Goal: Information Seeking & Learning: Check status

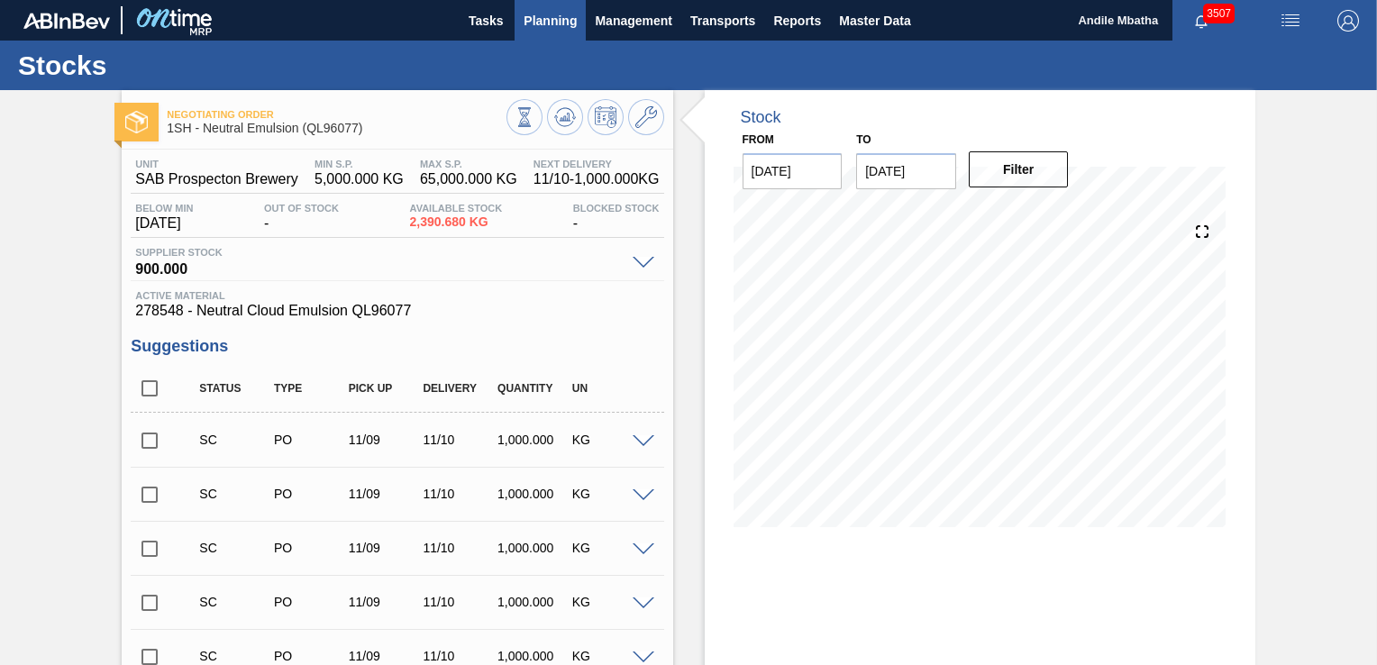
click at [542, 20] on span "Planning" at bounding box center [550, 21] width 53 height 22
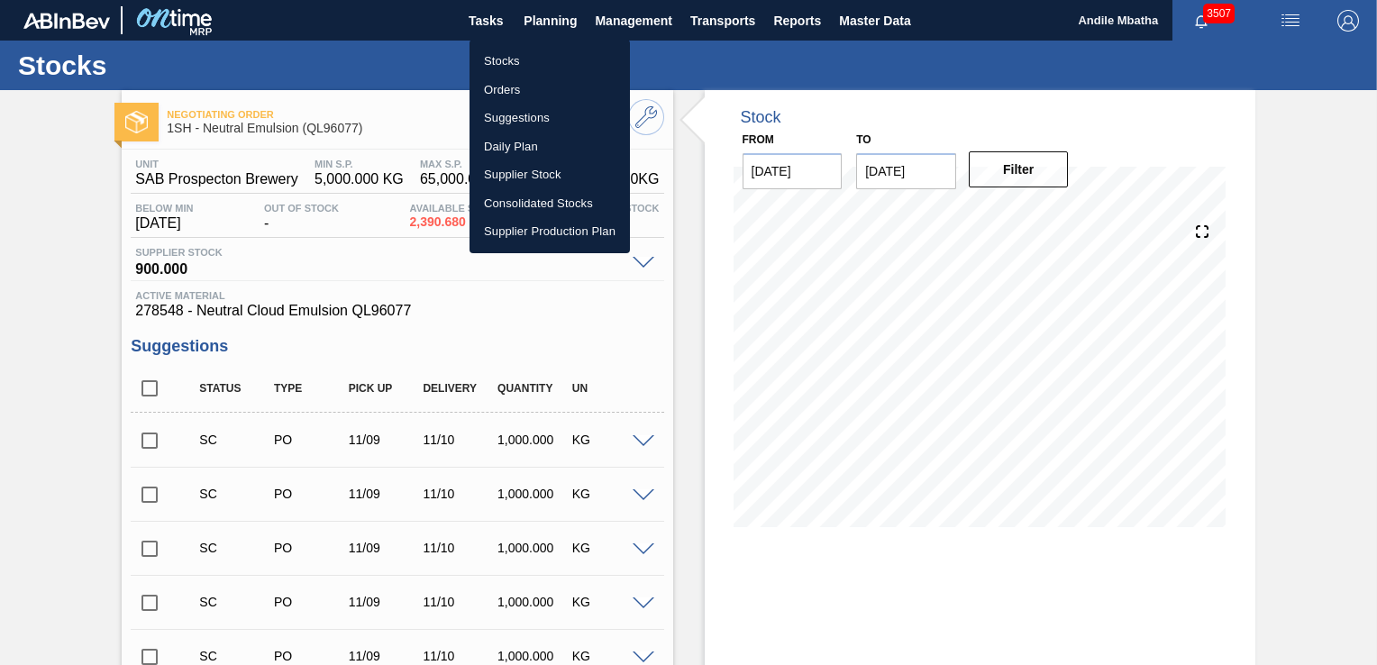
click at [518, 56] on li "Stocks" at bounding box center [550, 61] width 160 height 29
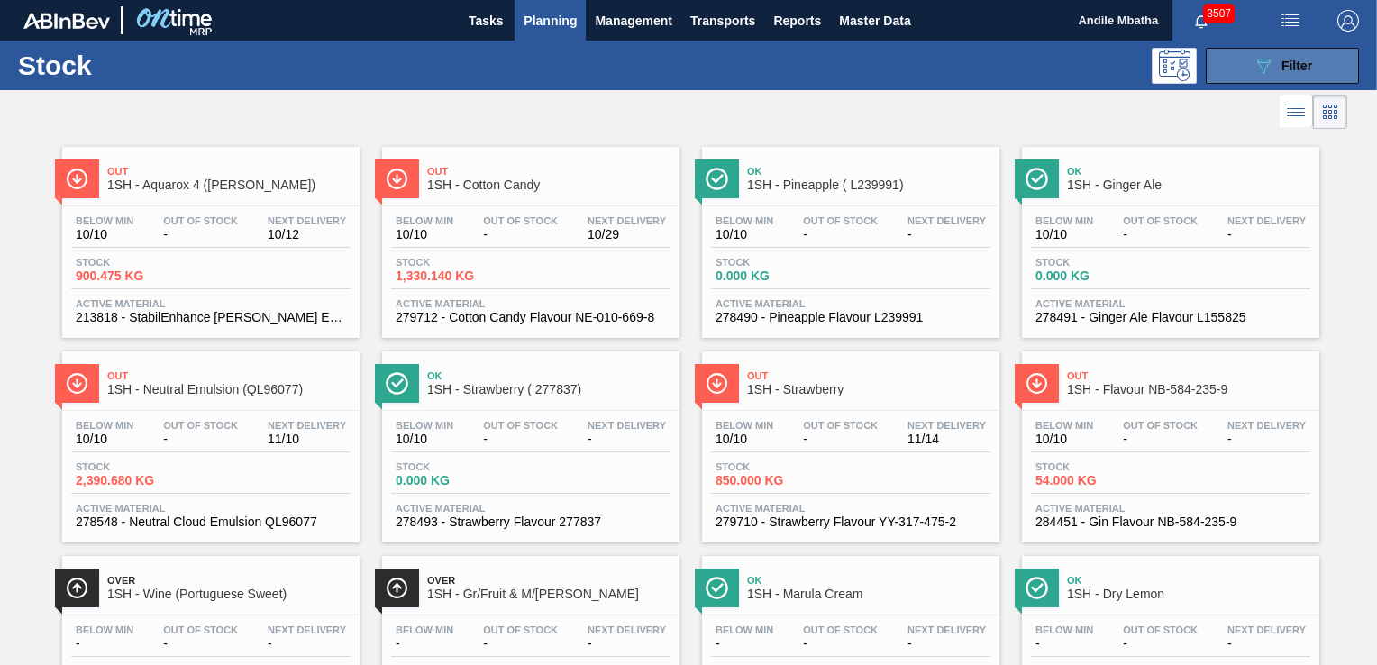
click at [1275, 72] on div "089F7B8B-B2A5-4AFE-B5C0-19BA573D28AC Filter" at bounding box center [1282, 66] width 59 height 22
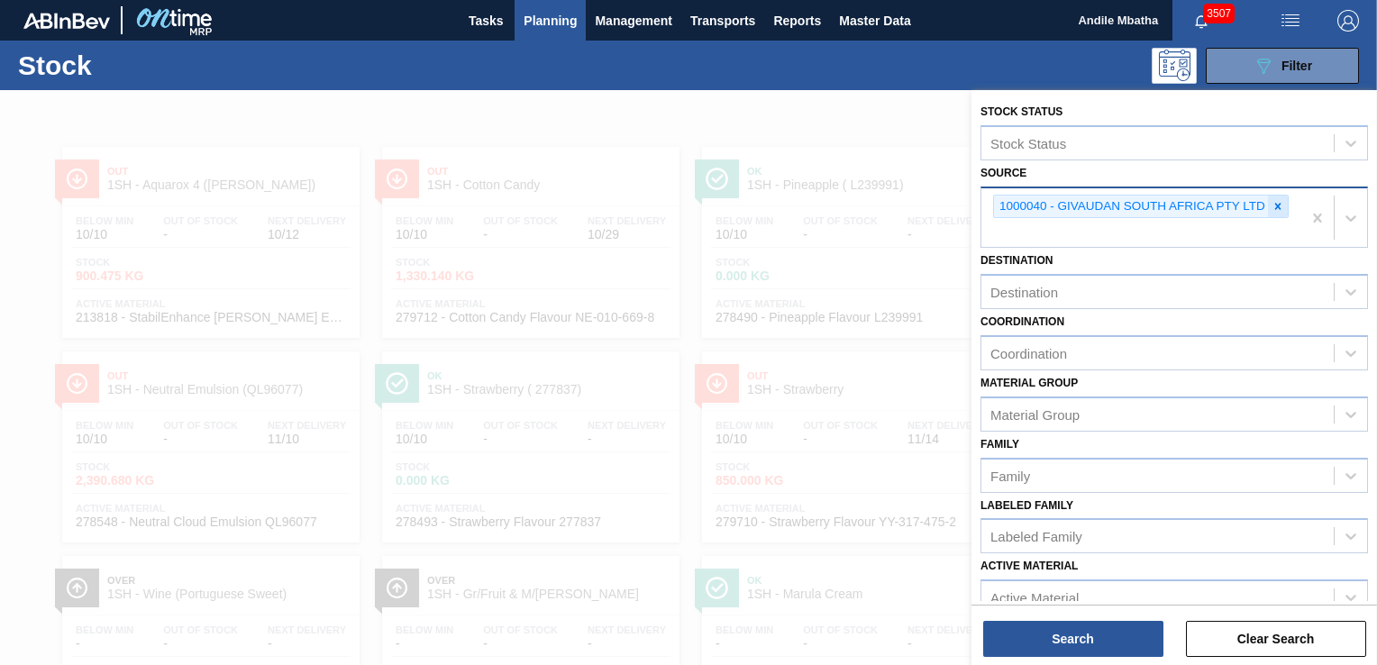
click at [1276, 211] on icon at bounding box center [1278, 206] width 13 height 13
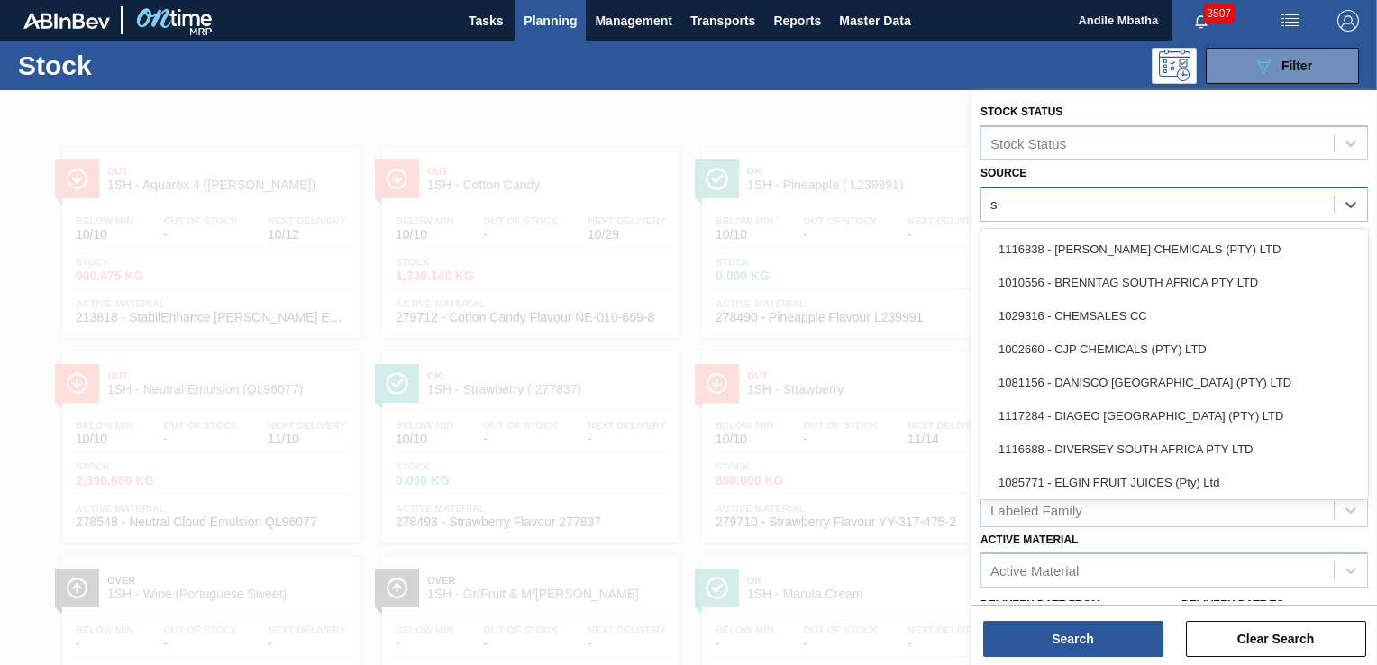
type input "sy"
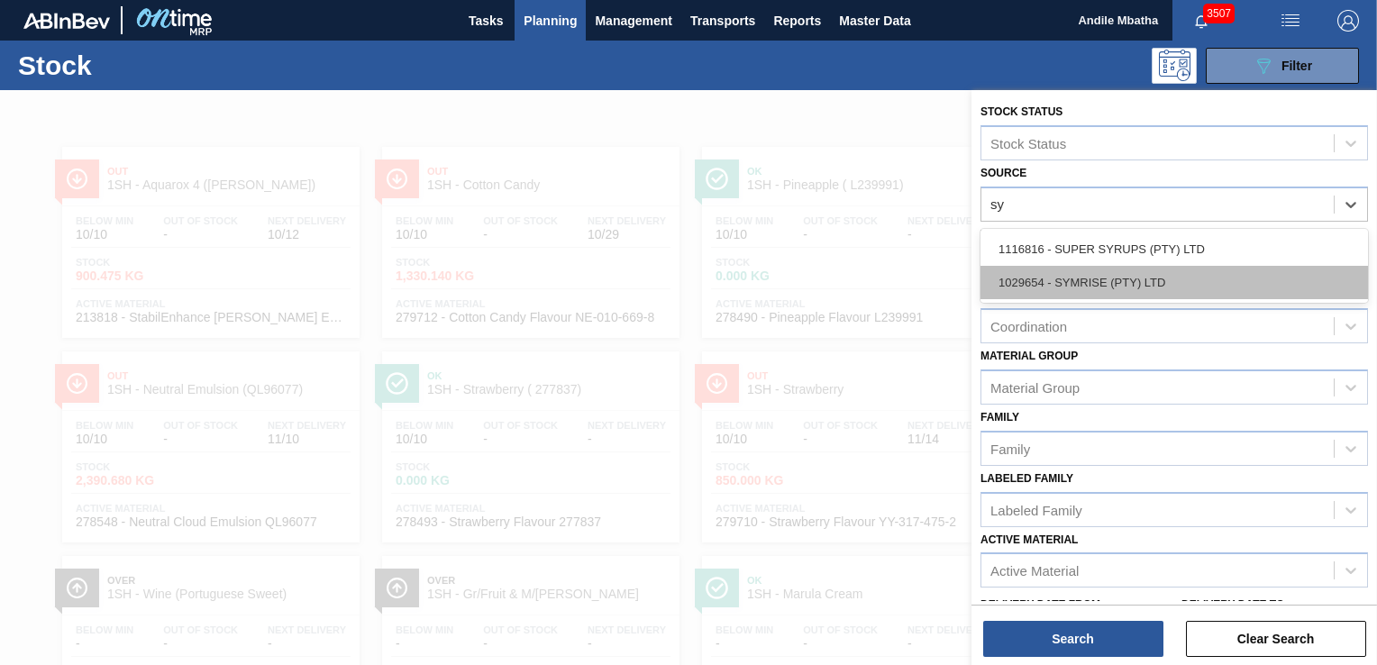
click at [1114, 278] on div "1029654 - SYMRISE (PTY) LTD" at bounding box center [1175, 282] width 388 height 33
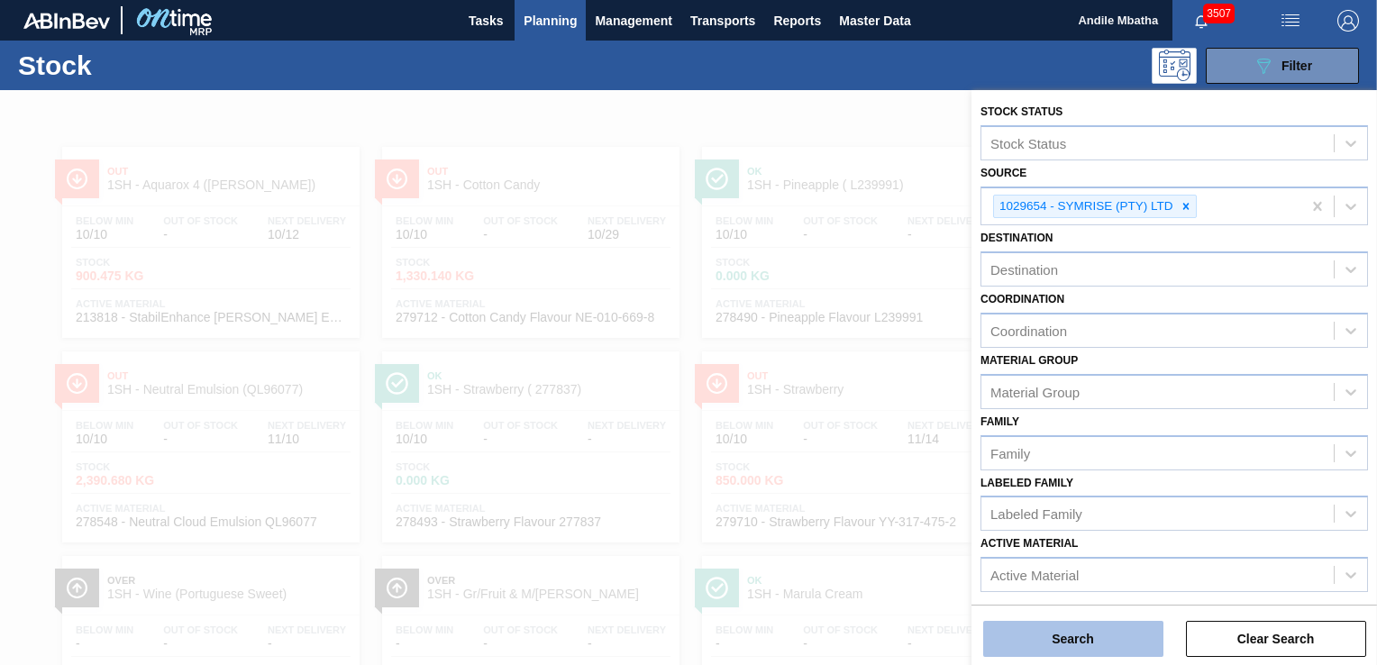
click at [1054, 627] on button "Search" at bounding box center [1073, 639] width 180 height 36
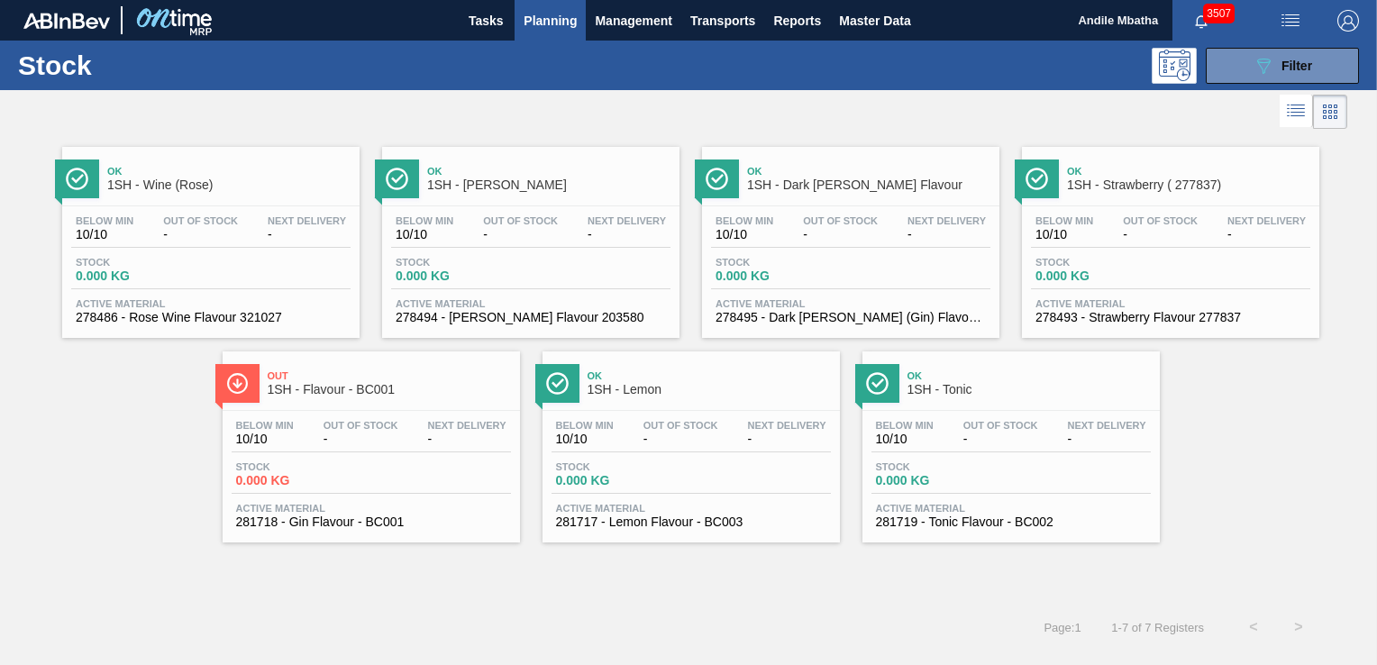
click at [348, 420] on span "Out Of Stock" at bounding box center [361, 425] width 75 height 11
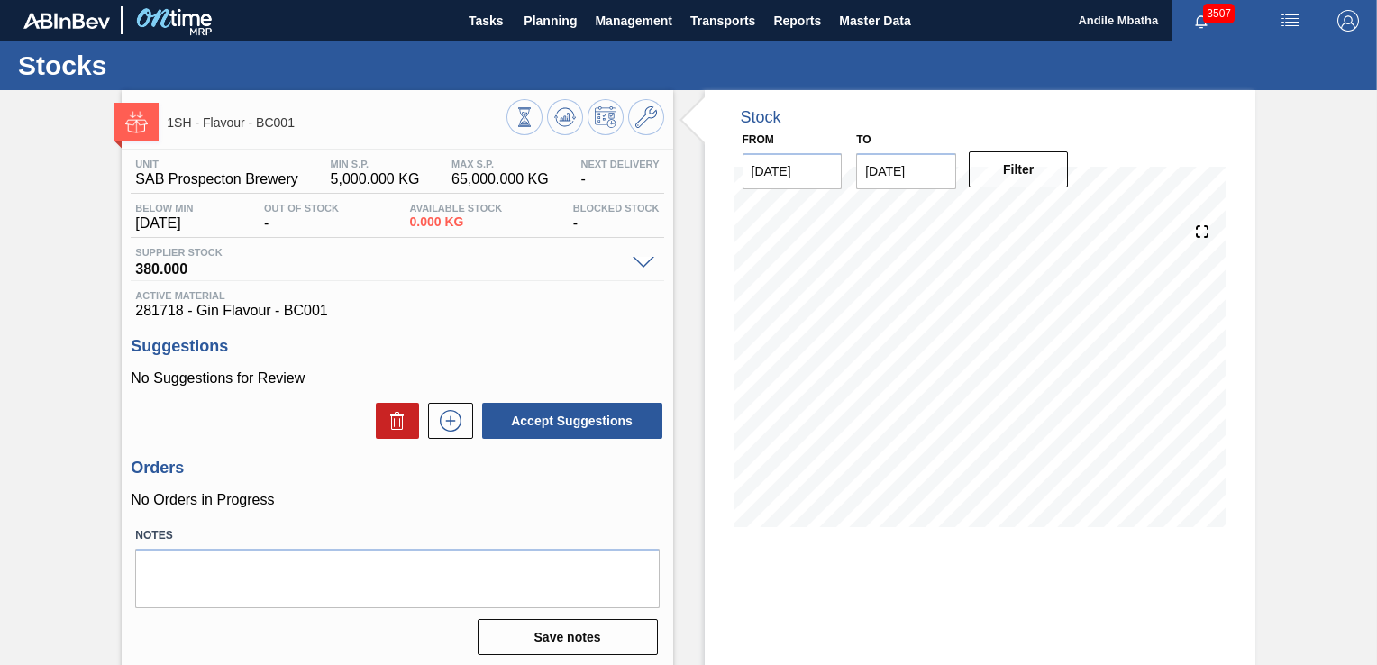
click at [602, 314] on span "281718 - Gin Flavour - BC001" at bounding box center [397, 311] width 524 height 16
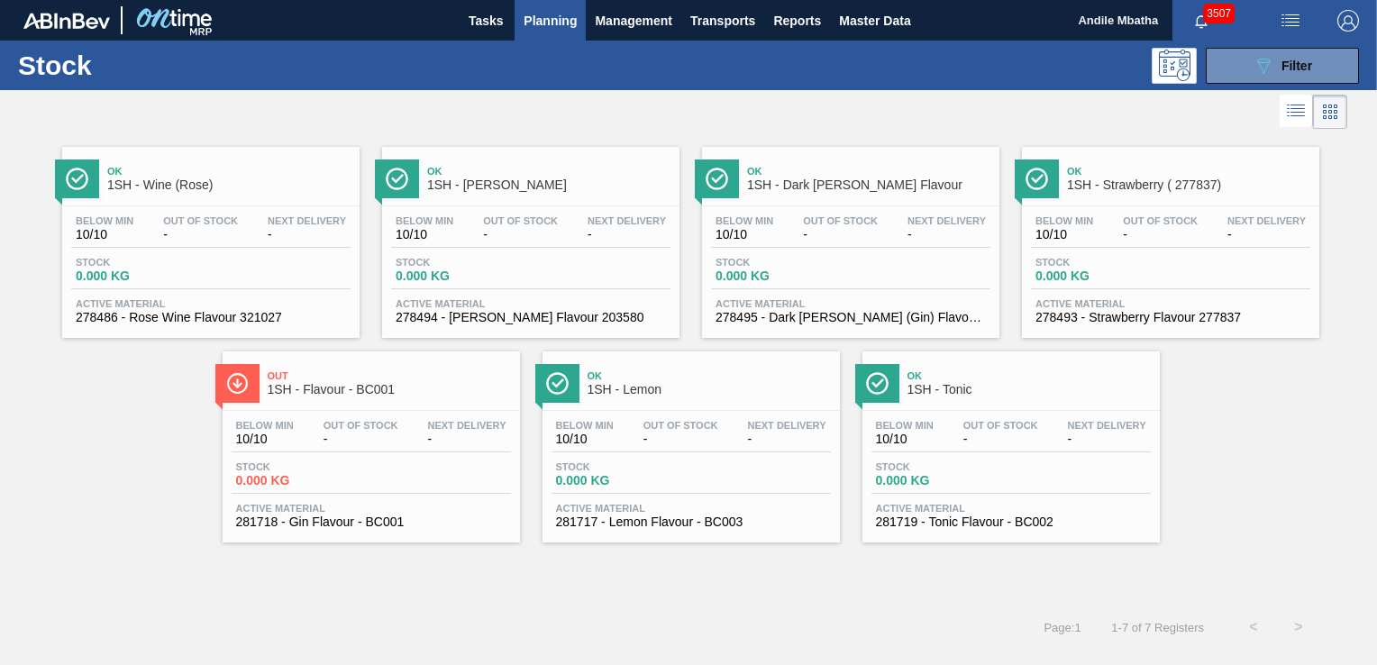
click at [636, 440] on div "Below Min 10/10 Out Of Stock - Next Delivery -" at bounding box center [691, 436] width 279 height 32
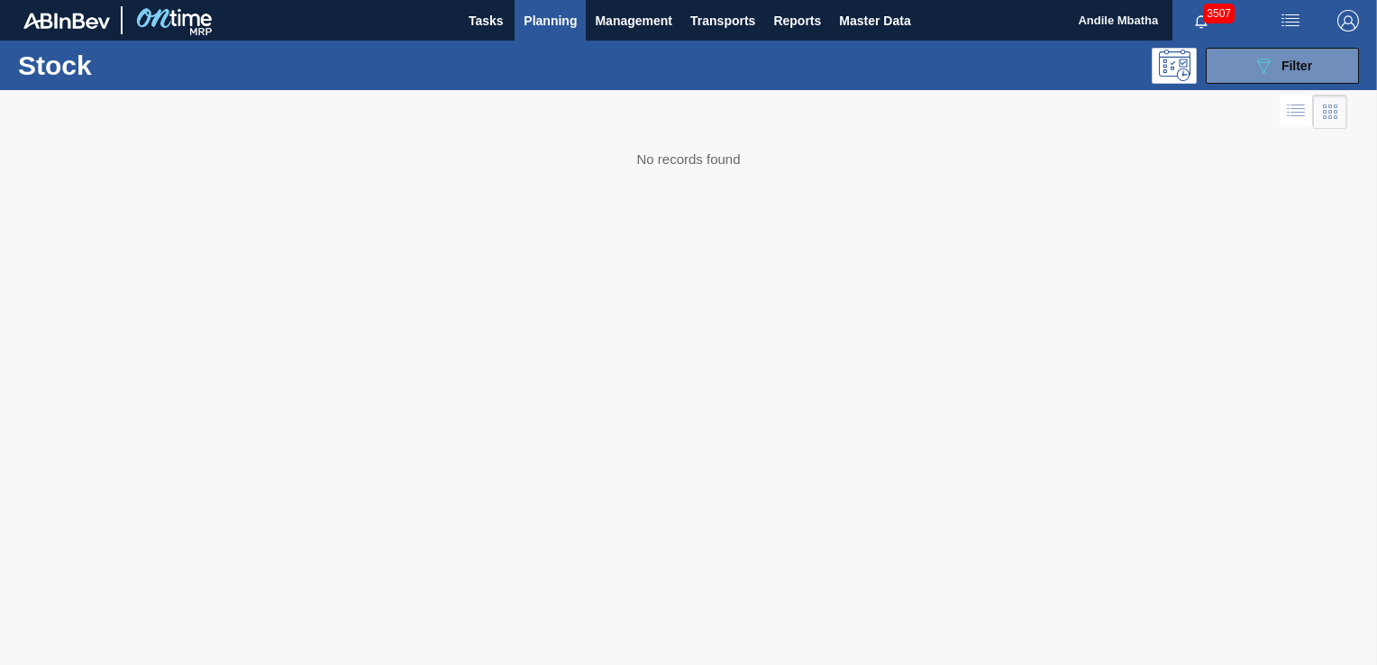
click at [240, 107] on div at bounding box center [688, 377] width 1377 height 575
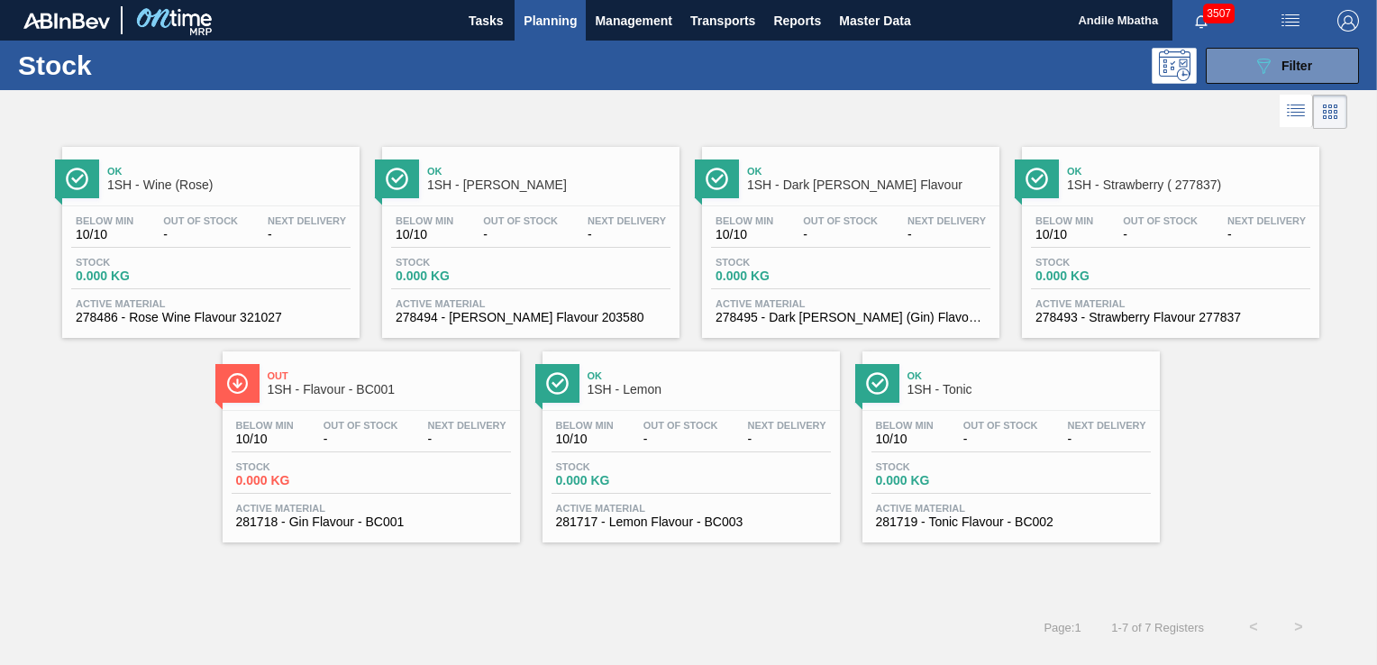
click at [971, 433] on span "-" at bounding box center [1000, 440] width 75 height 14
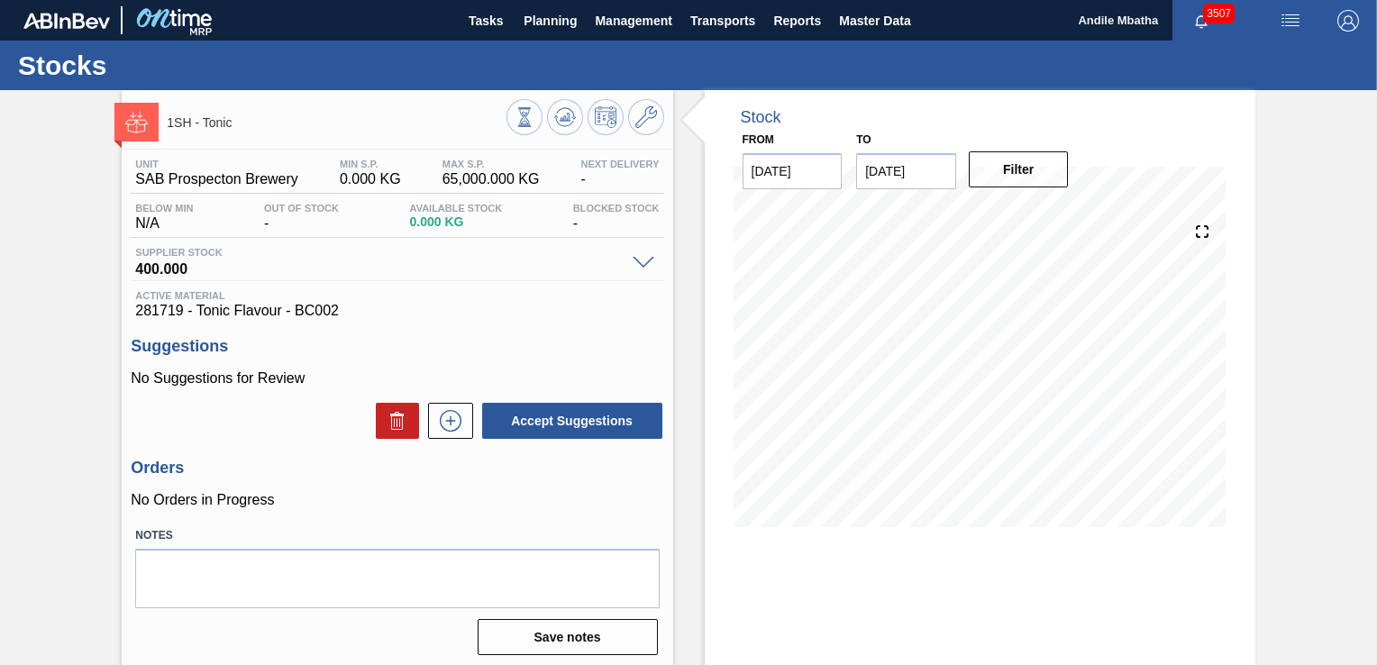
click at [935, 573] on div "Stock From 10/10/2025 to 10/24/2025 Filter 10/15 Stock Projection 0 SAP Plannin…" at bounding box center [980, 432] width 551 height 685
click at [512, 494] on p "No Orders in Progress" at bounding box center [397, 500] width 533 height 16
click at [450, 327] on div "Unit SAB Prospecton Brewery MIN S.P. 0.000 KG MAX S.P. 65,000.000 KG Next Deliv…" at bounding box center [397, 406] width 551 height 512
click at [495, 312] on span "281719 - Tonic Flavour - BC002" at bounding box center [397, 311] width 524 height 16
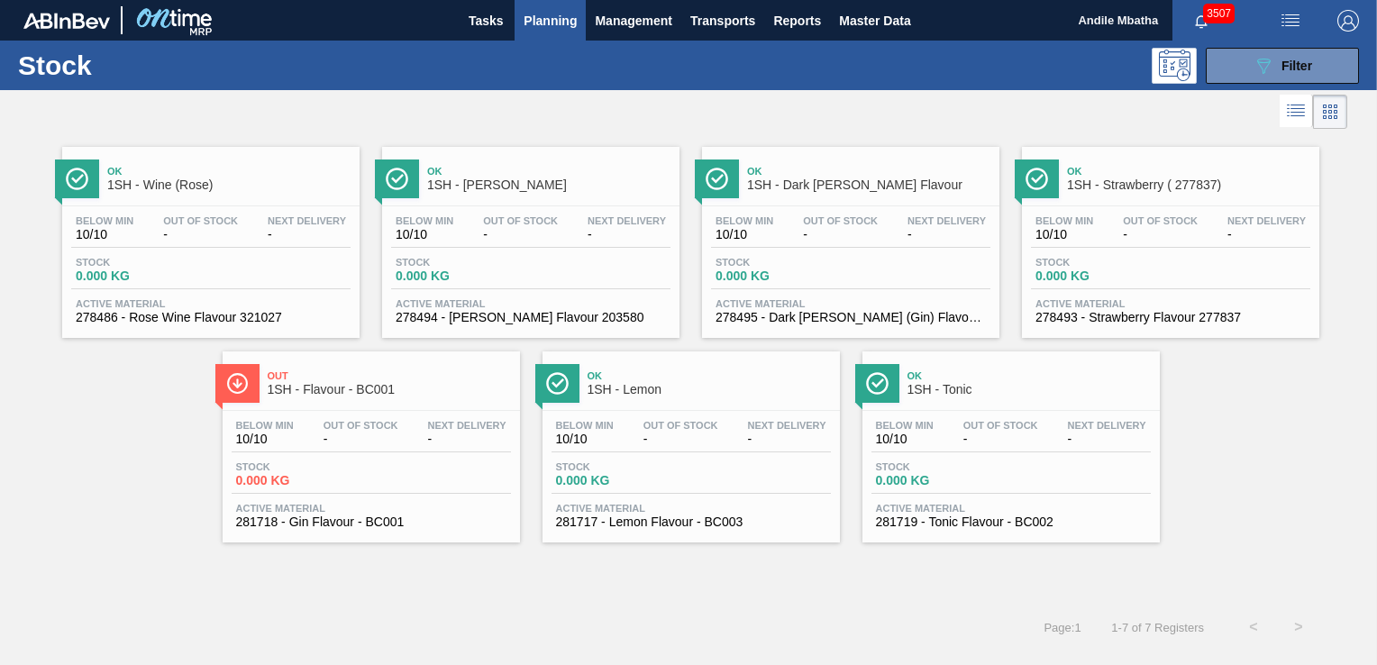
click at [293, 454] on div "Below Min 10/10 Out Of Stock - Next Delivery - Stock 0.000 KG Active Material 2…" at bounding box center [371, 472] width 297 height 123
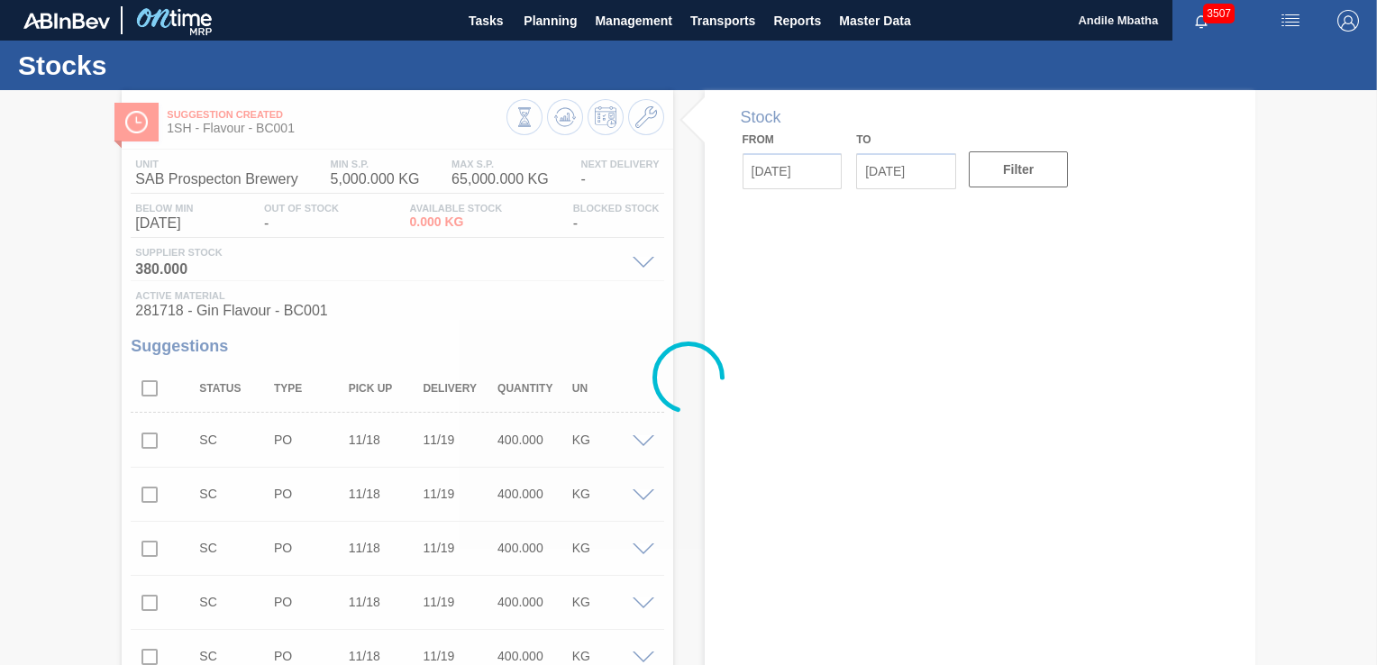
type input "[DATE]"
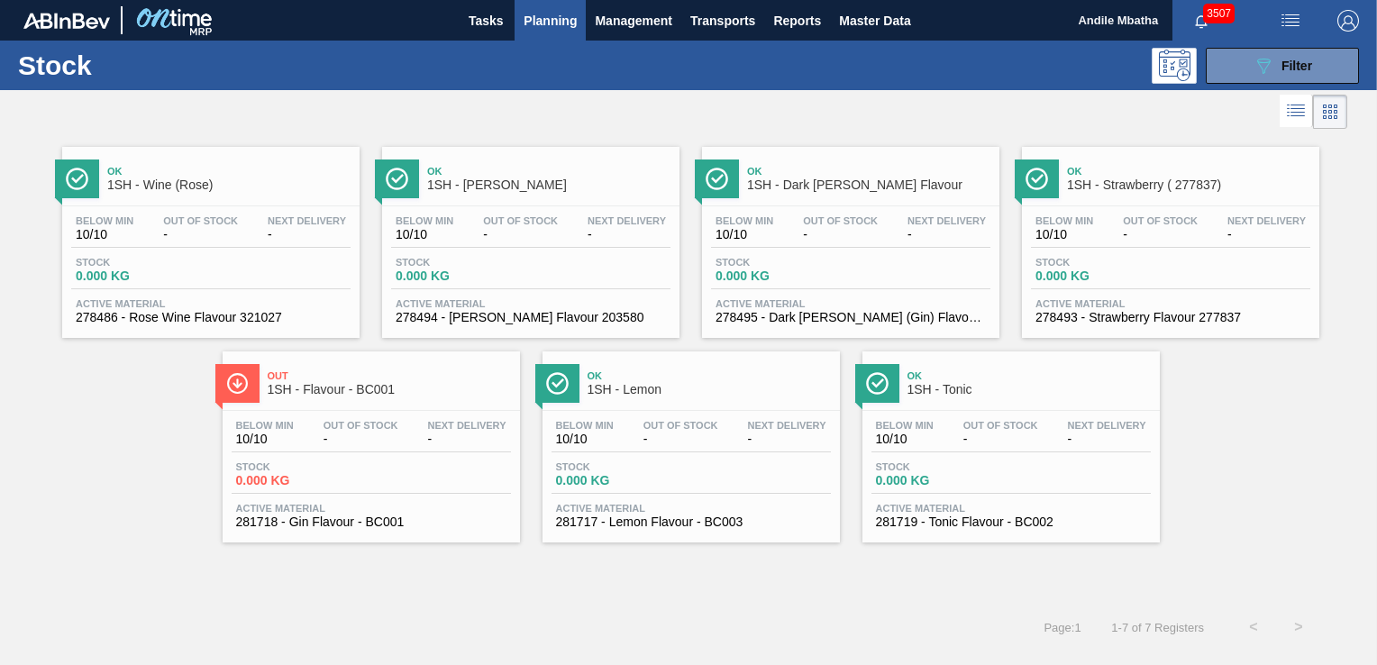
click at [647, 446] on div "Below Min 10/10 Out Of Stock - Next Delivery -" at bounding box center [691, 436] width 279 height 32
click at [962, 469] on span "Stock" at bounding box center [939, 466] width 126 height 11
click at [350, 413] on div "Below Min 10/10 Out Of Stock - Next Delivery - Stock 0.000 KG Active Material 2…" at bounding box center [371, 472] width 297 height 123
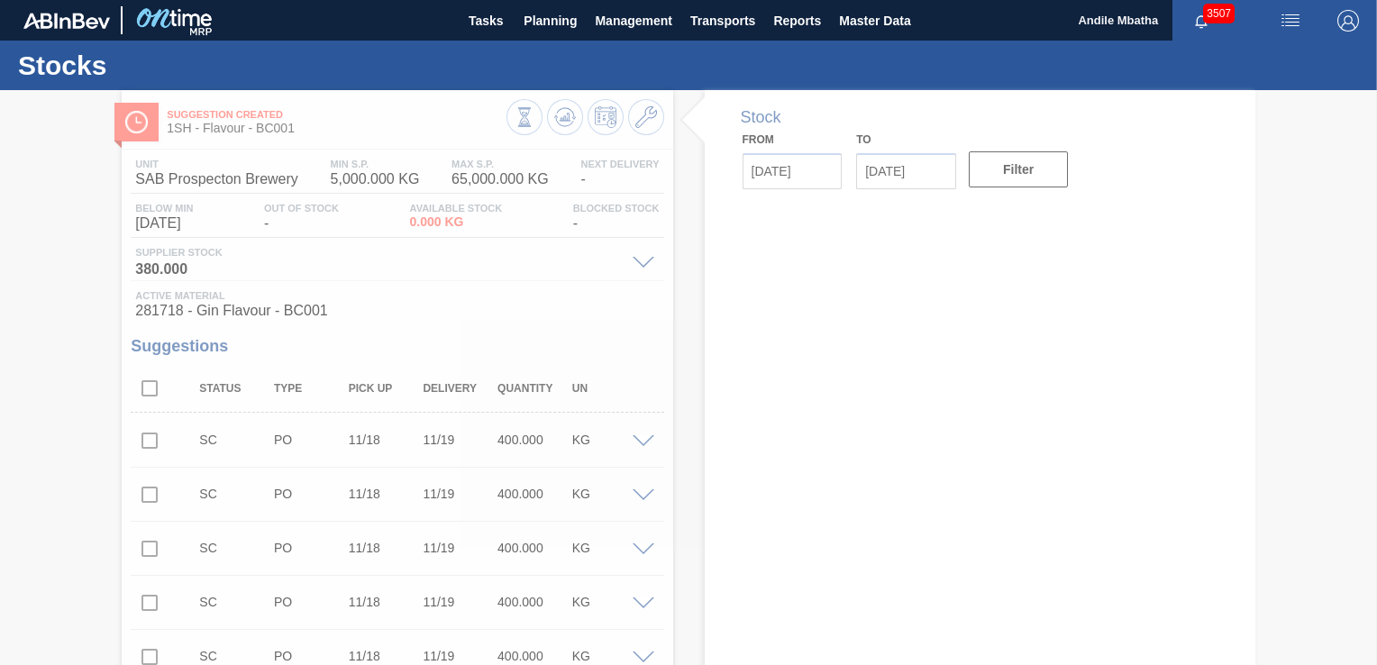
type input "[DATE]"
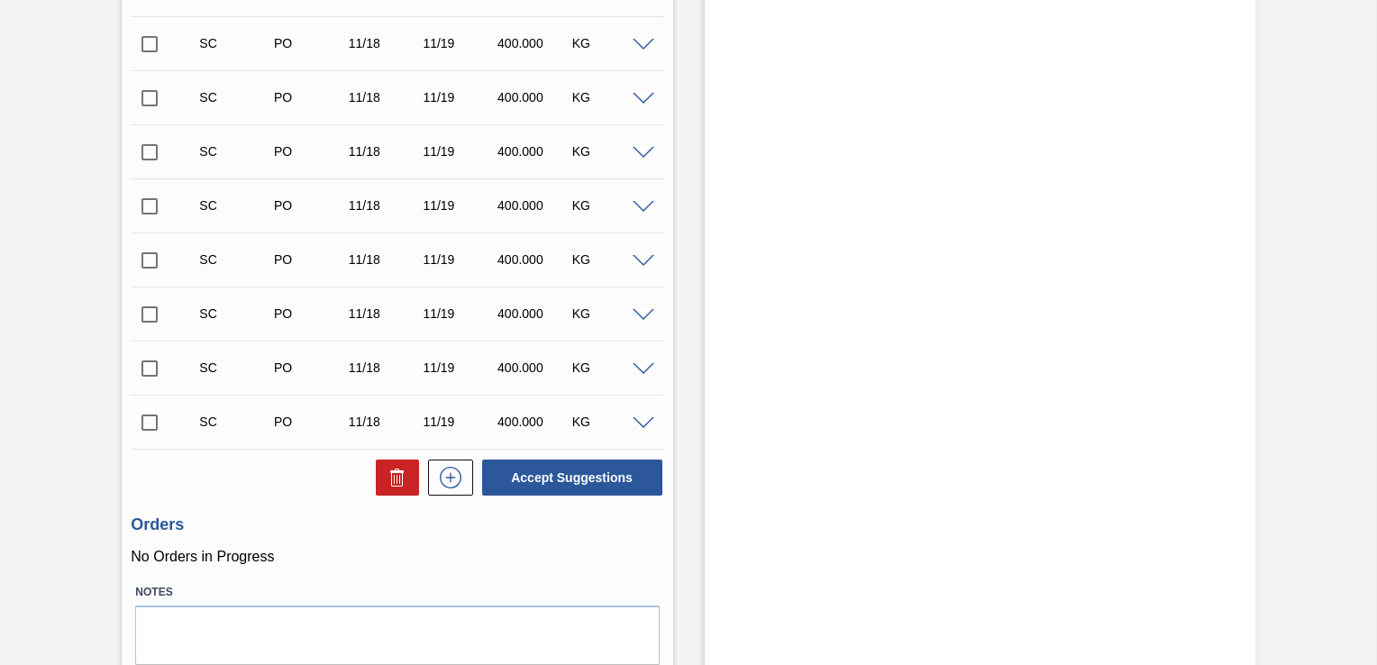
scroll to position [8808, 0]
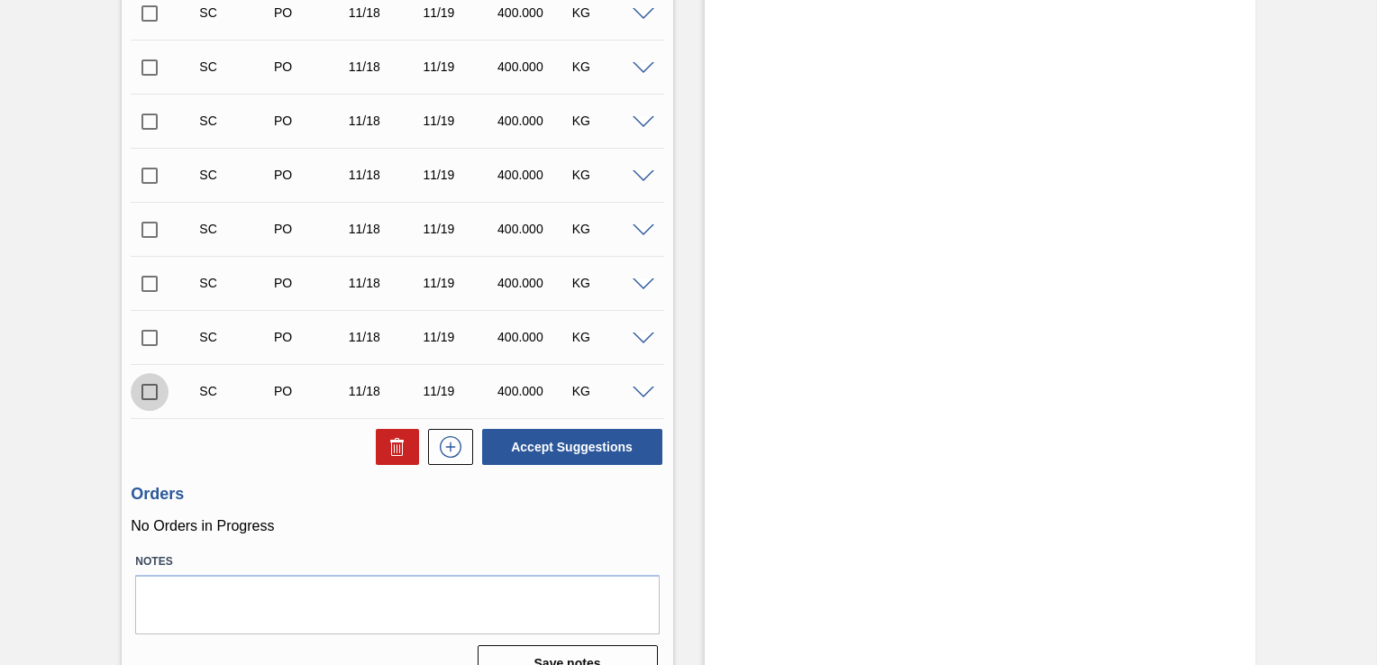
click at [147, 388] on input "checkbox" at bounding box center [150, 392] width 38 height 38
click at [615, 448] on button "Accept Suggestions" at bounding box center [572, 447] width 180 height 36
checkbox input "false"
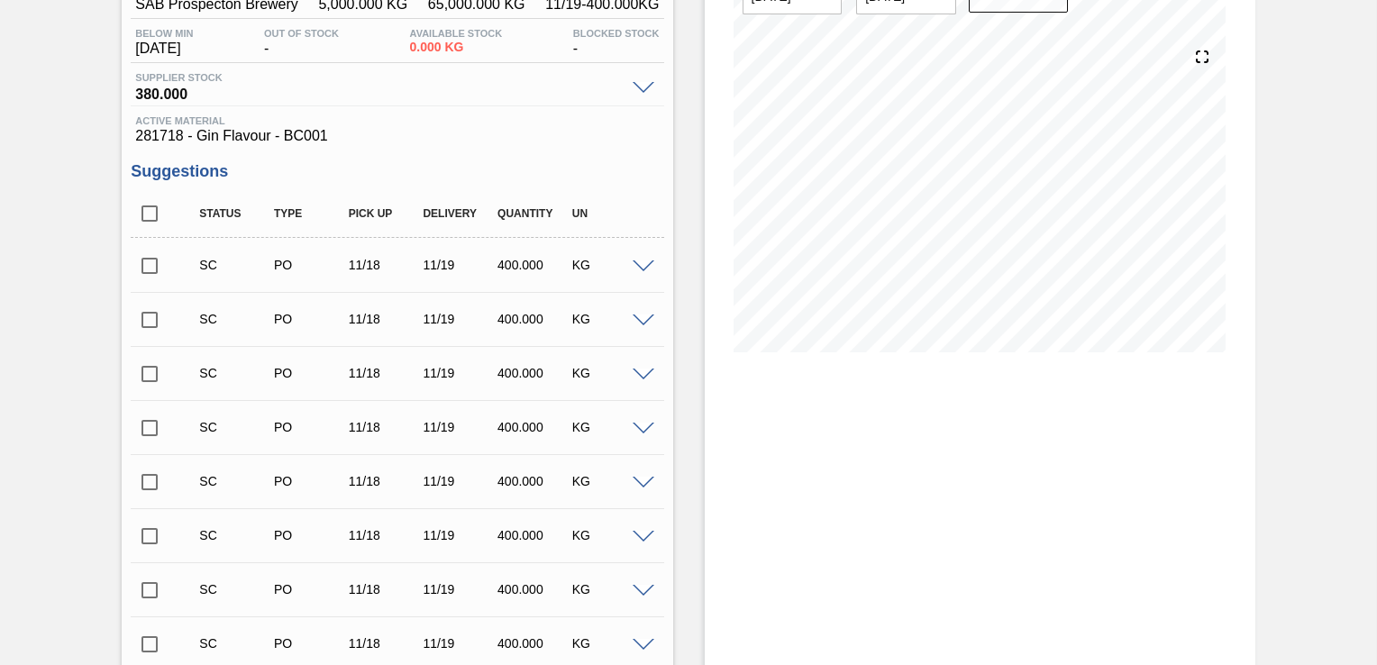
scroll to position [0, 0]
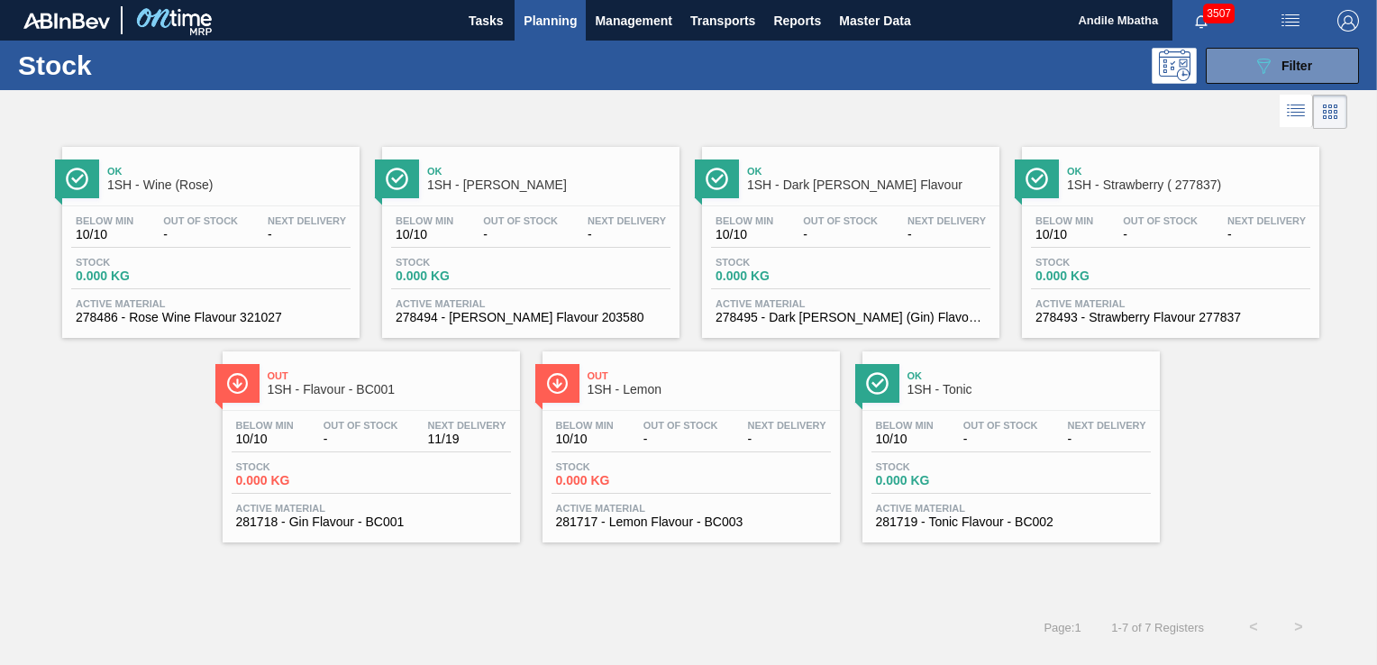
click at [701, 470] on div "Stock 0.000 KG" at bounding box center [691, 477] width 279 height 32
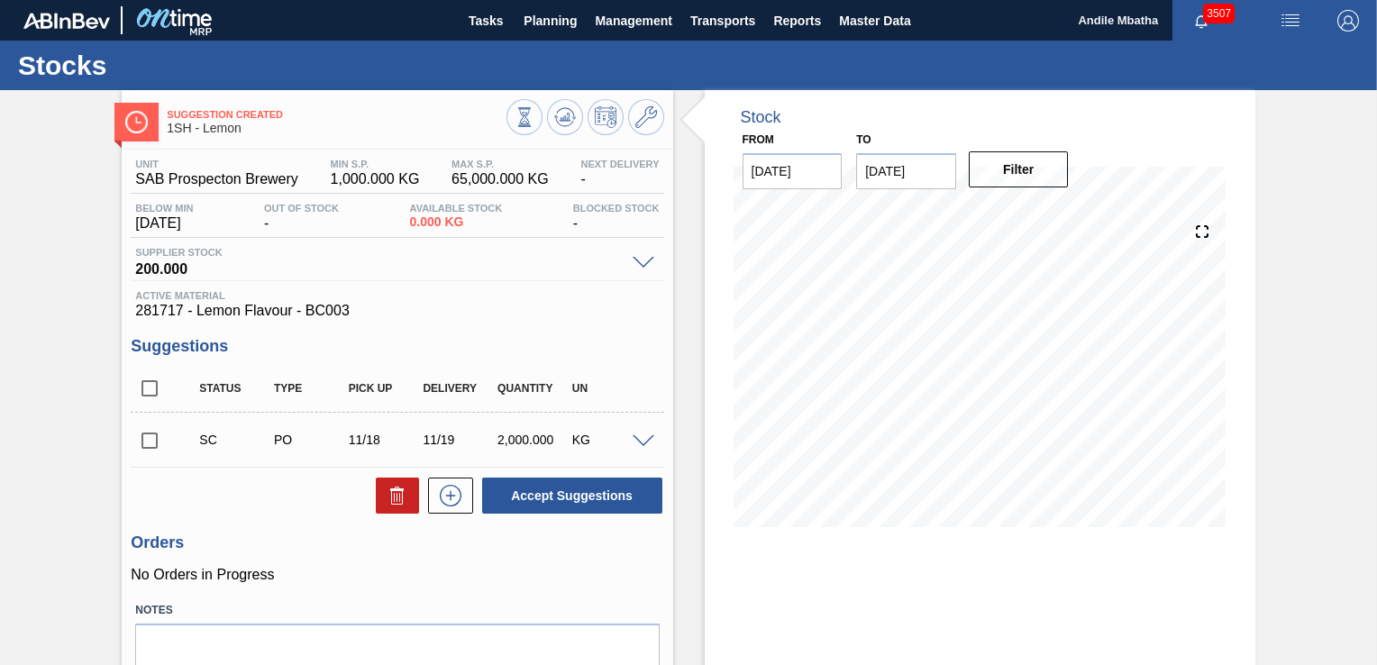
click at [147, 444] on input "checkbox" at bounding box center [150, 441] width 38 height 38
click at [589, 500] on button "Accept Suggestions" at bounding box center [572, 496] width 180 height 36
checkbox input "false"
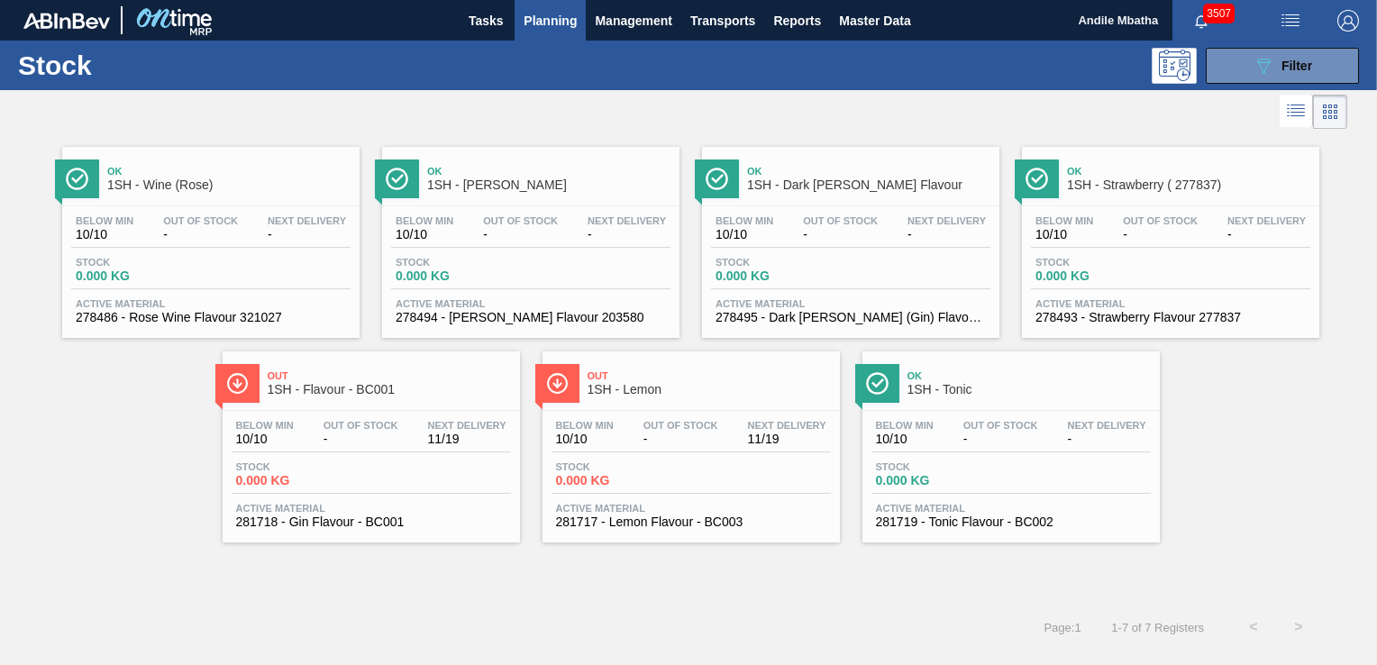
click at [762, 417] on div "Below Min 10/10 Out Of Stock - Next Delivery 11/19 Stock 0.000 KG Active Materi…" at bounding box center [691, 472] width 297 height 123
click at [375, 463] on div "Stock 0.000 KG" at bounding box center [371, 477] width 279 height 32
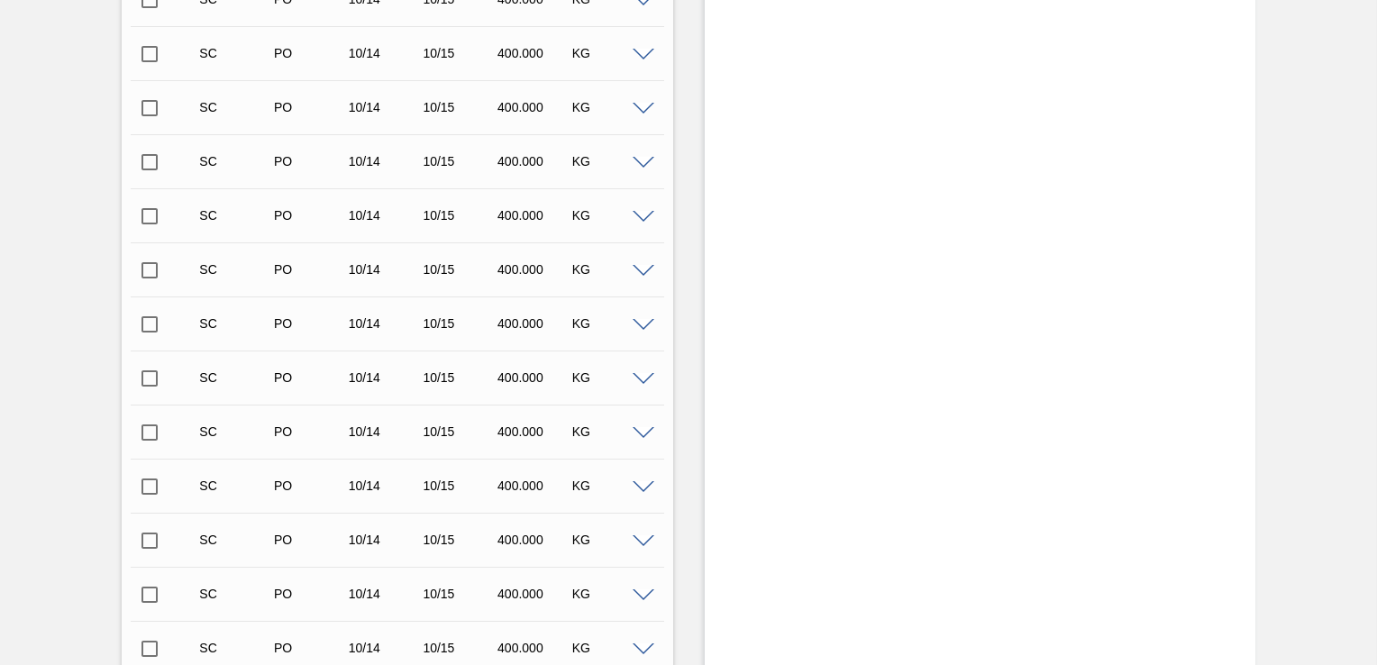
scroll to position [4236, 0]
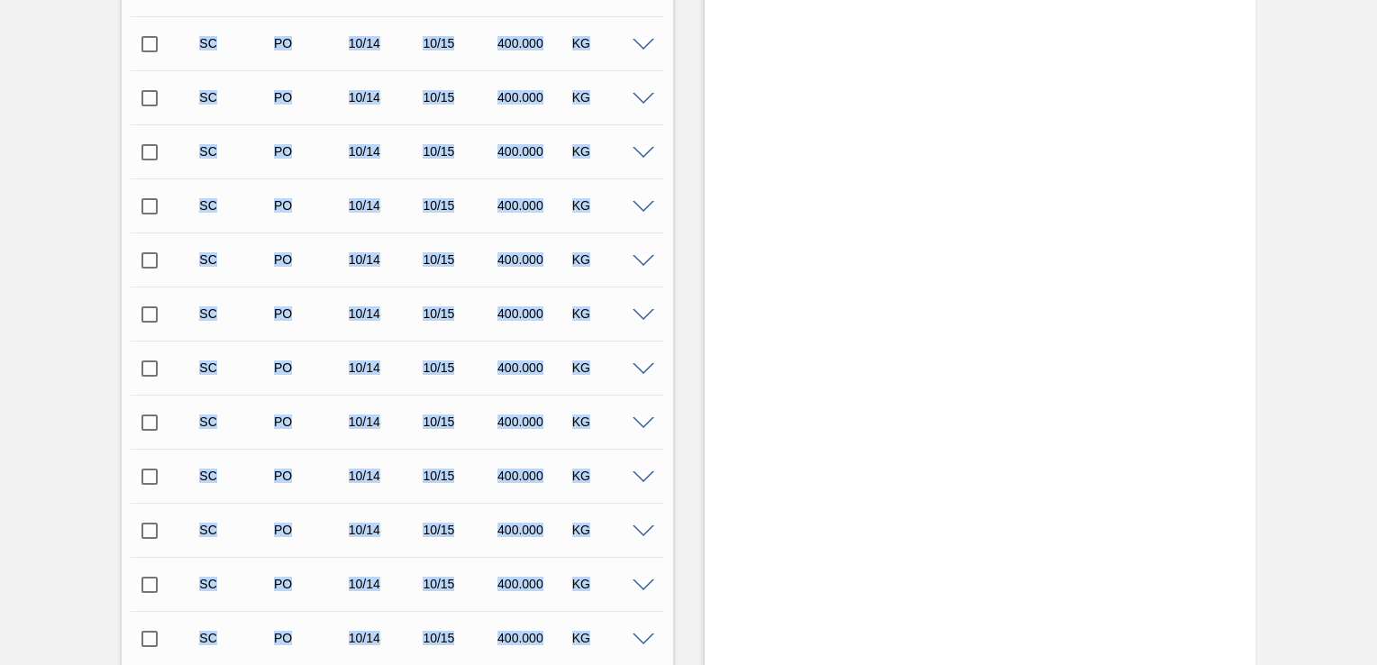
drag, startPoint x: 1373, startPoint y: 326, endPoint x: 1380, endPoint y: 369, distance: 43.7
click at [1376, 0] on html "Tasks Planning Management Transports Reports Master Data Andile Mbatha 3507 Mar…" at bounding box center [688, 0] width 1377 height 0
click at [1187, 416] on div "Stock From 10/10/2025 to 10/24/2025 Filter" at bounding box center [980, 577] width 551 height 9446
click at [961, 420] on div "Stock From [DATE] to [DATE] Filter" at bounding box center [980, 577] width 551 height 9446
click at [709, 429] on div "Stock From 10/10/2025 to 10/24/2025 Filter" at bounding box center [980, 577] width 551 height 9446
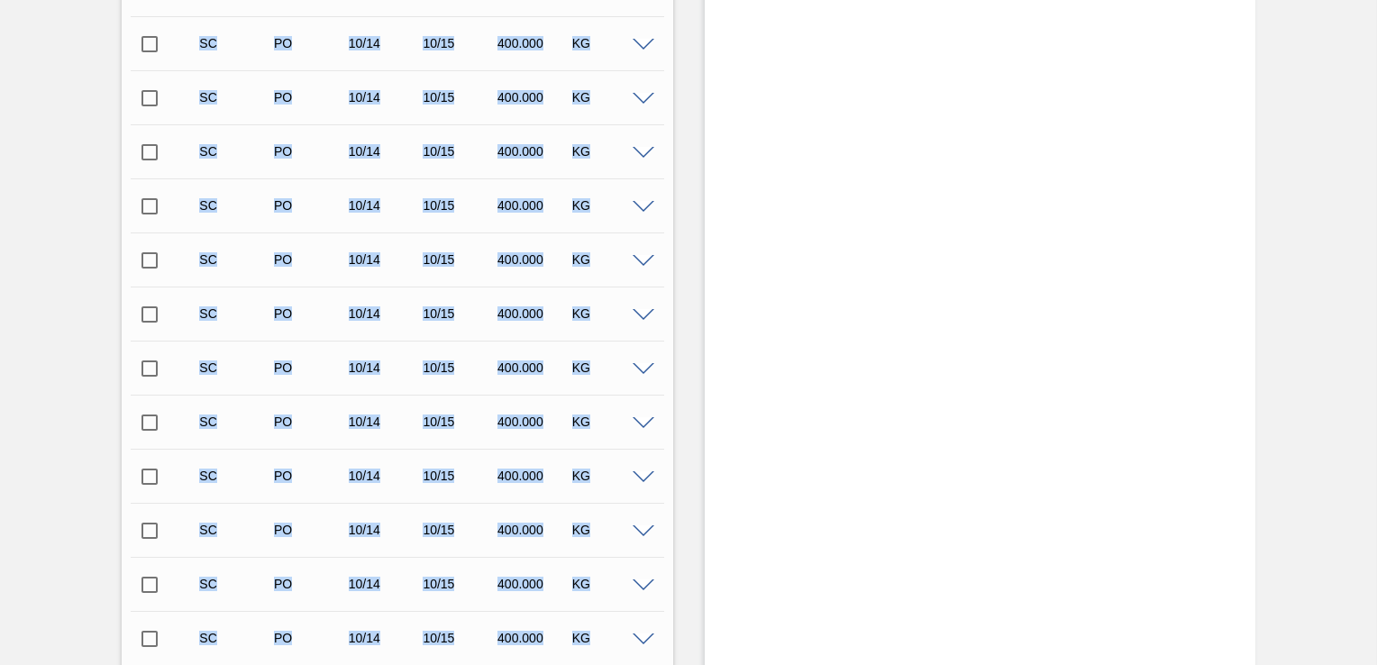
drag, startPoint x: 1373, startPoint y: 337, endPoint x: 1378, endPoint y: 409, distance: 72.2
click at [1376, 0] on html "Tasks Planning Management Transports Reports Master Data Andile Mbatha 3507 Mar…" at bounding box center [688, 0] width 1377 height 0
drag, startPoint x: 1378, startPoint y: 409, endPoint x: 1035, endPoint y: 379, distance: 344.6
click at [1027, 379] on div "Stock From [DATE] to [DATE] Filter" at bounding box center [980, 577] width 551 height 9446
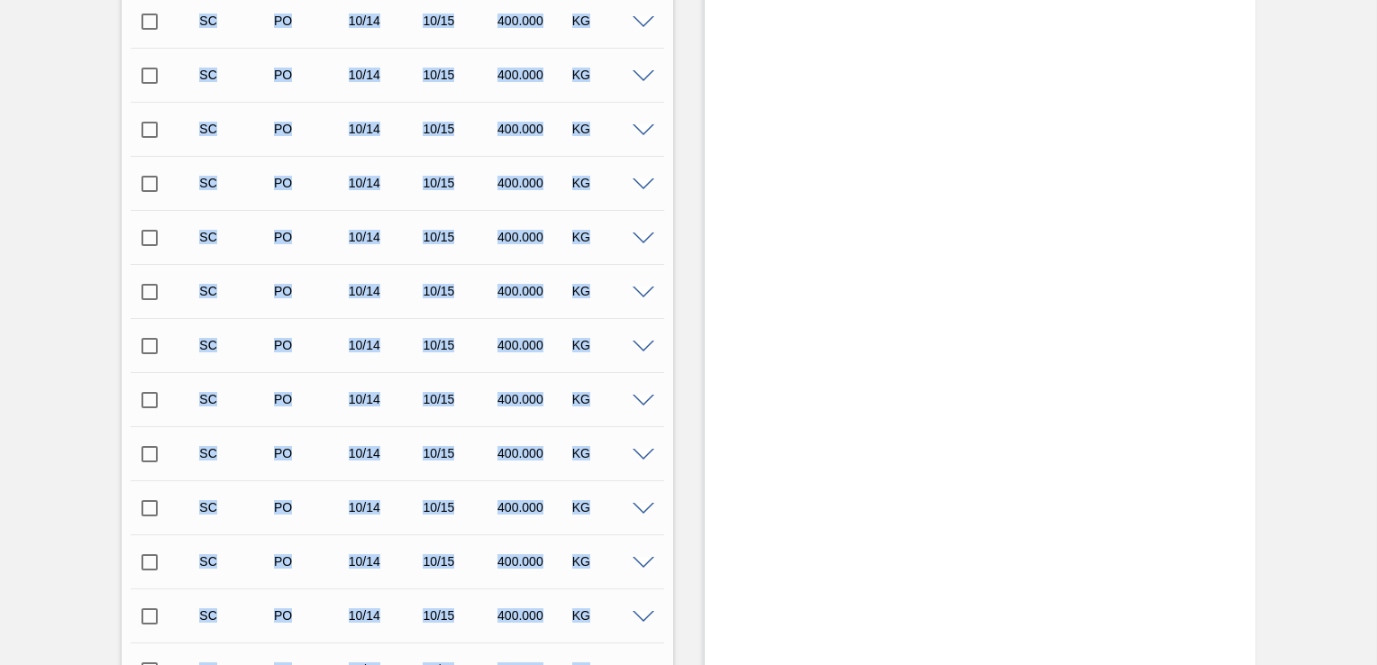
scroll to position [8871, 0]
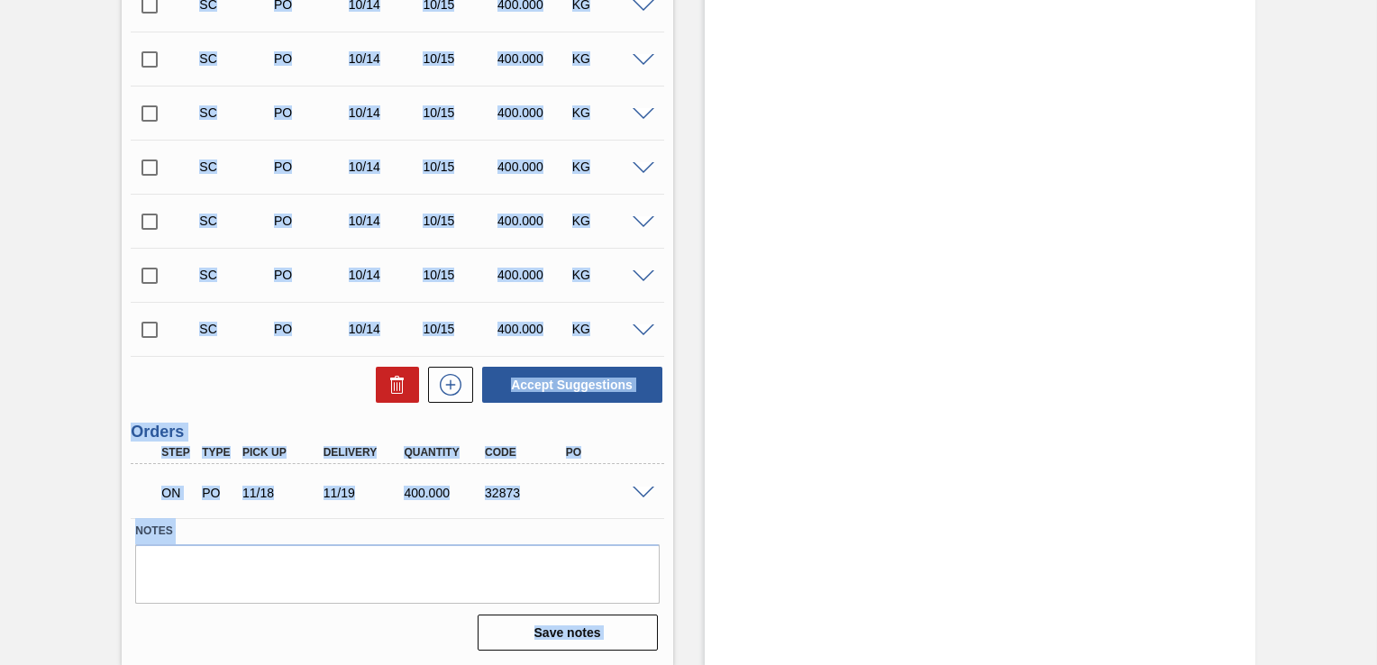
click at [268, 403] on div "Accept Suggestions" at bounding box center [397, 385] width 533 height 40
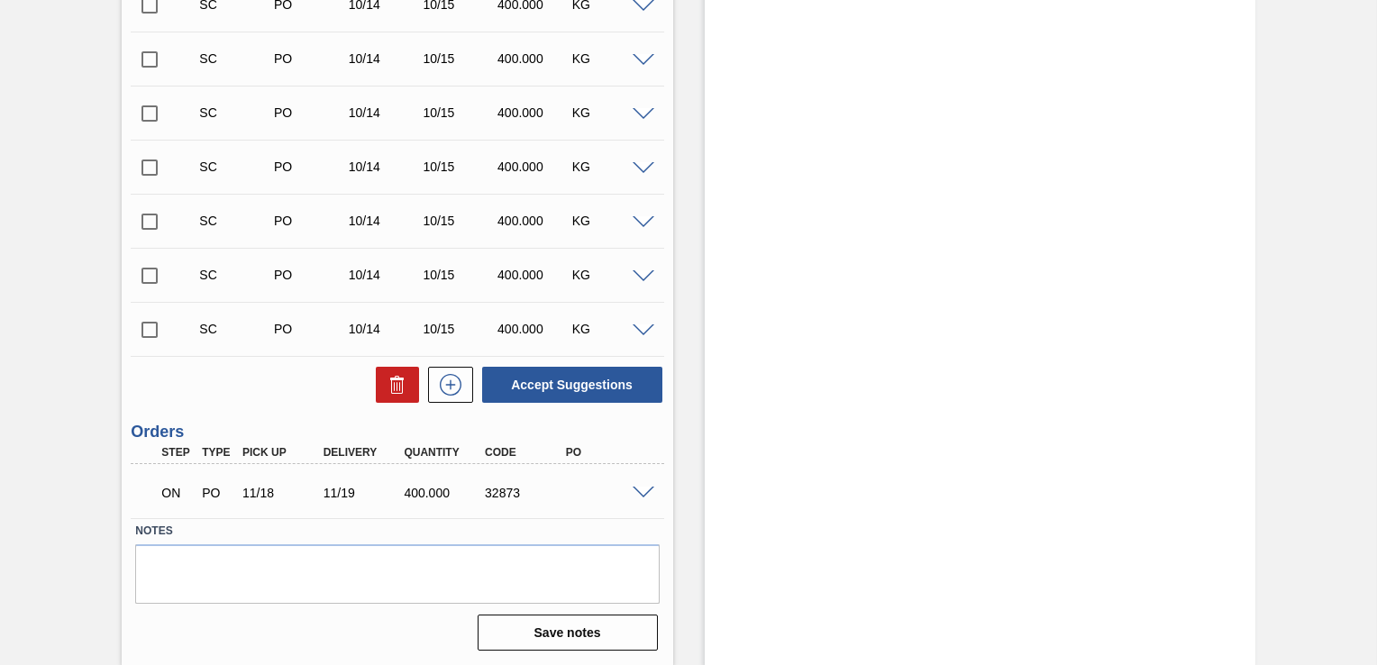
click at [144, 329] on input "checkbox" at bounding box center [150, 330] width 38 height 38
click at [588, 388] on button "Accept Suggestions" at bounding box center [572, 385] width 180 height 36
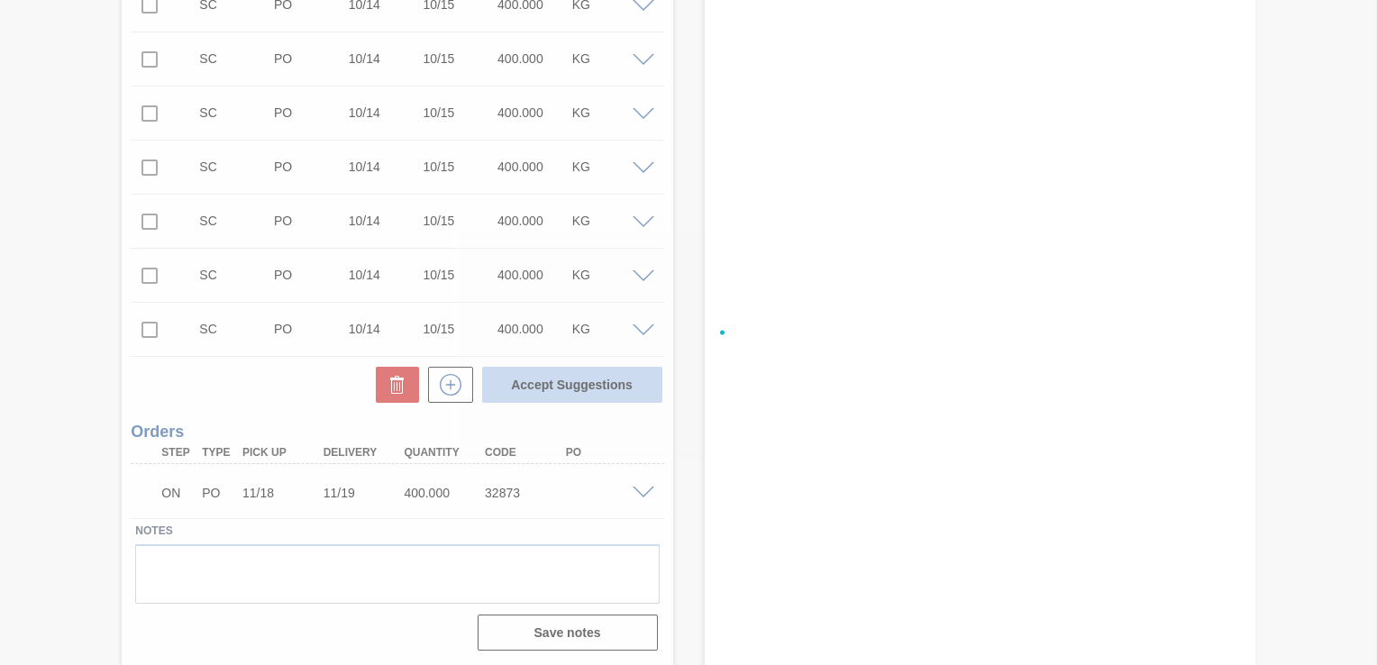
checkbox input "false"
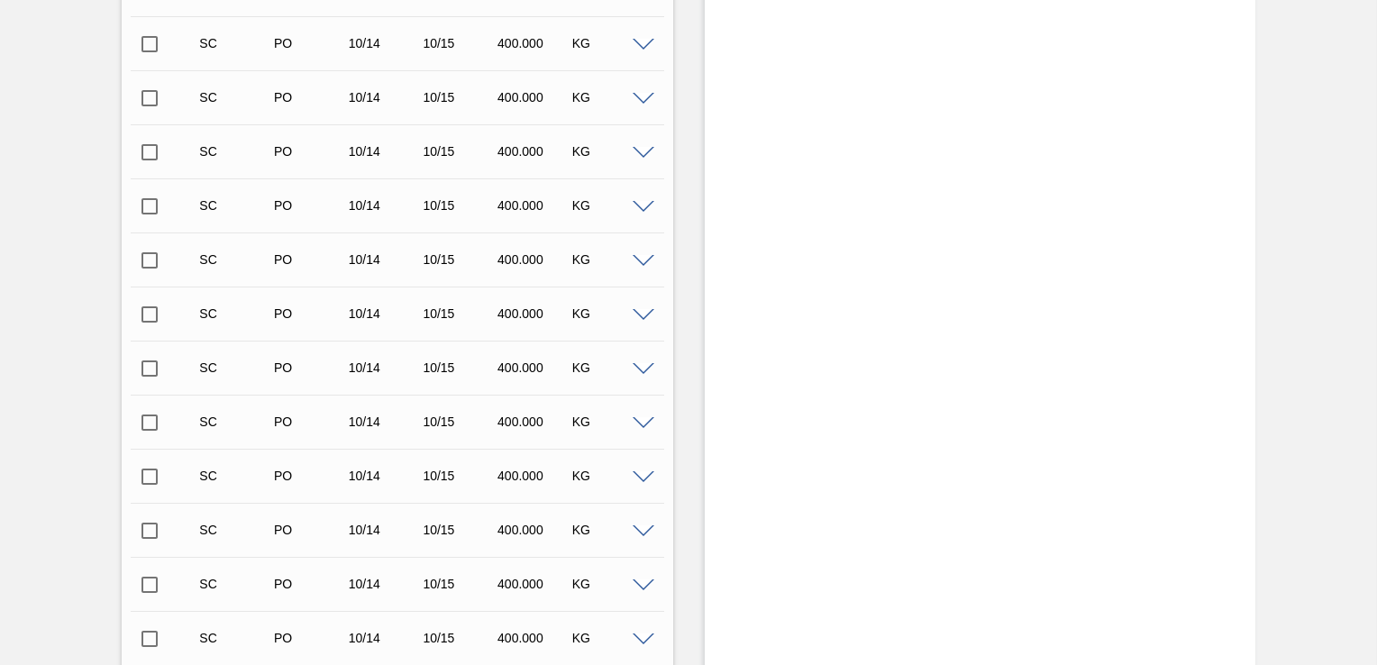
scroll to position [0, 0]
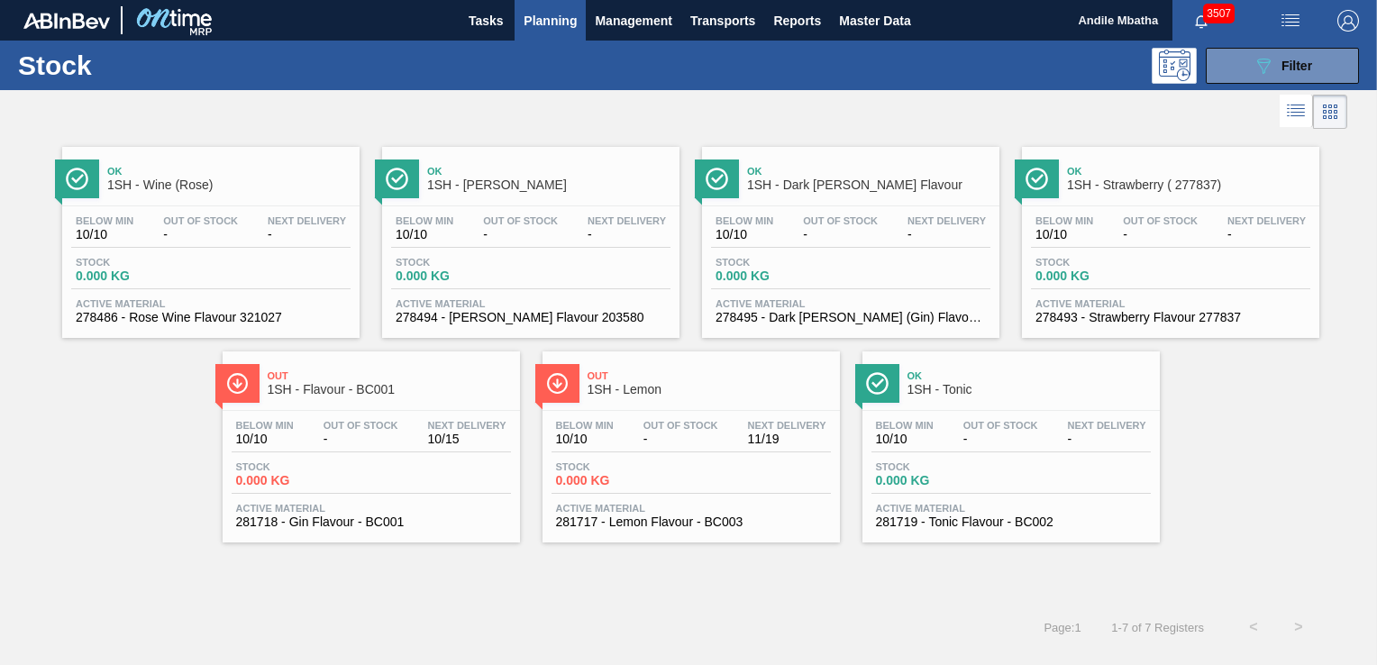
click at [914, 459] on div "Below Min 10/10 Out Of Stock - Next Delivery - Stock 0.000 KG Active Material 2…" at bounding box center [1010, 472] width 297 height 123
click at [719, 506] on span "Active Material" at bounding box center [691, 508] width 270 height 11
click at [953, 415] on div "Below Min 10/10 Out Of Stock - Next Delivery - Stock 0.000 KG Active Material 2…" at bounding box center [1010, 472] width 297 height 123
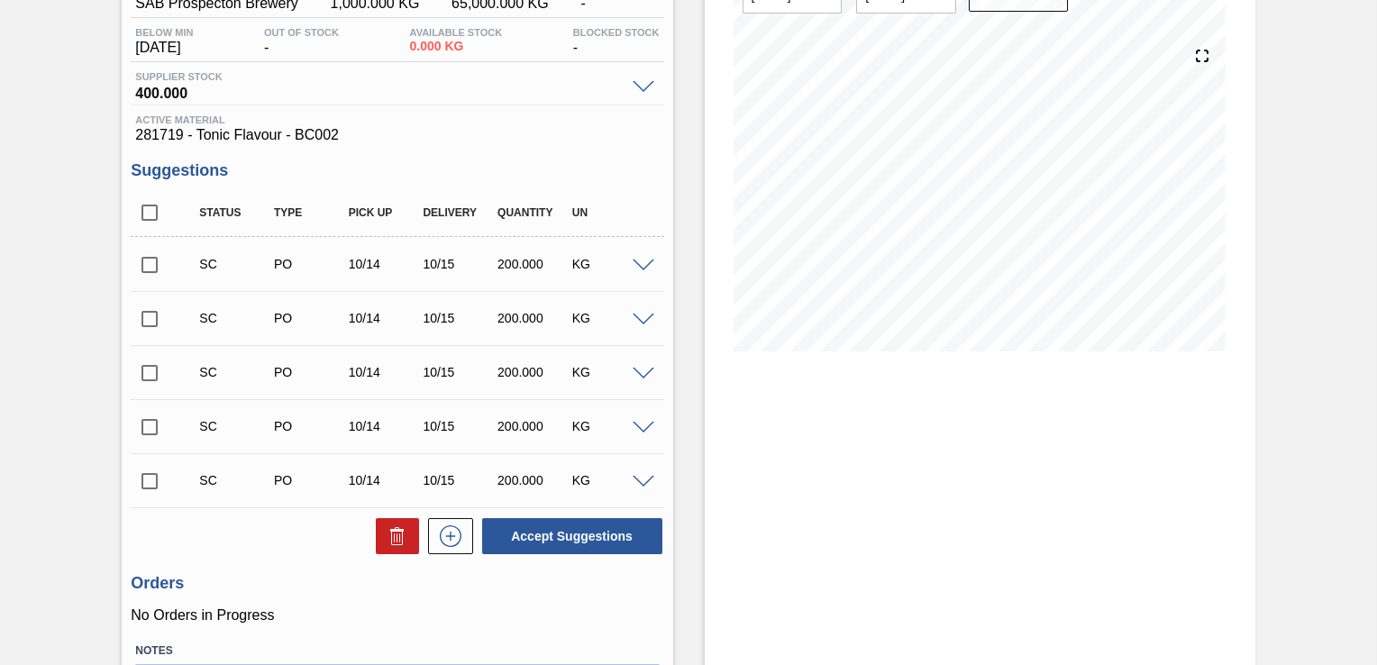
scroll to position [296, 0]
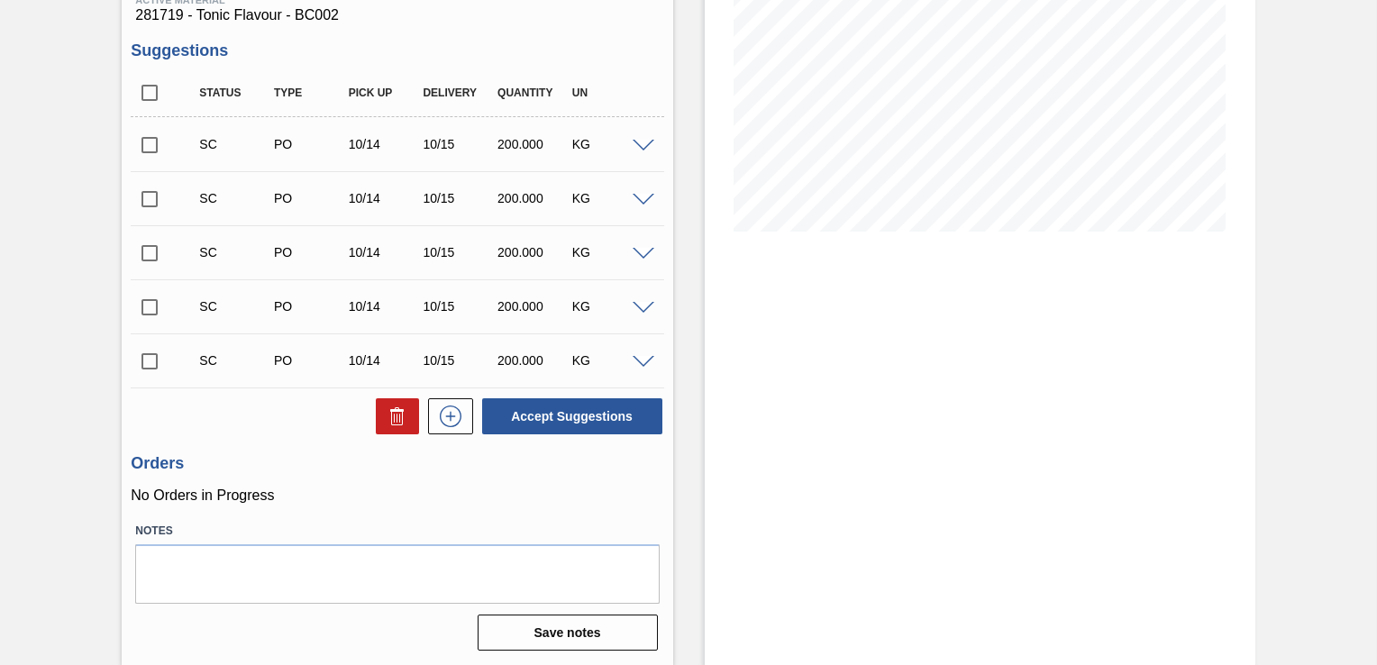
click at [153, 357] on input "checkbox" at bounding box center [150, 361] width 38 height 38
click at [562, 410] on button "Accept Suggestions" at bounding box center [572, 416] width 180 height 36
checkbox input "false"
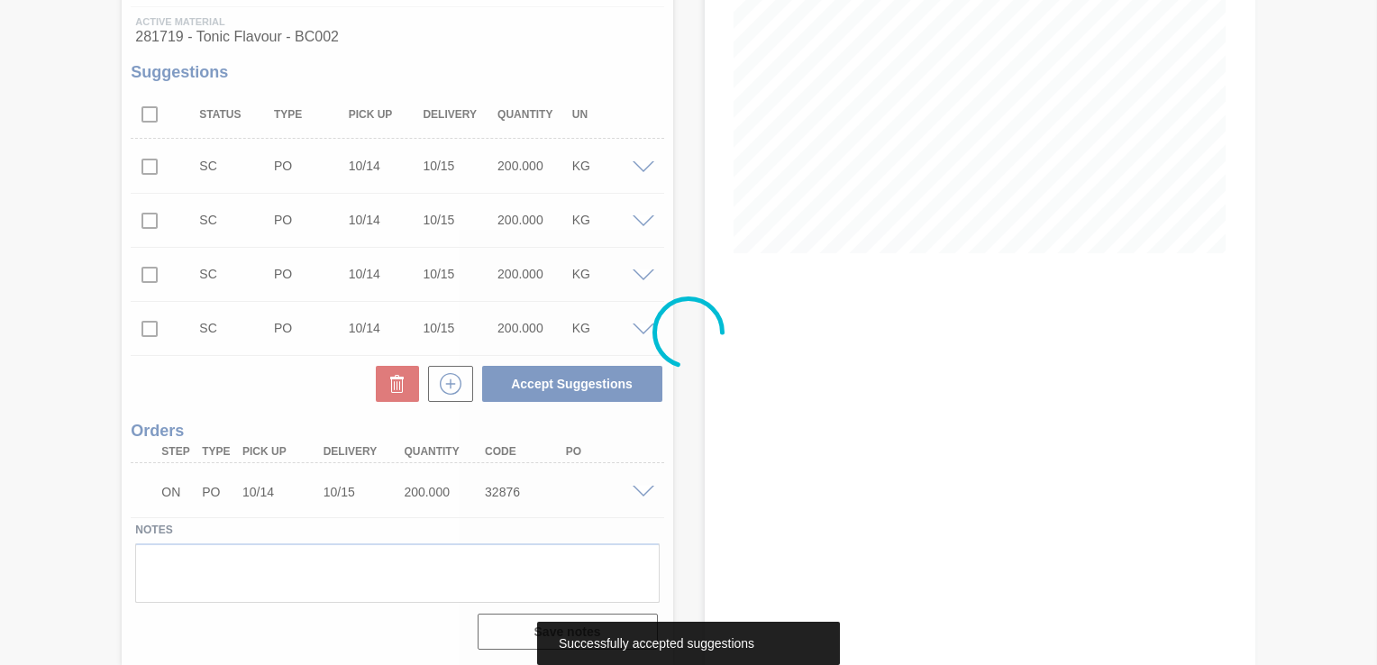
scroll to position [273, 0]
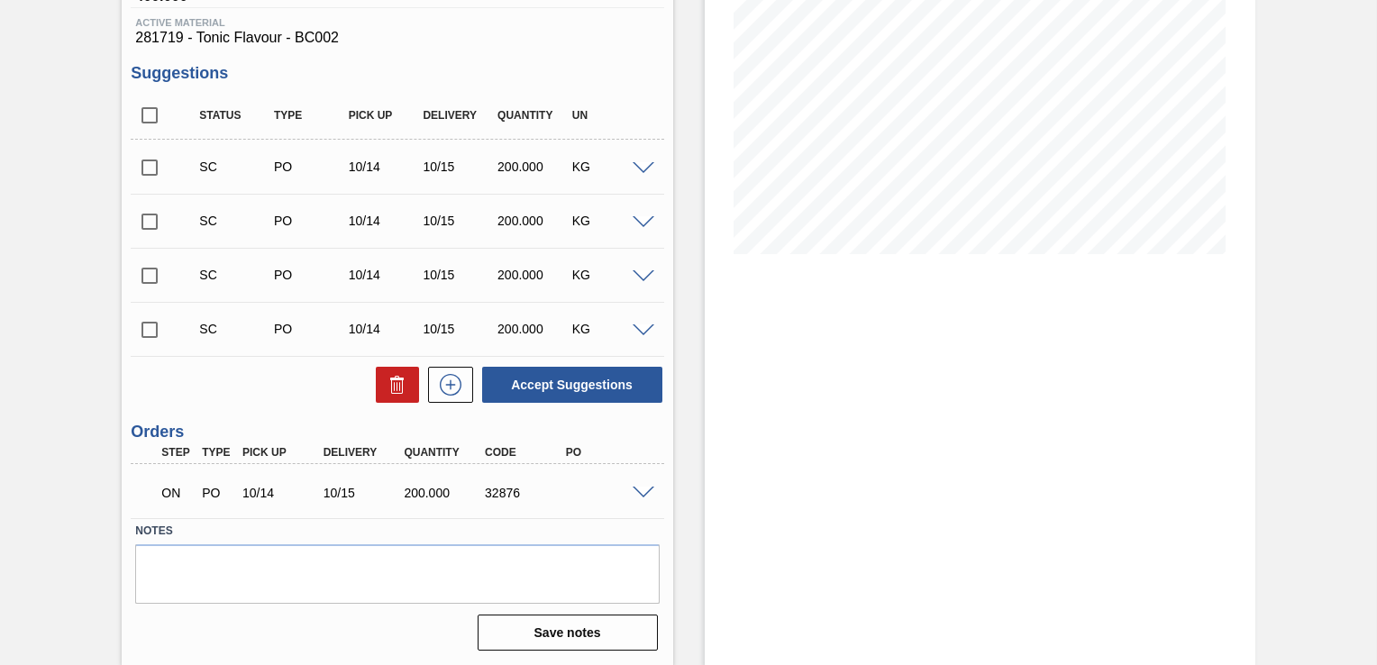
click at [1020, 488] on div "Stock From [DATE] to [DATE] Filter" at bounding box center [980, 241] width 551 height 849
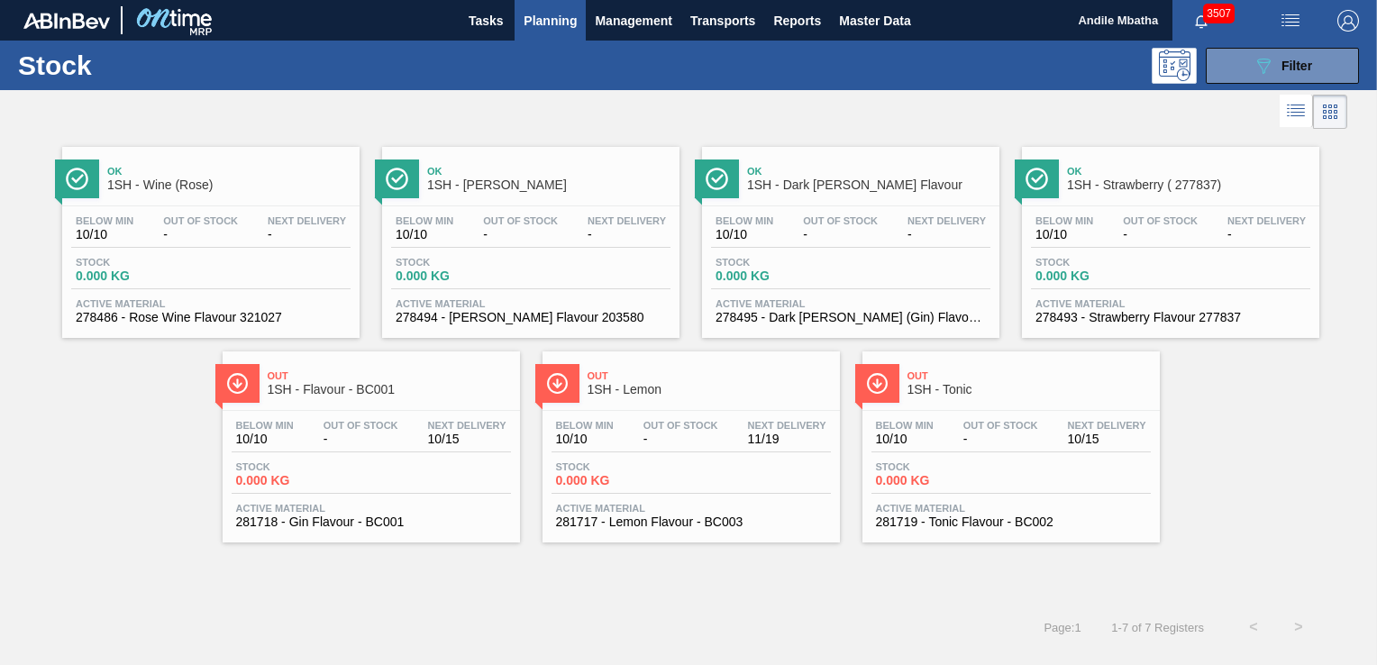
click at [977, 452] on div "Below Min 10/10 Out Of Stock - Next Delivery 10/15 Stock 0.000 KG Active Materi…" at bounding box center [1010, 472] width 297 height 123
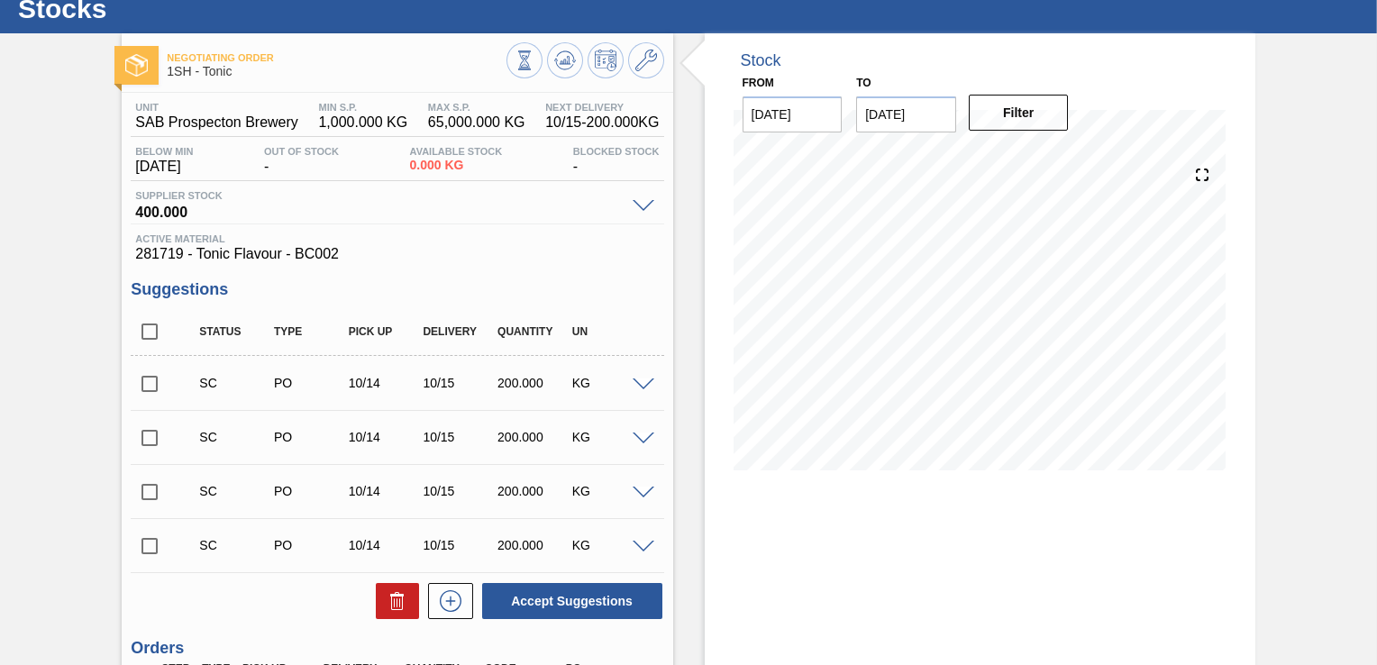
scroll to position [273, 0]
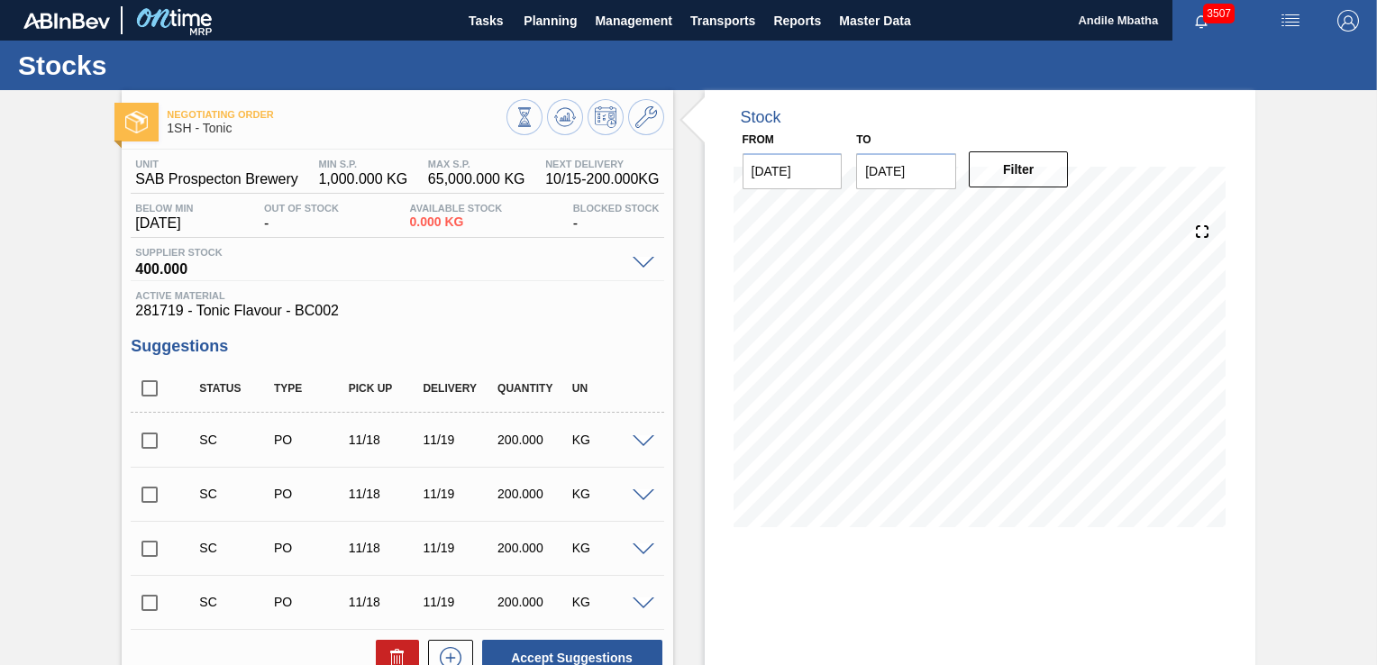
click at [156, 607] on input "checkbox" at bounding box center [150, 603] width 38 height 38
click at [541, 655] on button "Accept Suggestions" at bounding box center [572, 658] width 180 height 36
checkbox input "false"
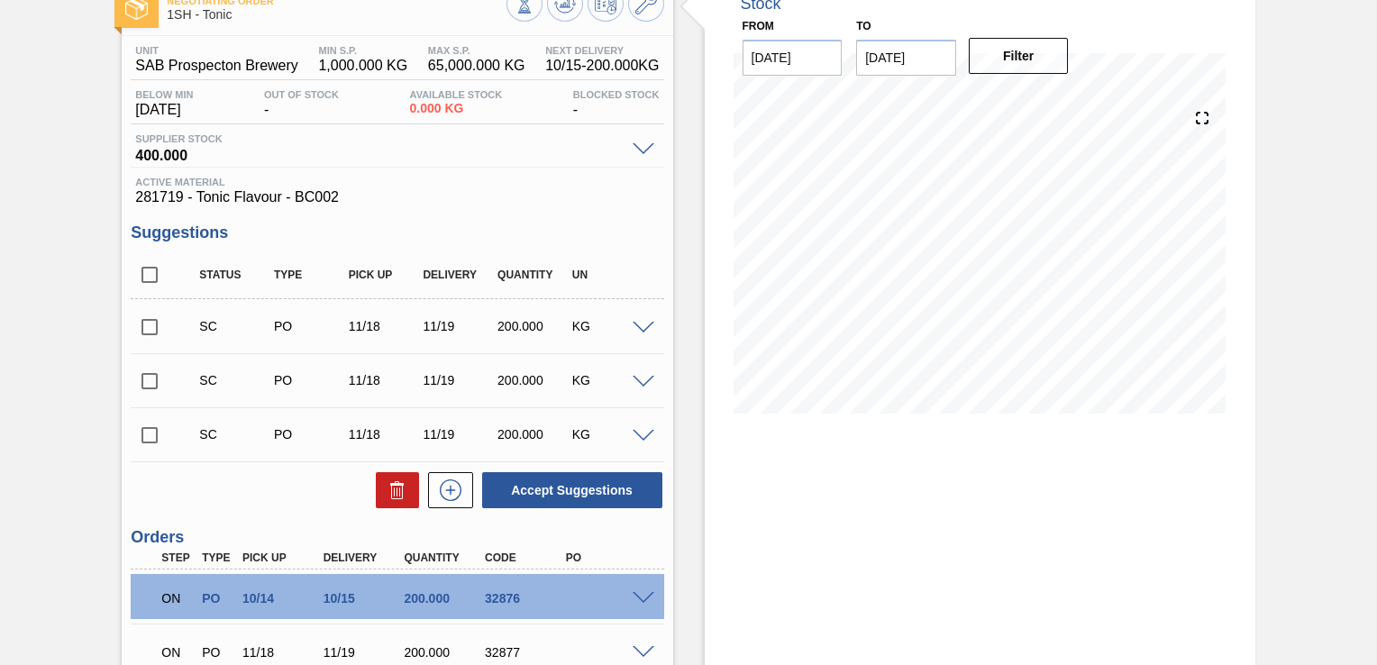
scroll to position [180, 0]
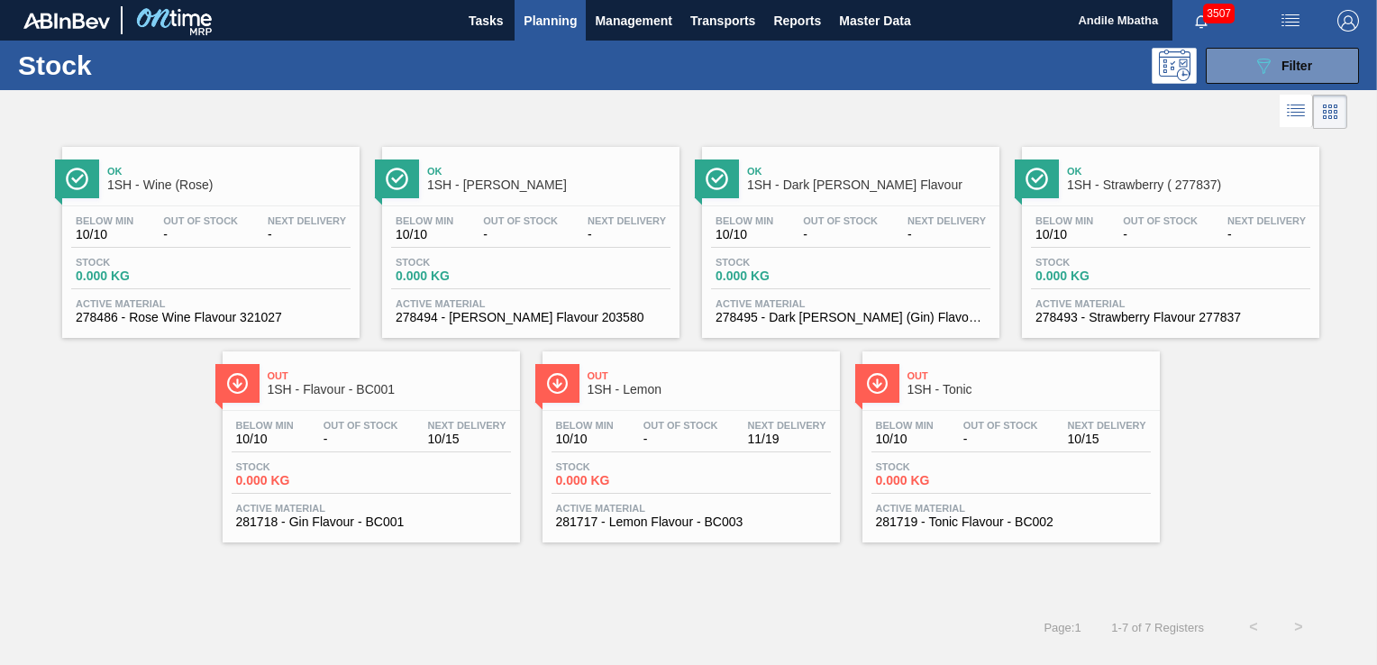
click at [624, 436] on div "Below Min 10/10 Out Of Stock - Next Delivery 11/19" at bounding box center [691, 436] width 279 height 32
click at [357, 427] on span "Out Of Stock" at bounding box center [361, 425] width 75 height 11
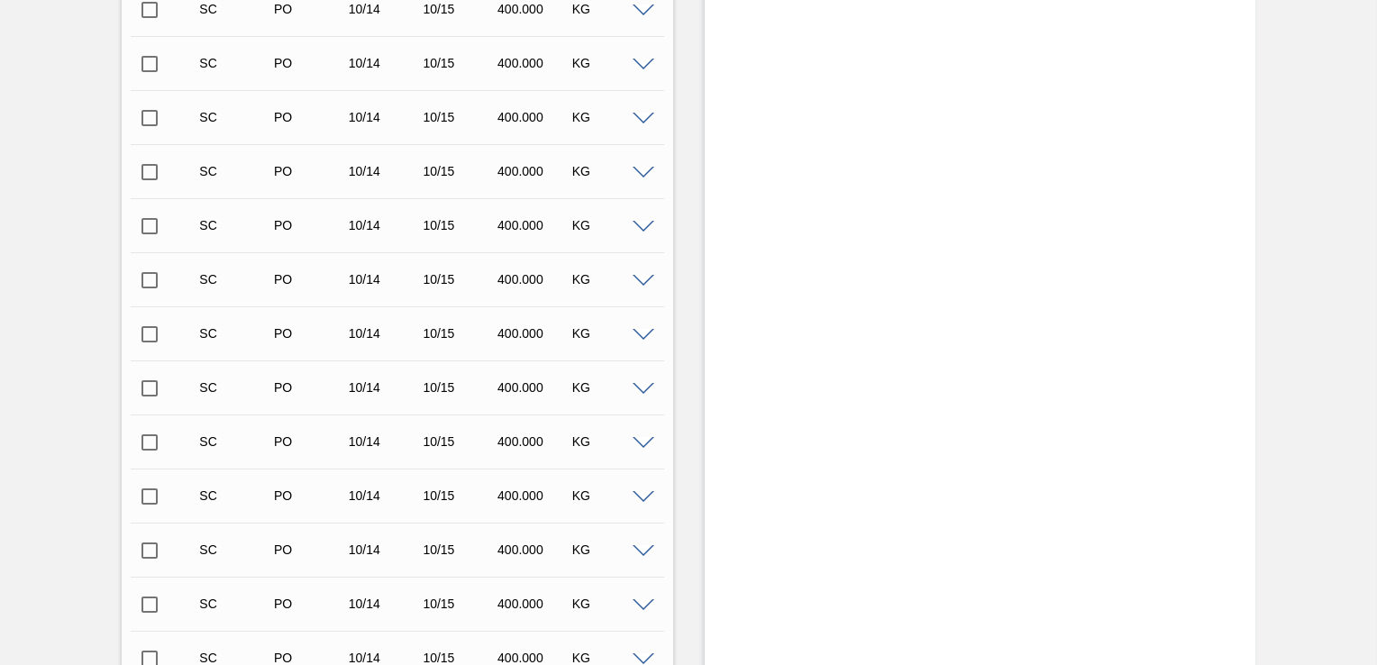
scroll to position [3064, 0]
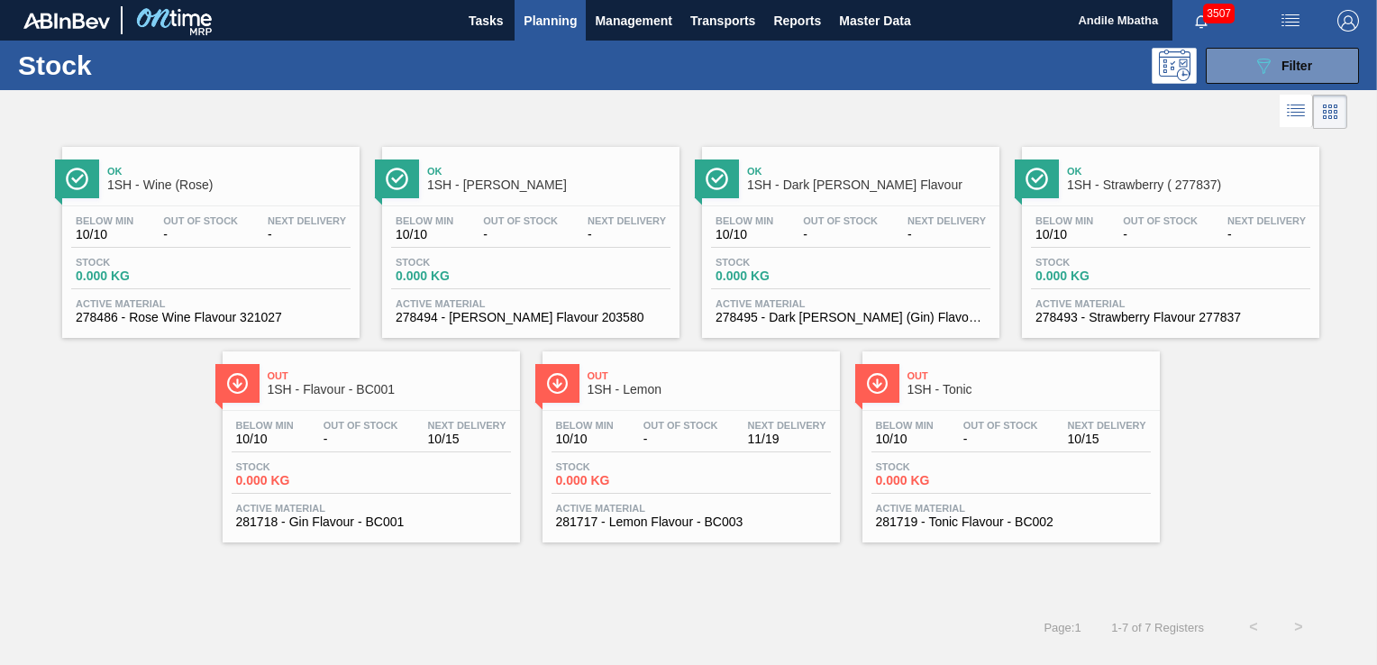
click at [639, 440] on div "Out Of Stock -" at bounding box center [681, 433] width 84 height 26
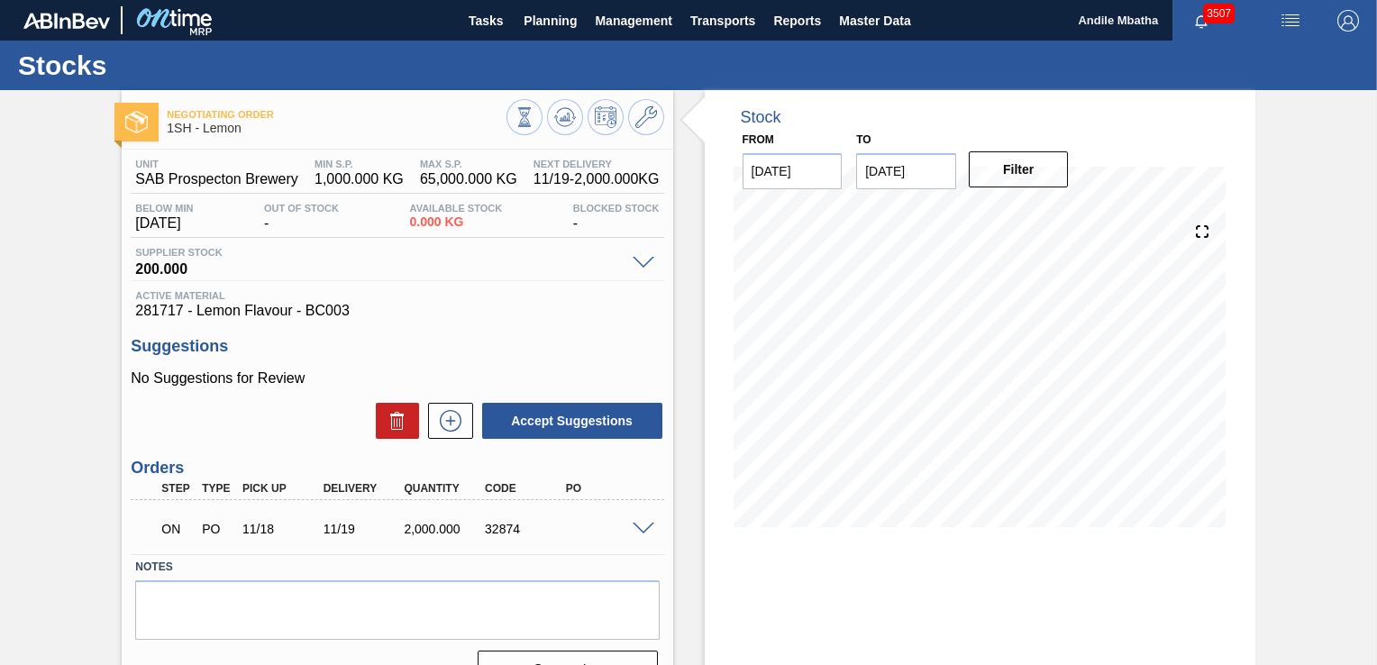
click at [645, 527] on span at bounding box center [644, 530] width 22 height 14
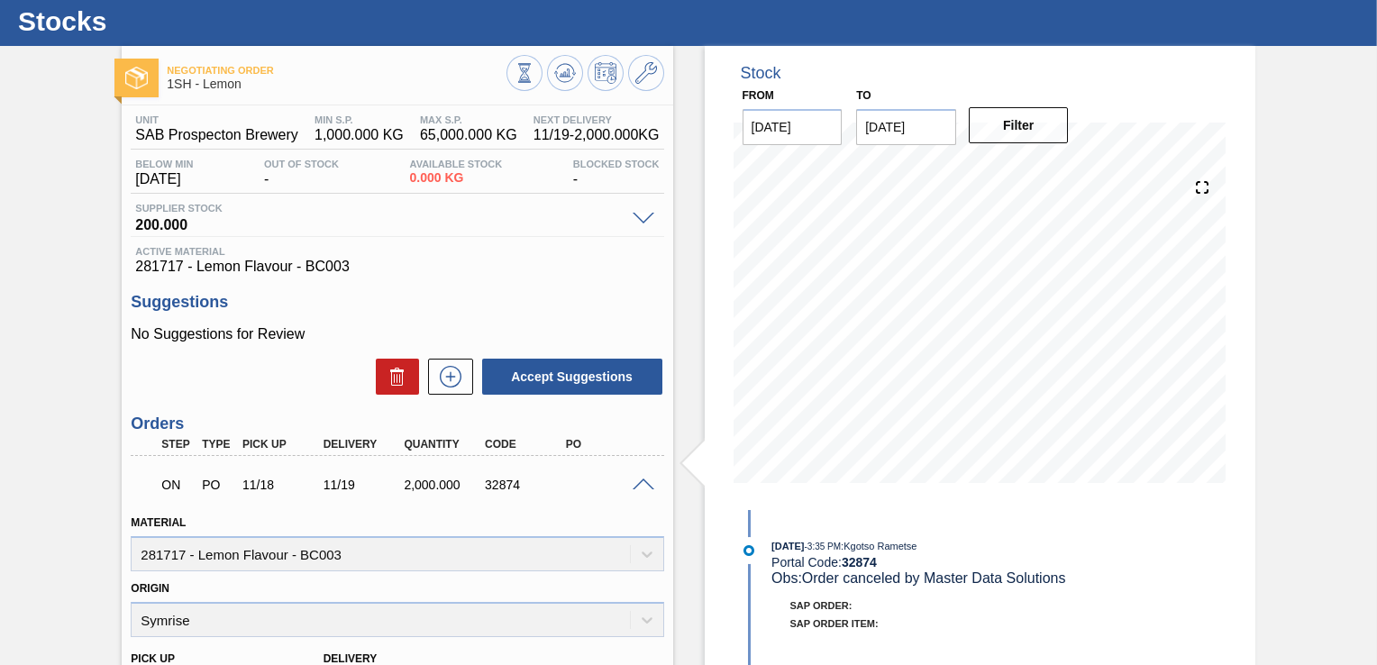
scroll to position [32, 0]
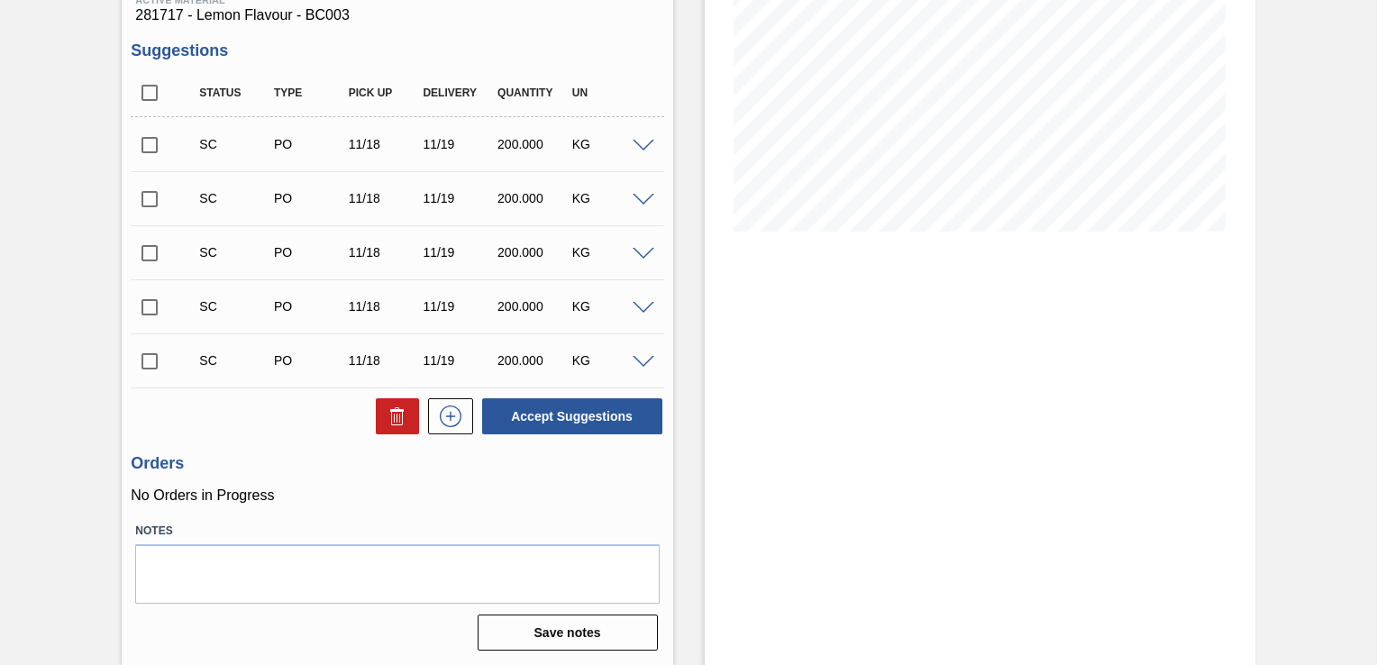
scroll to position [296, 0]
click at [147, 361] on input "checkbox" at bounding box center [150, 361] width 38 height 38
click at [629, 423] on button "Accept Suggestions" at bounding box center [572, 416] width 180 height 36
checkbox input "false"
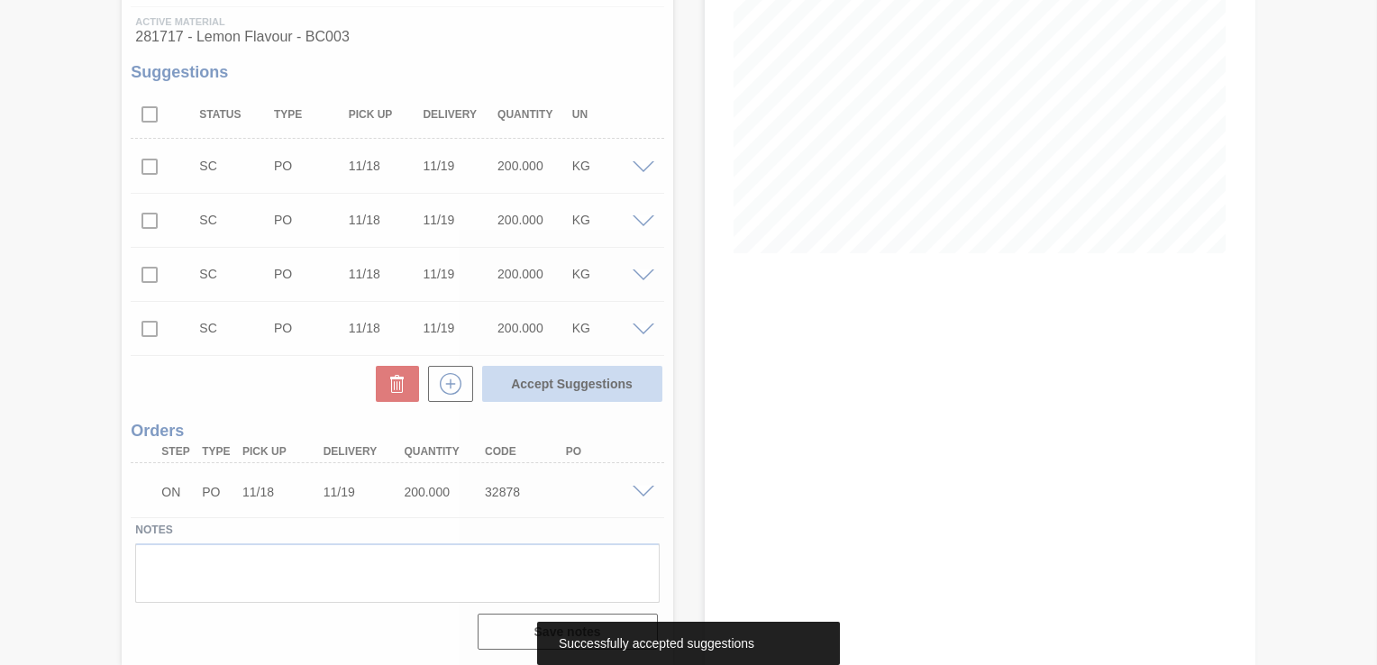
scroll to position [273, 0]
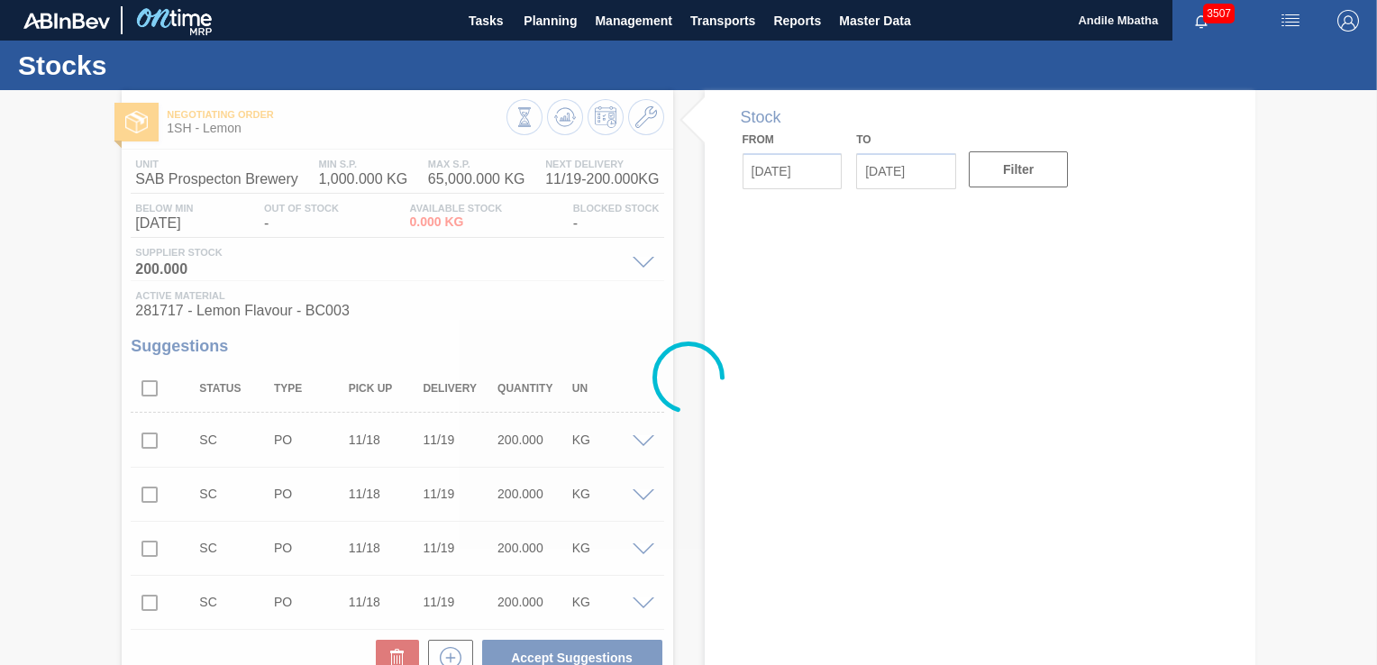
type input "[DATE]"
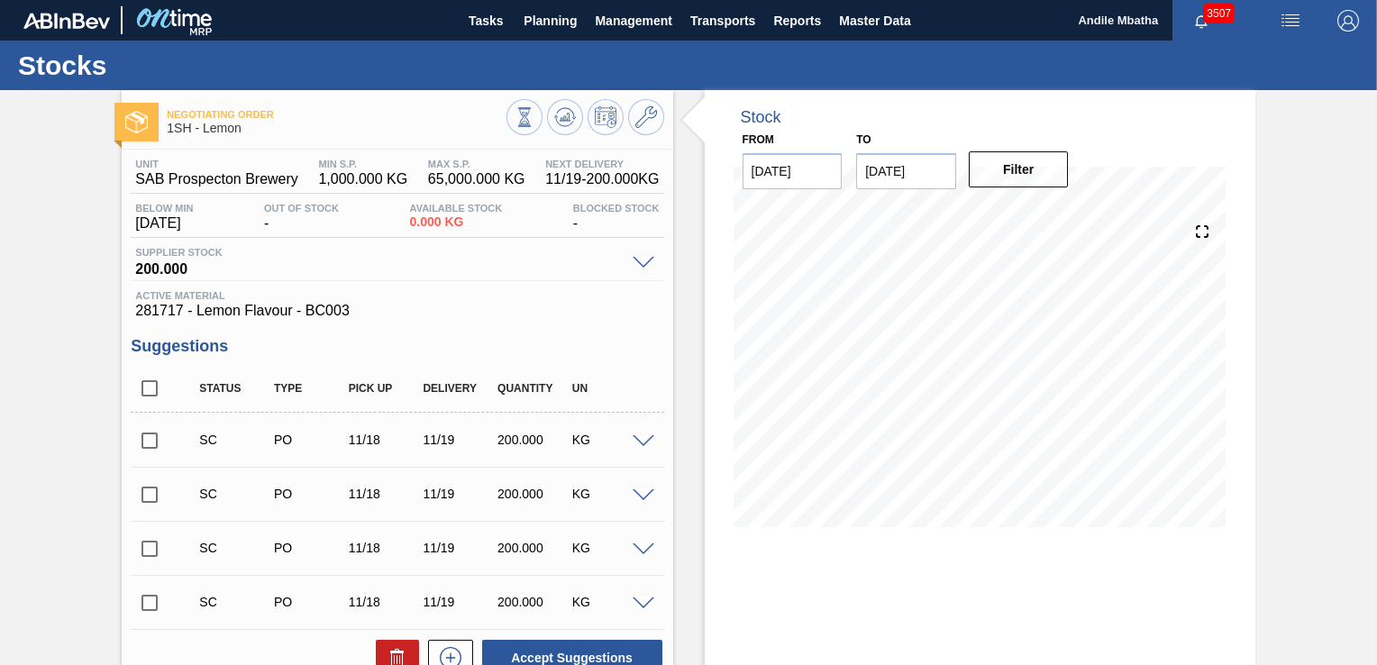
scroll to position [270, 0]
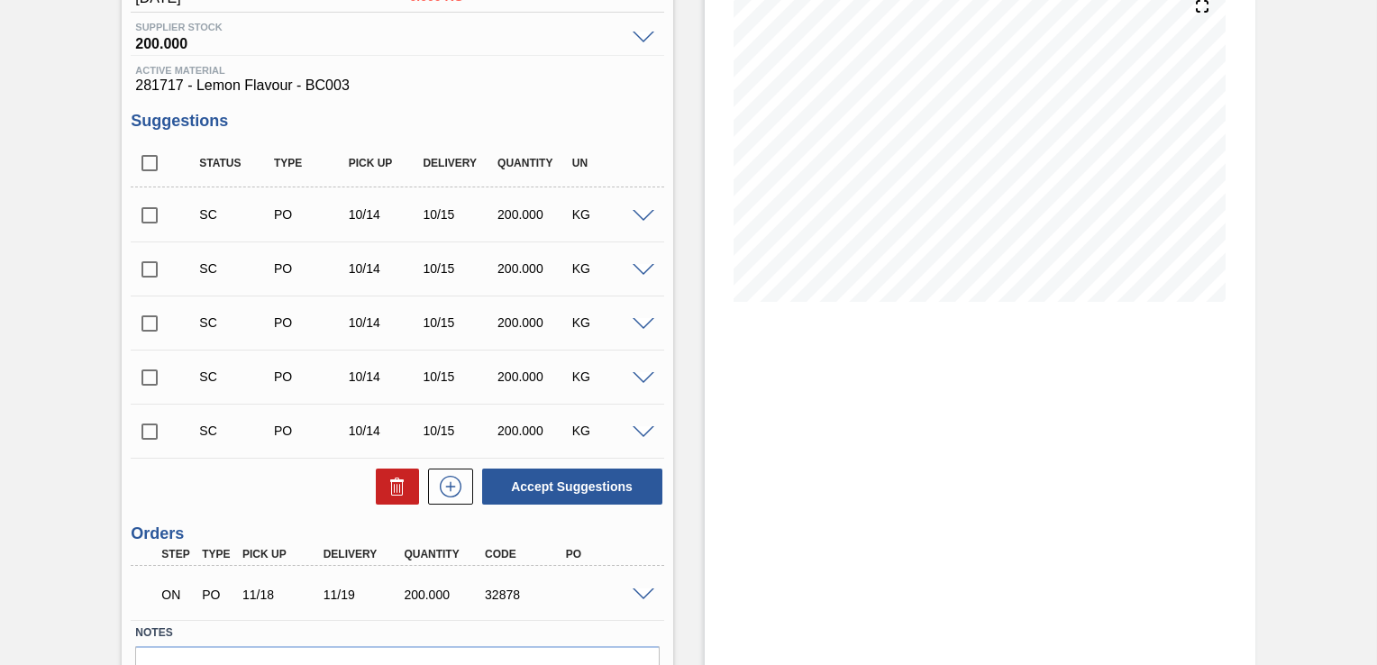
scroll to position [270, 0]
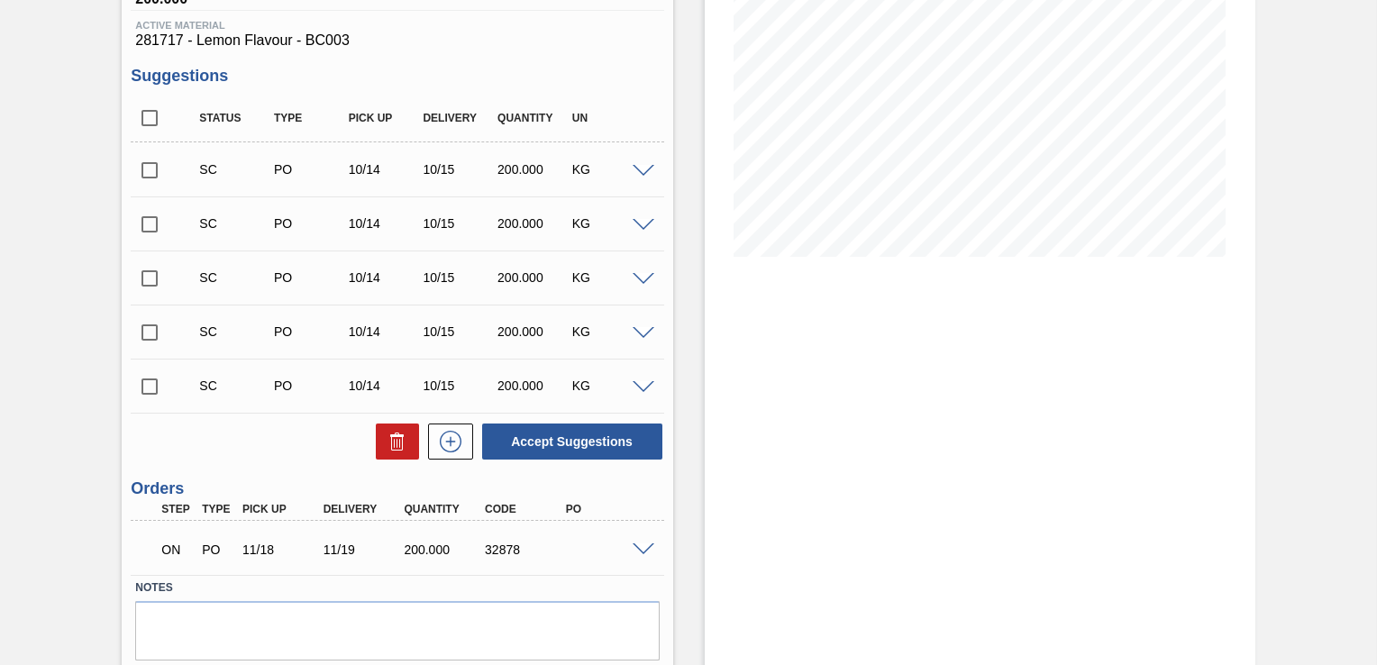
click at [148, 386] on input "checkbox" at bounding box center [150, 387] width 38 height 38
click at [618, 441] on button "Accept Suggestions" at bounding box center [572, 442] width 180 height 36
checkbox input "false"
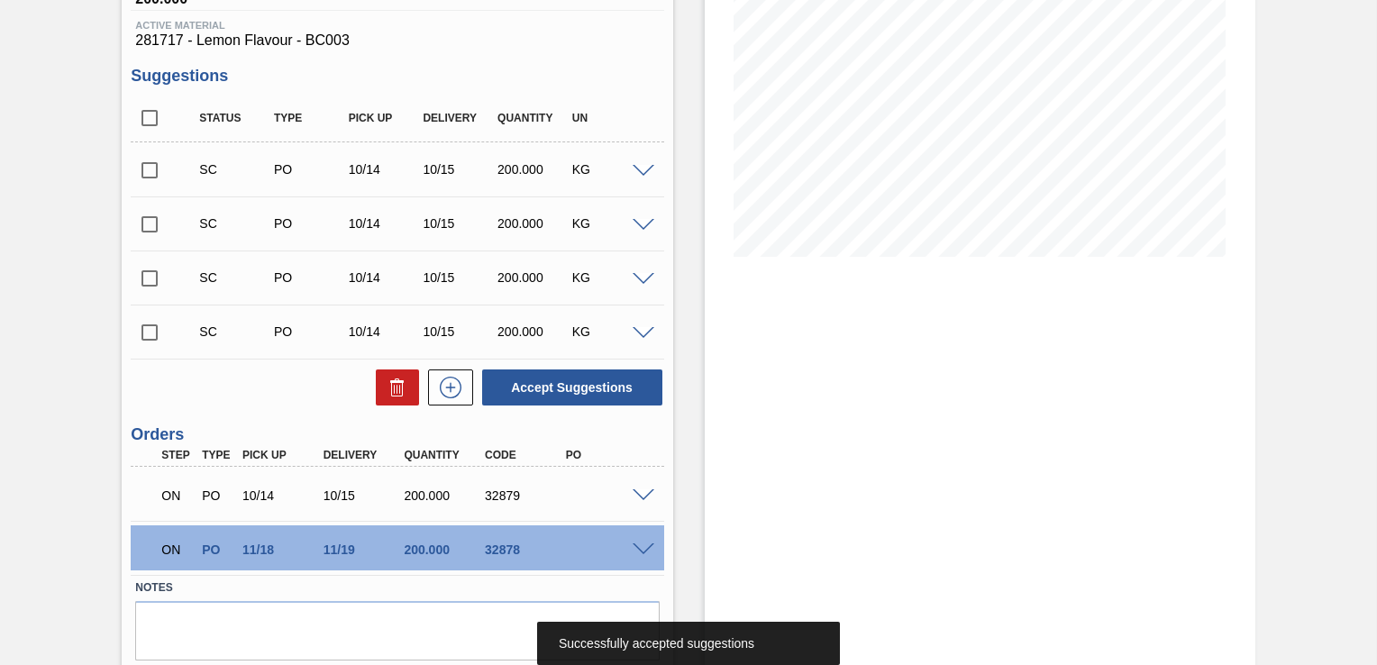
click at [855, 424] on div "Stock From 10/10/2025 to 10/24/2025 Filter" at bounding box center [980, 271] width 551 height 903
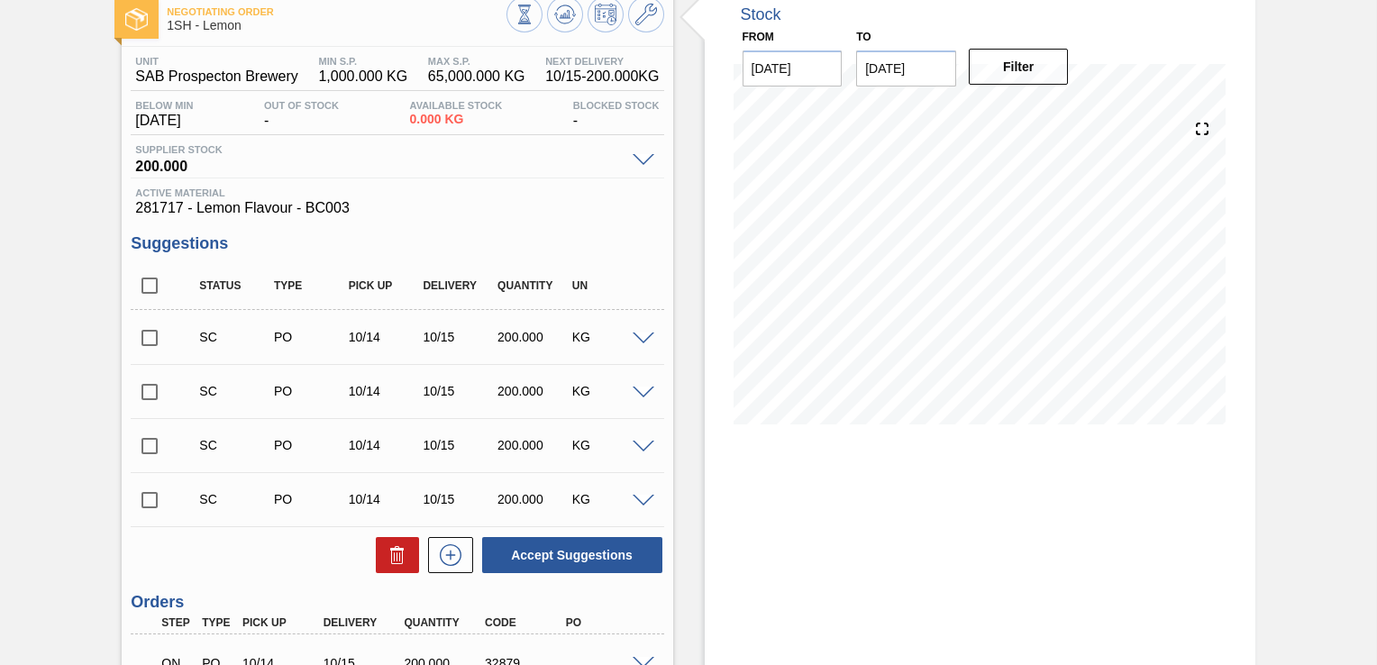
scroll to position [0, 0]
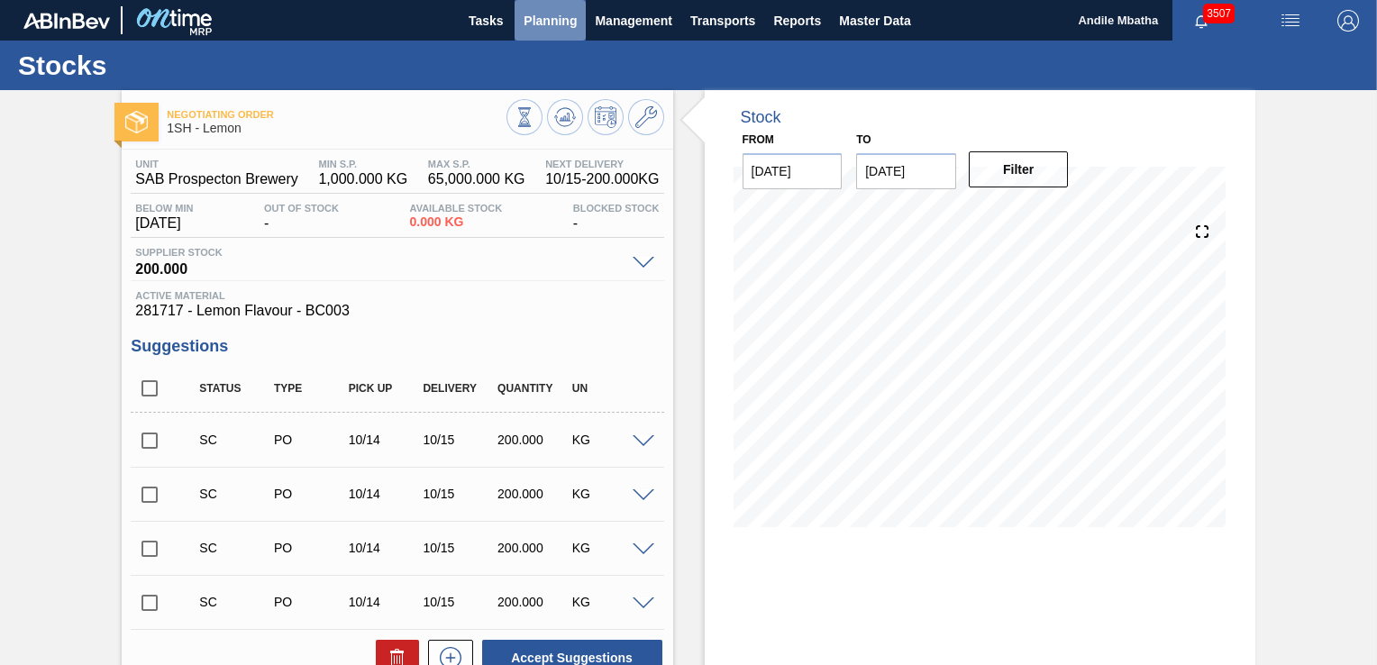
click at [562, 16] on span "Planning" at bounding box center [550, 21] width 53 height 22
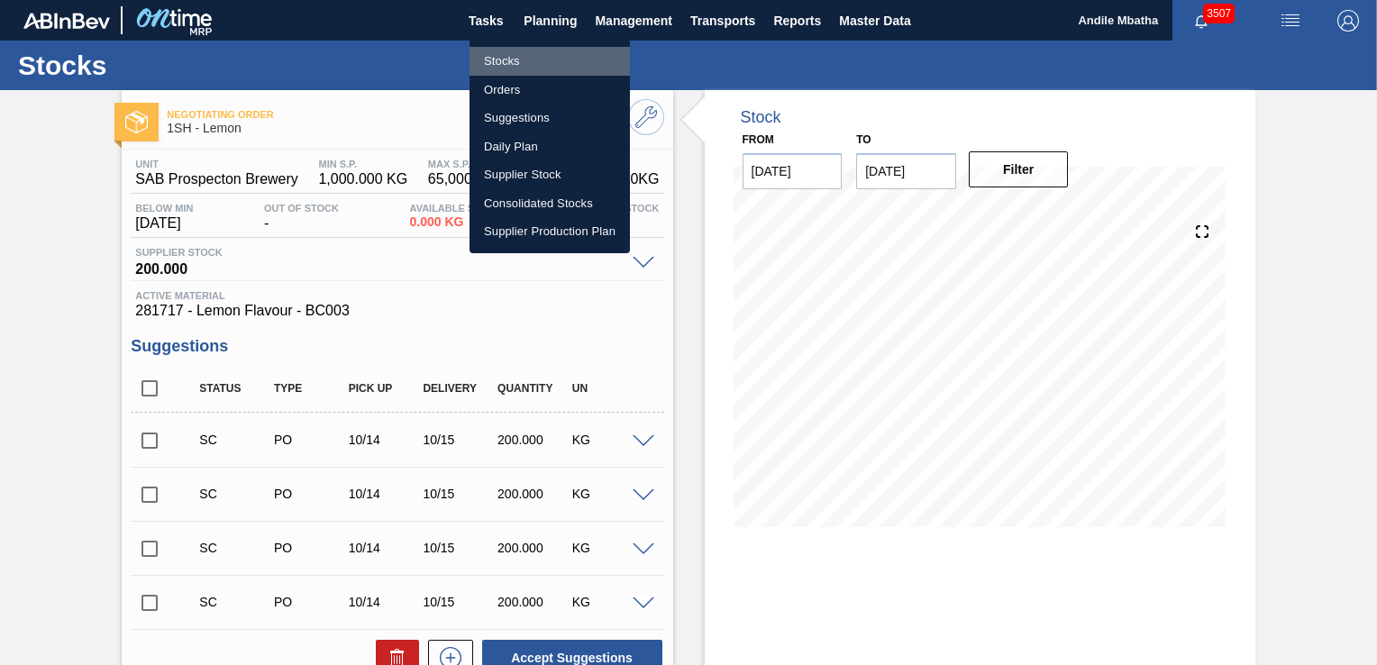
drag, startPoint x: 519, startPoint y: 63, endPoint x: 804, endPoint y: 151, distance: 297.9
click at [519, 63] on li "Stocks" at bounding box center [550, 61] width 160 height 29
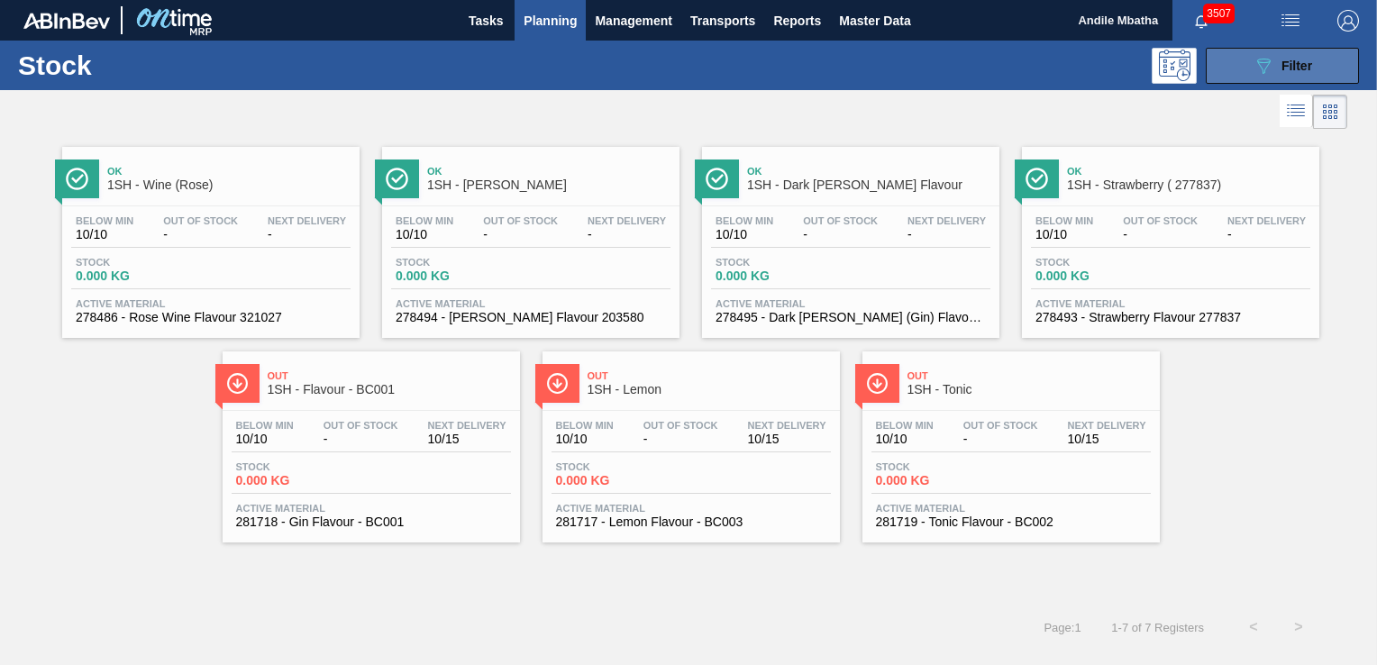
click at [1296, 50] on button "089F7B8B-B2A5-4AFE-B5C0-19BA573D28AC Filter" at bounding box center [1282, 66] width 153 height 36
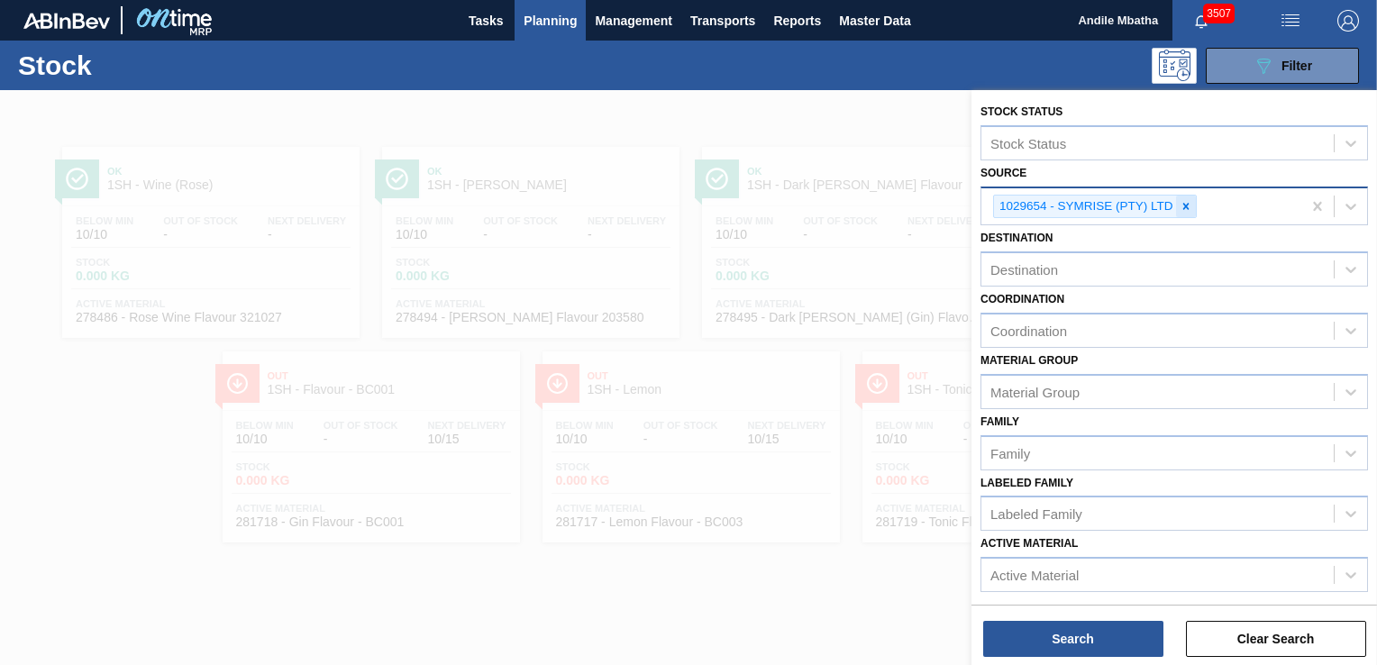
click at [1182, 205] on icon at bounding box center [1186, 206] width 13 height 13
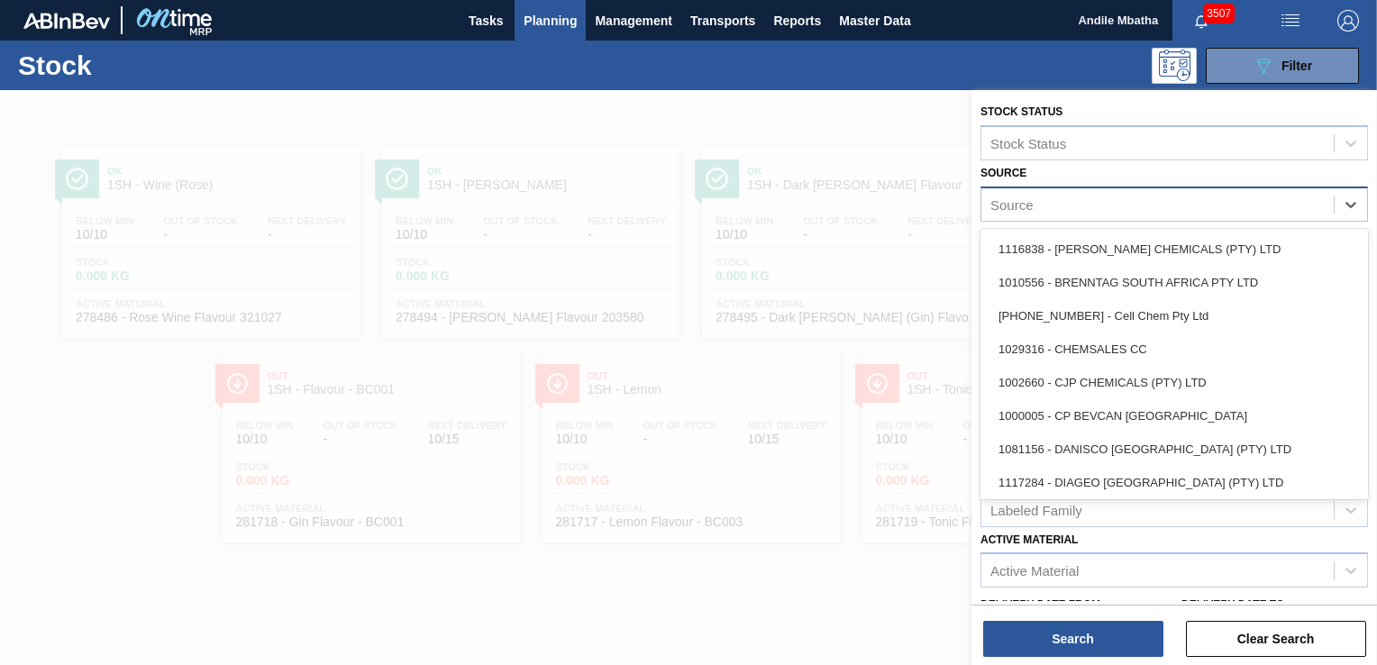
click at [1079, 207] on div "Source" at bounding box center [1157, 204] width 352 height 26
type input "gi"
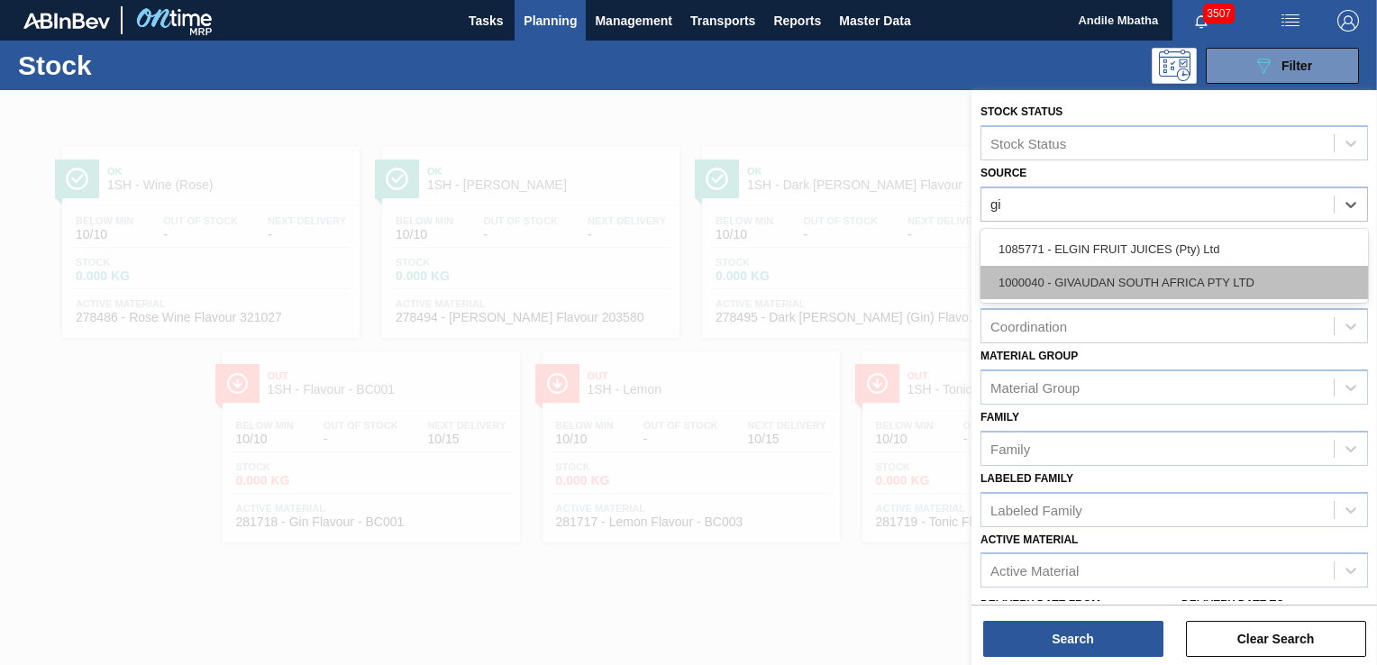
click at [1081, 282] on div "1000040 - GIVAUDAN SOUTH AFRICA PTY LTD" at bounding box center [1175, 282] width 388 height 33
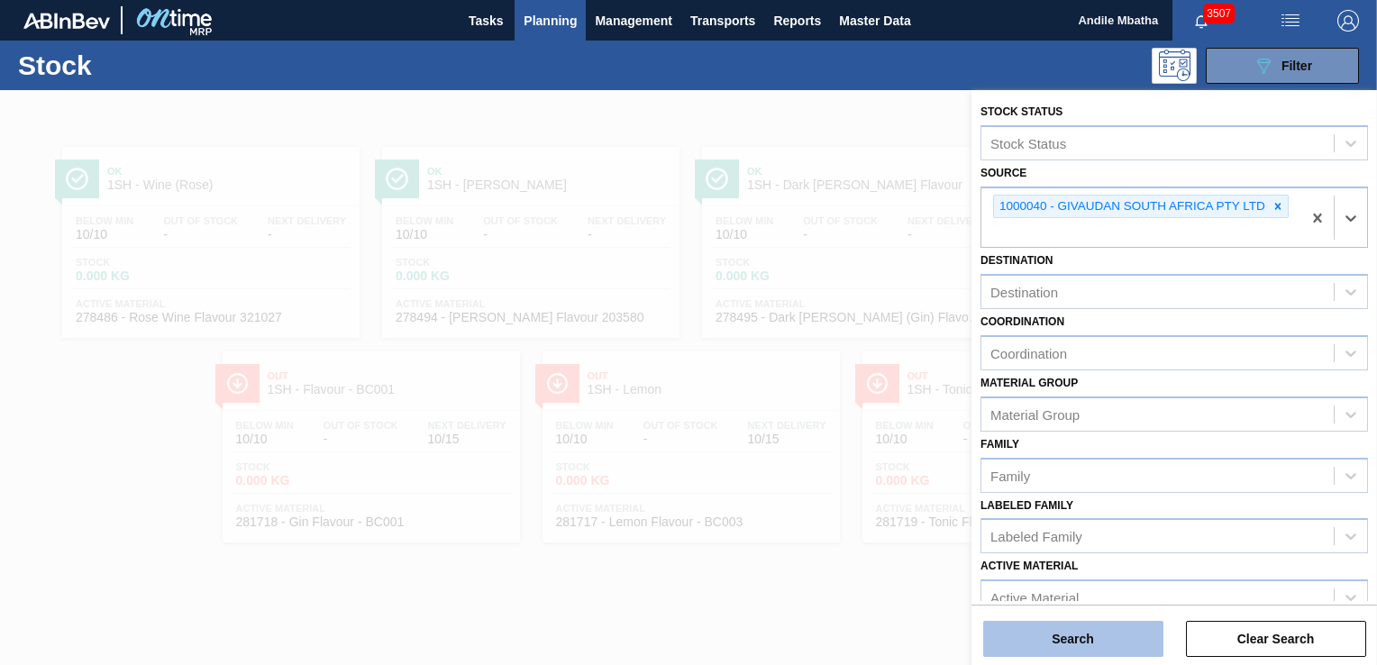
click at [1081, 644] on button "Search" at bounding box center [1073, 639] width 180 height 36
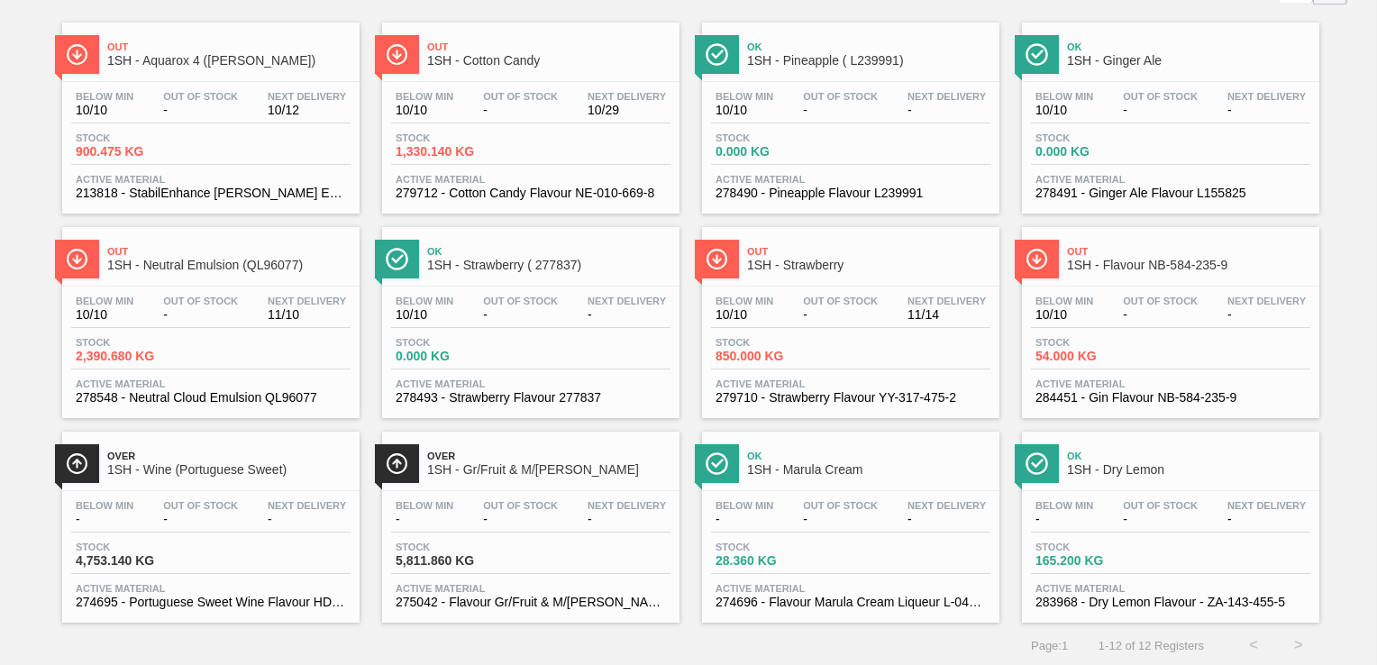
scroll to position [34, 0]
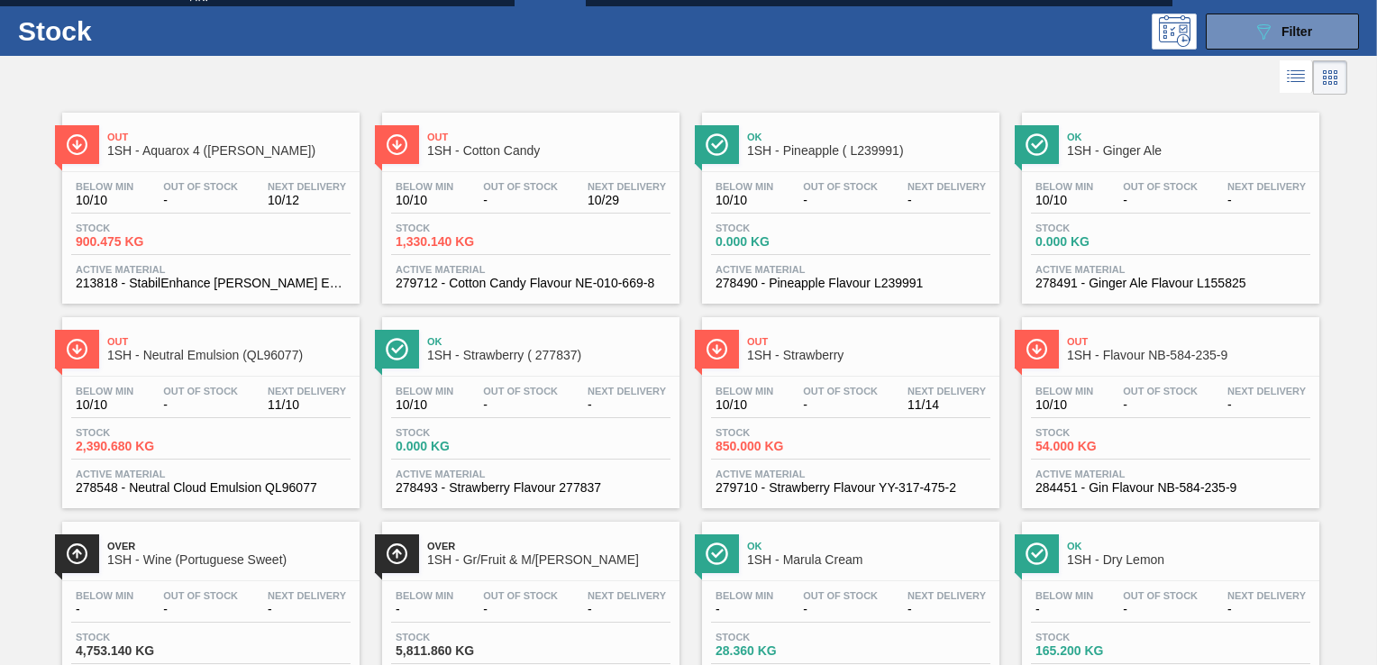
click at [236, 389] on span "Out Of Stock" at bounding box center [200, 391] width 75 height 11
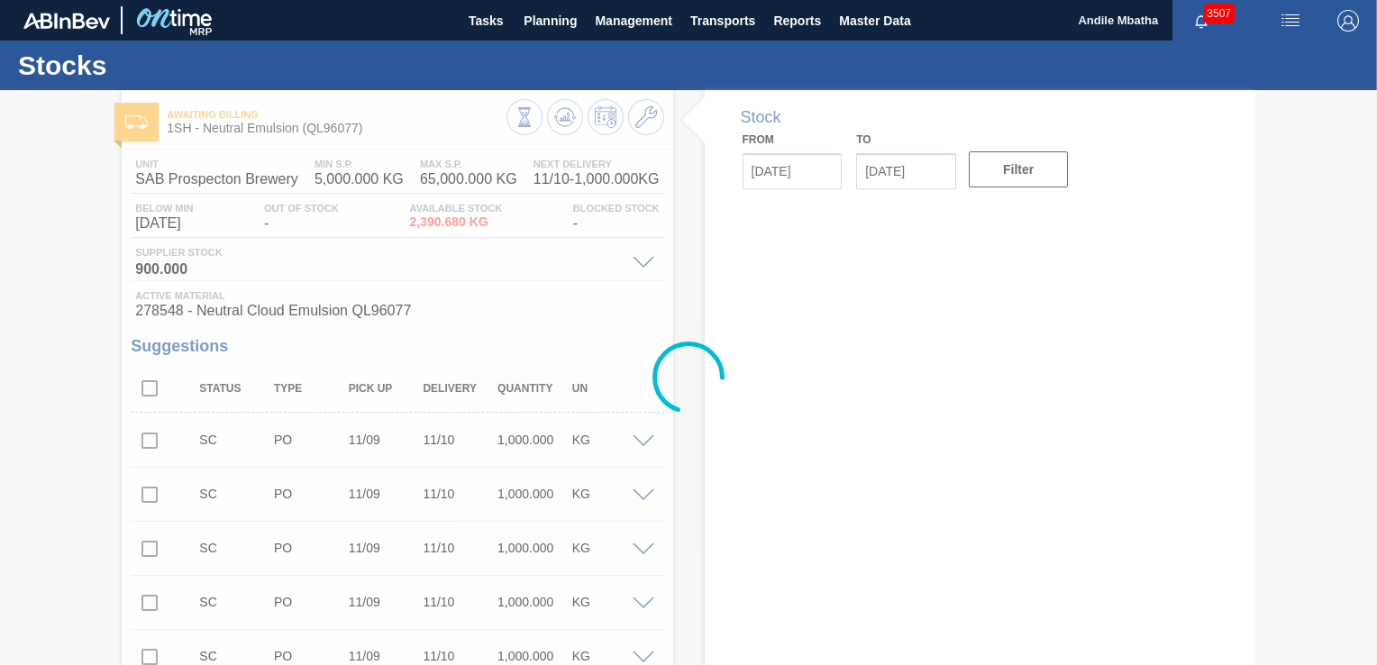
type input "[DATE]"
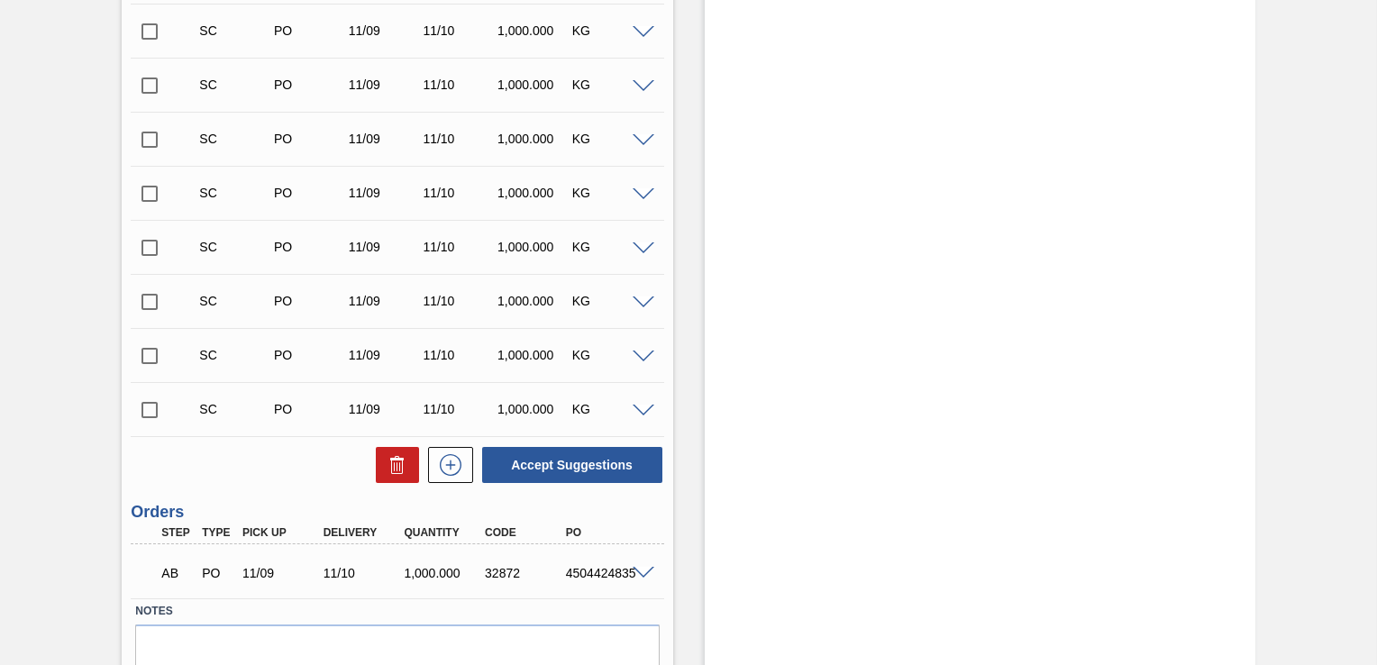
scroll to position [3463, 0]
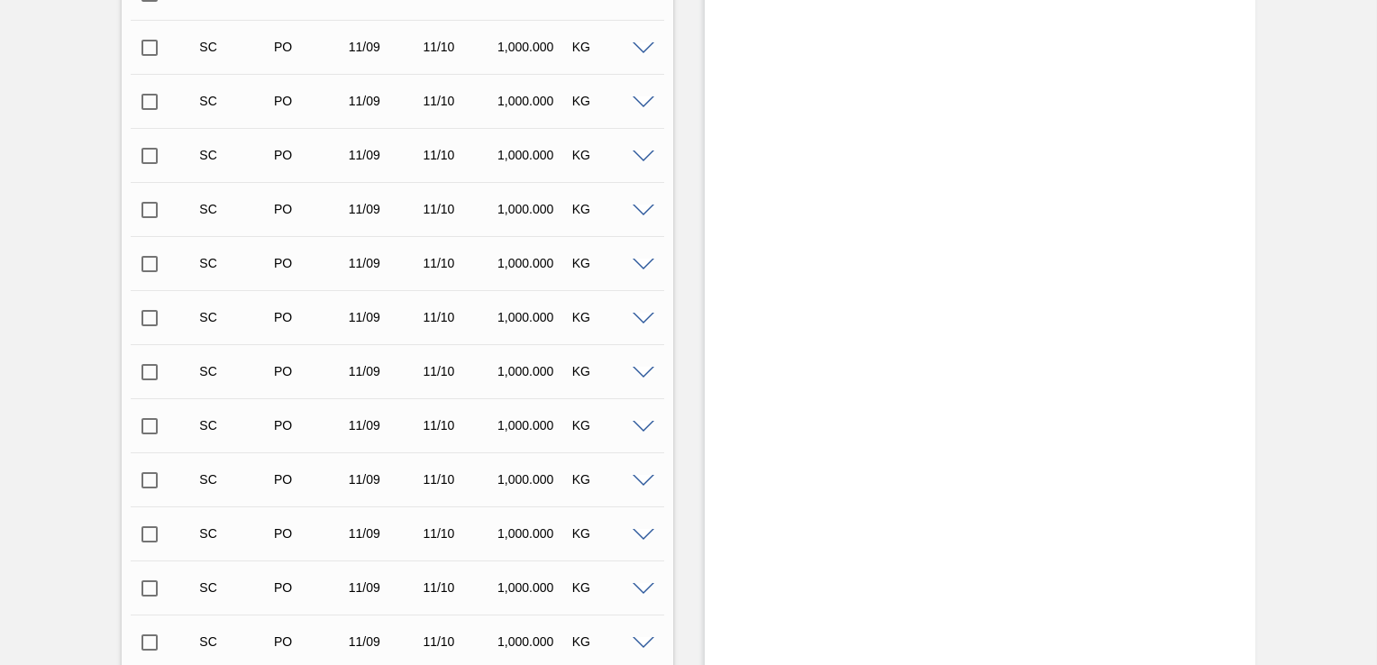
scroll to position [2250, 0]
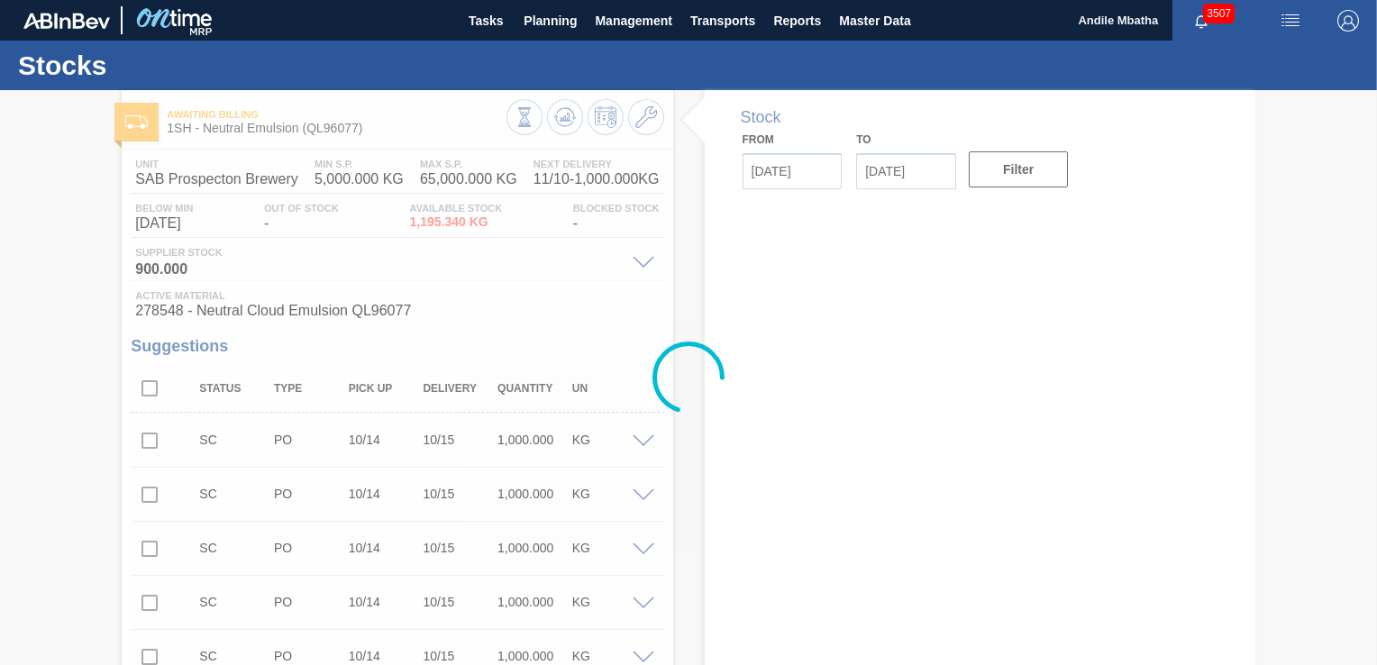
type input "[DATE]"
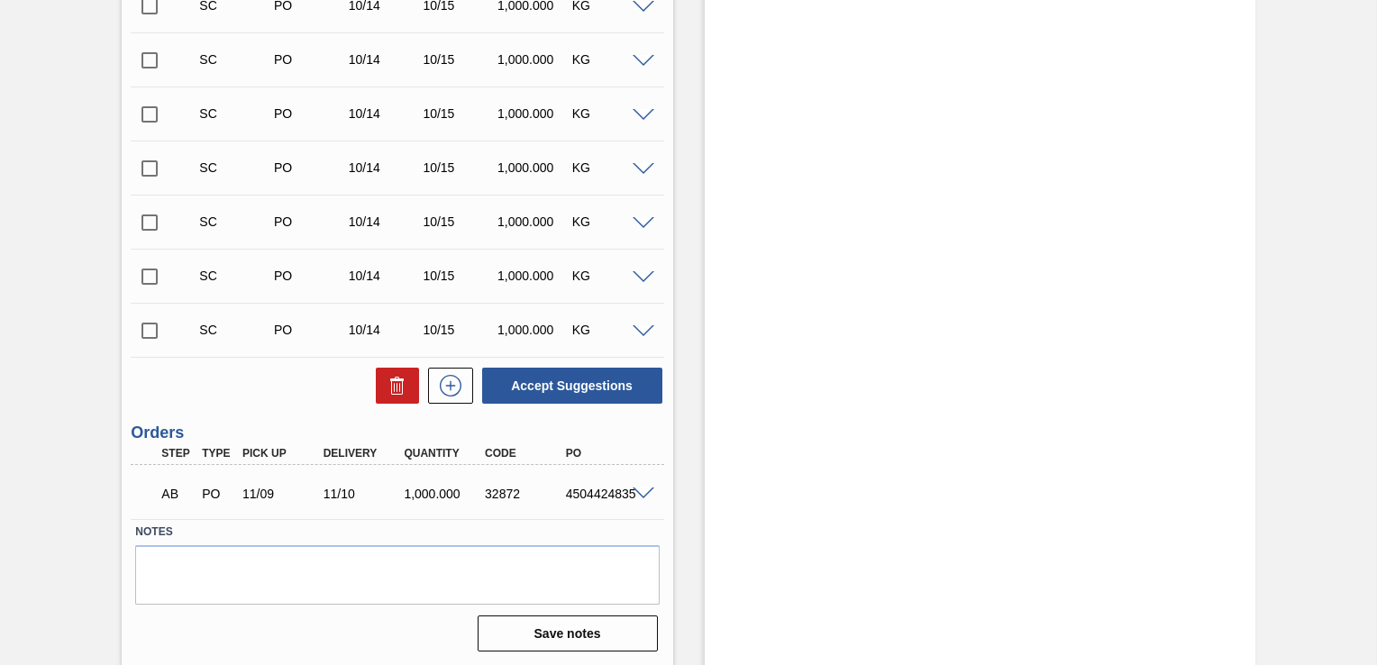
scroll to position [3517, 0]
click at [151, 326] on input "checkbox" at bounding box center [150, 330] width 38 height 38
click at [606, 379] on button "Accept Suggestions" at bounding box center [572, 385] width 180 height 36
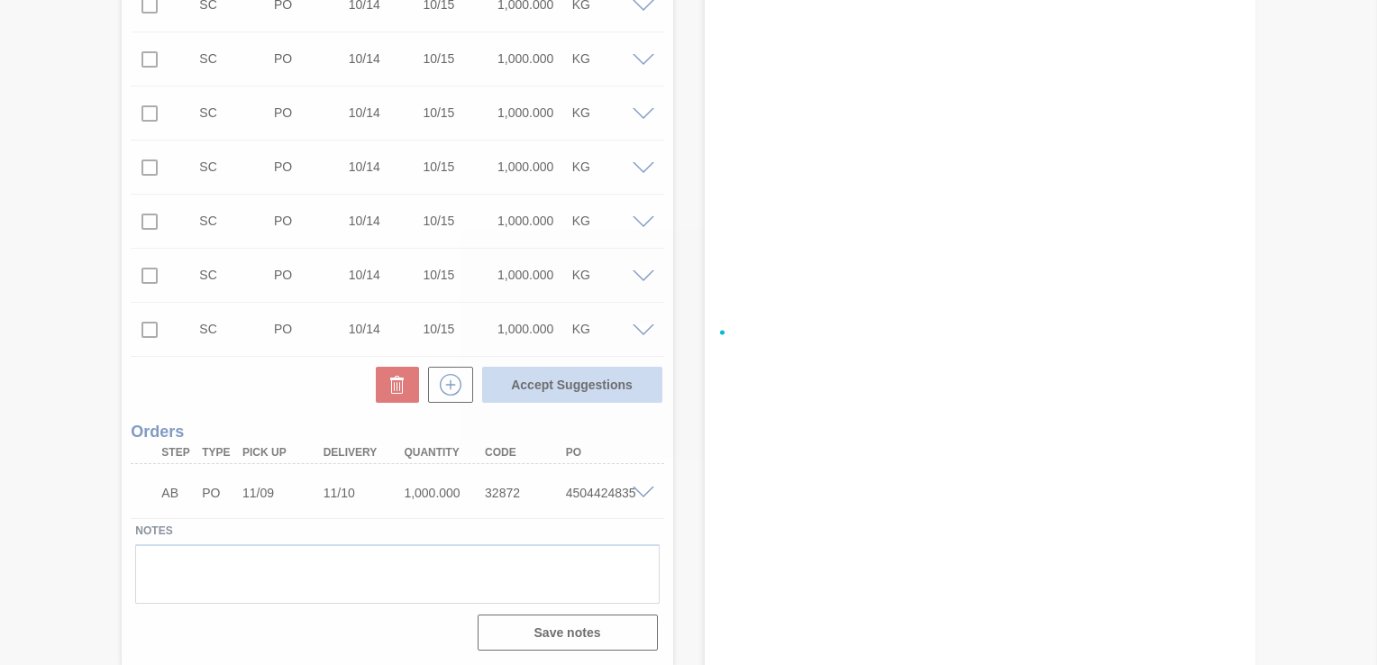
checkbox input "false"
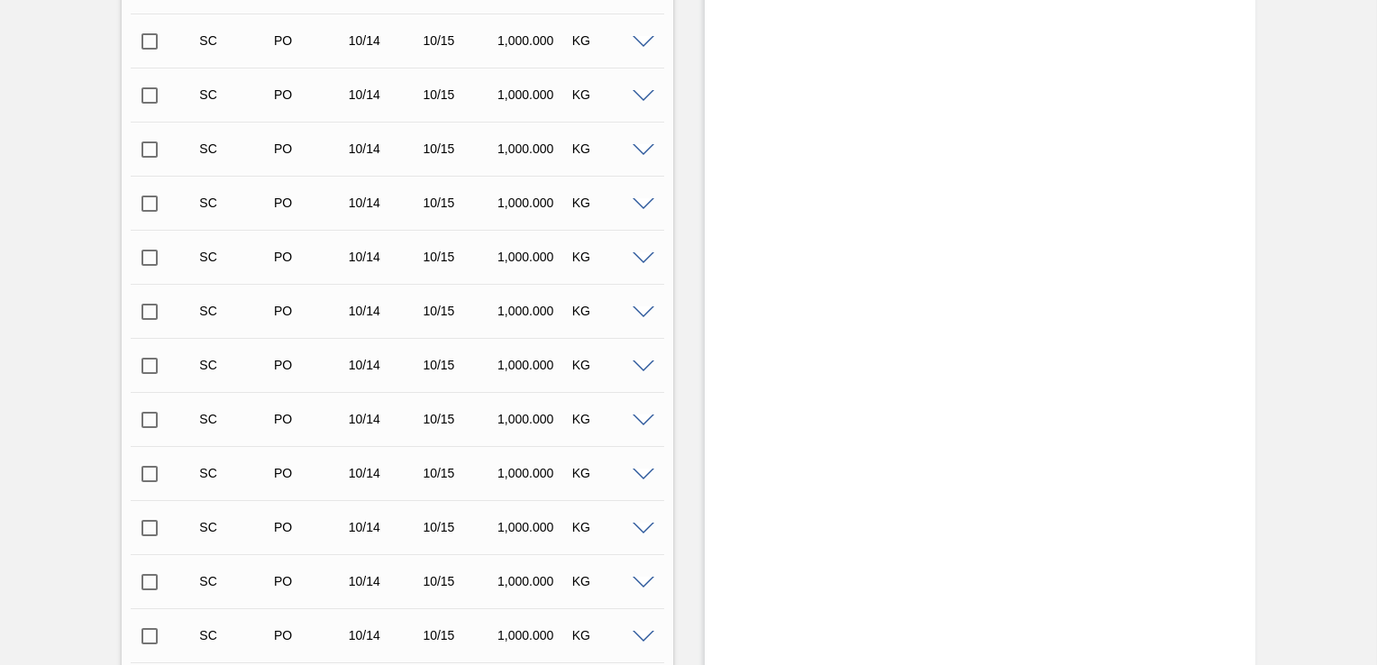
scroll to position [3427, 0]
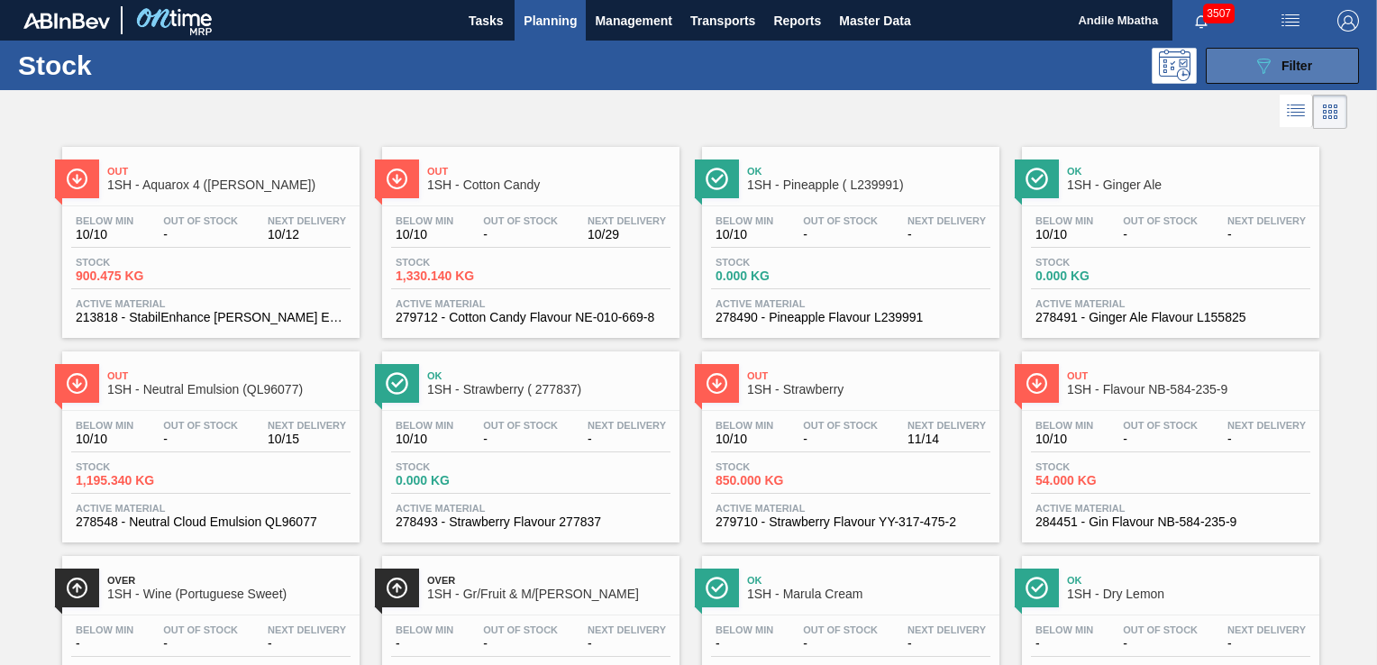
click at [1273, 57] on div "089F7B8B-B2A5-4AFE-B5C0-19BA573D28AC Filter" at bounding box center [1282, 66] width 59 height 22
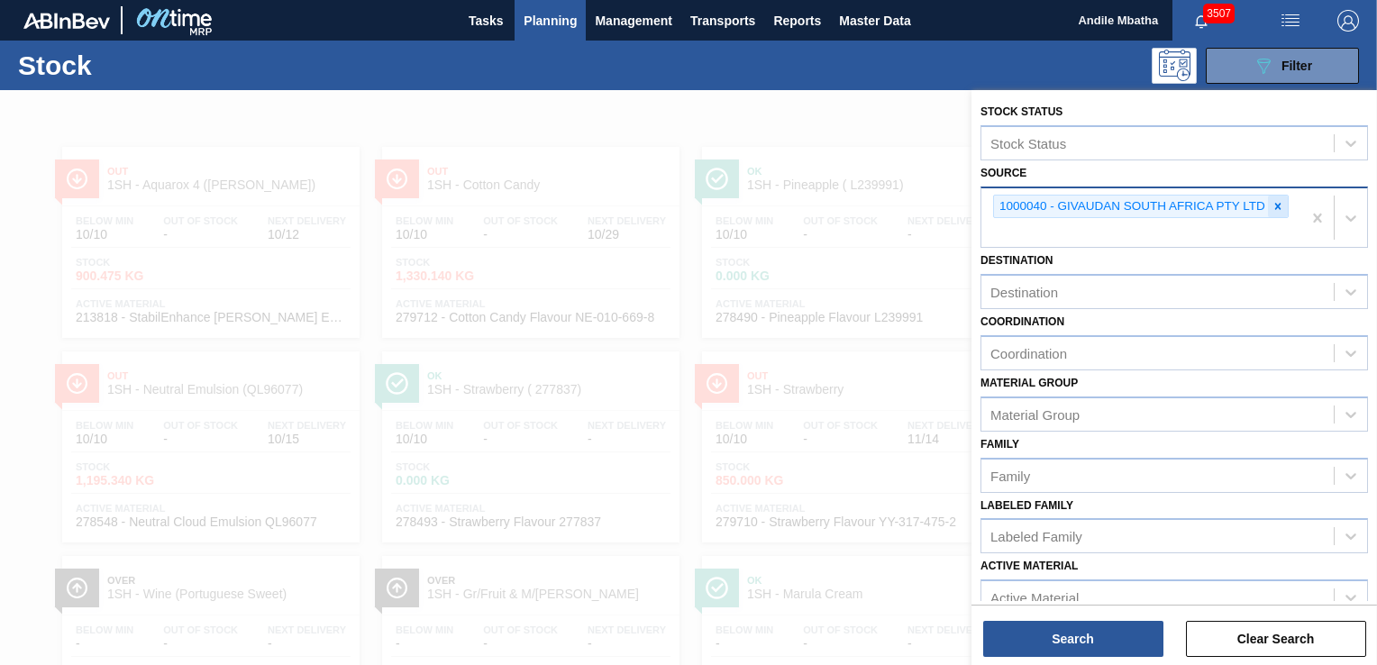
click at [1285, 204] on div at bounding box center [1278, 207] width 20 height 23
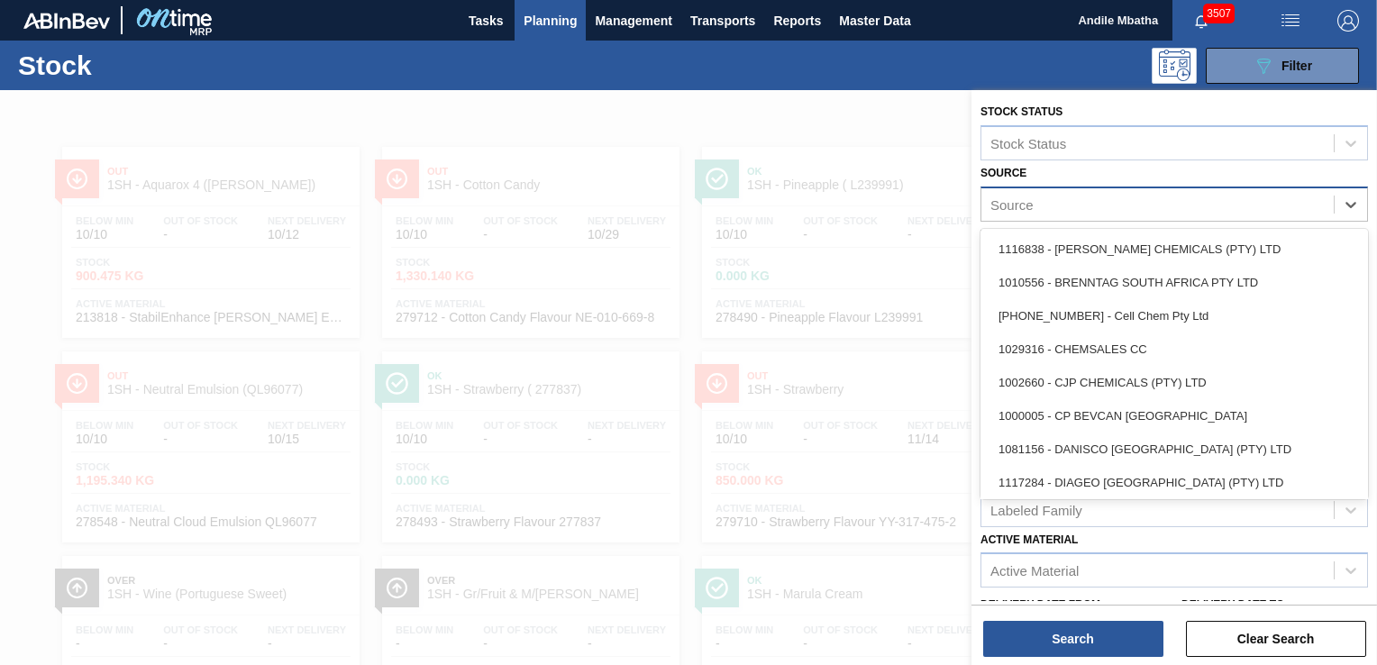
click at [1156, 204] on div "Source" at bounding box center [1157, 204] width 352 height 26
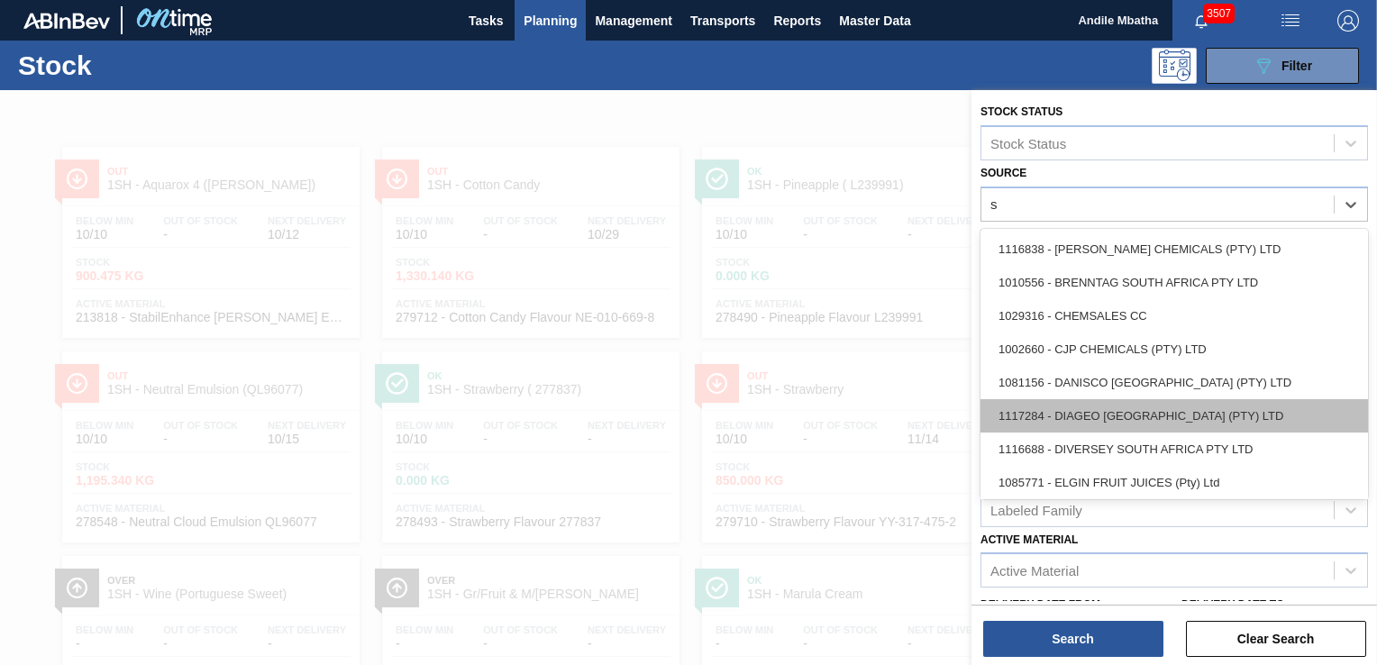
type input "sy"
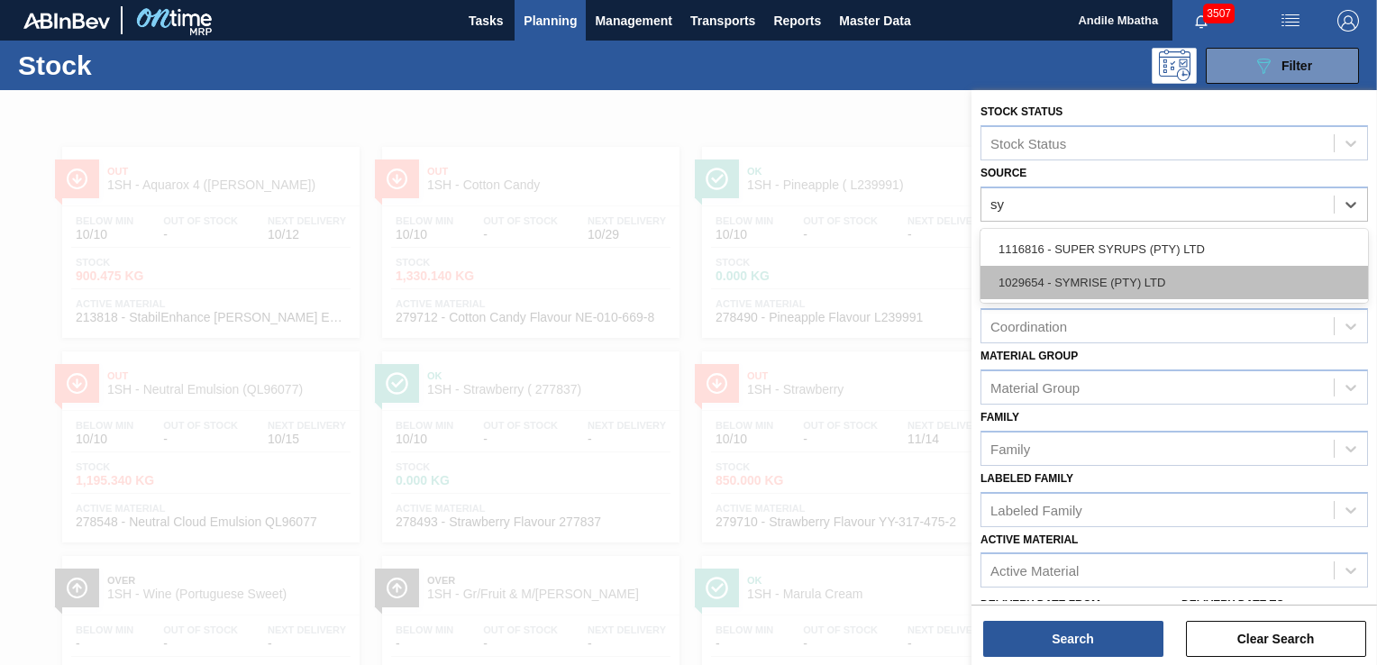
click at [1084, 279] on div "1029654 - SYMRISE (PTY) LTD" at bounding box center [1175, 282] width 388 height 33
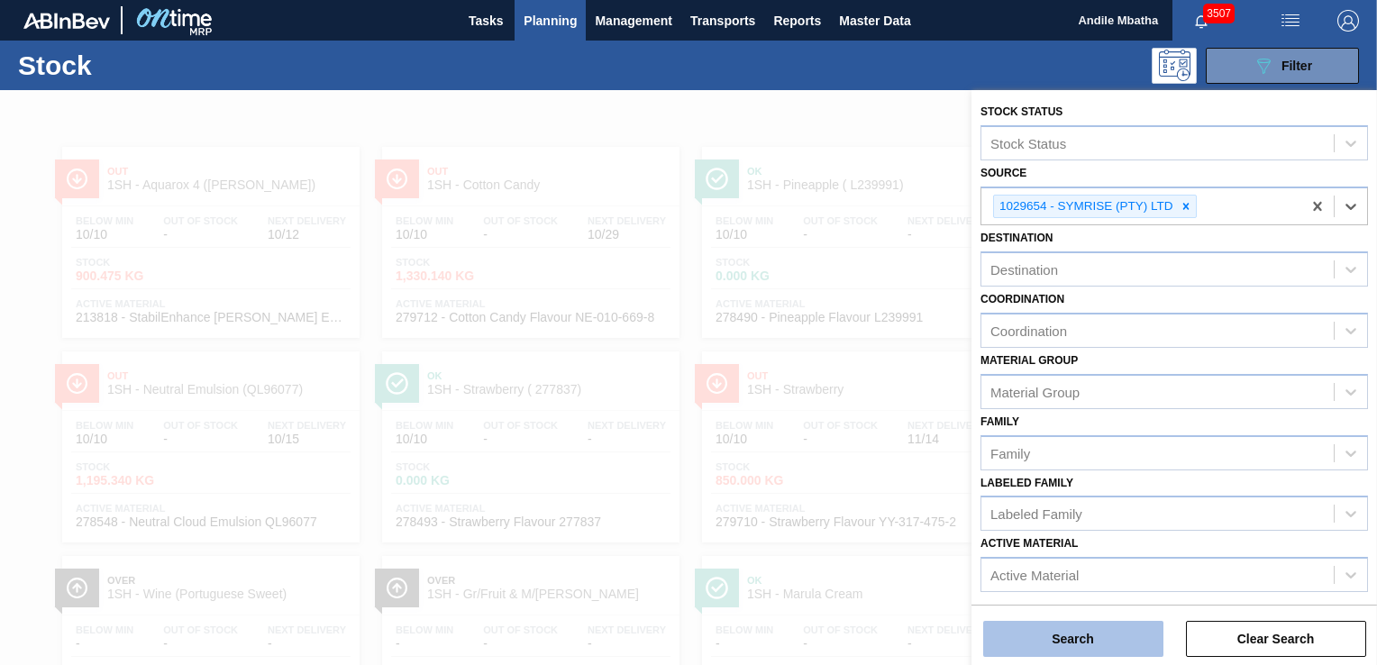
click at [1034, 631] on button "Search" at bounding box center [1073, 639] width 180 height 36
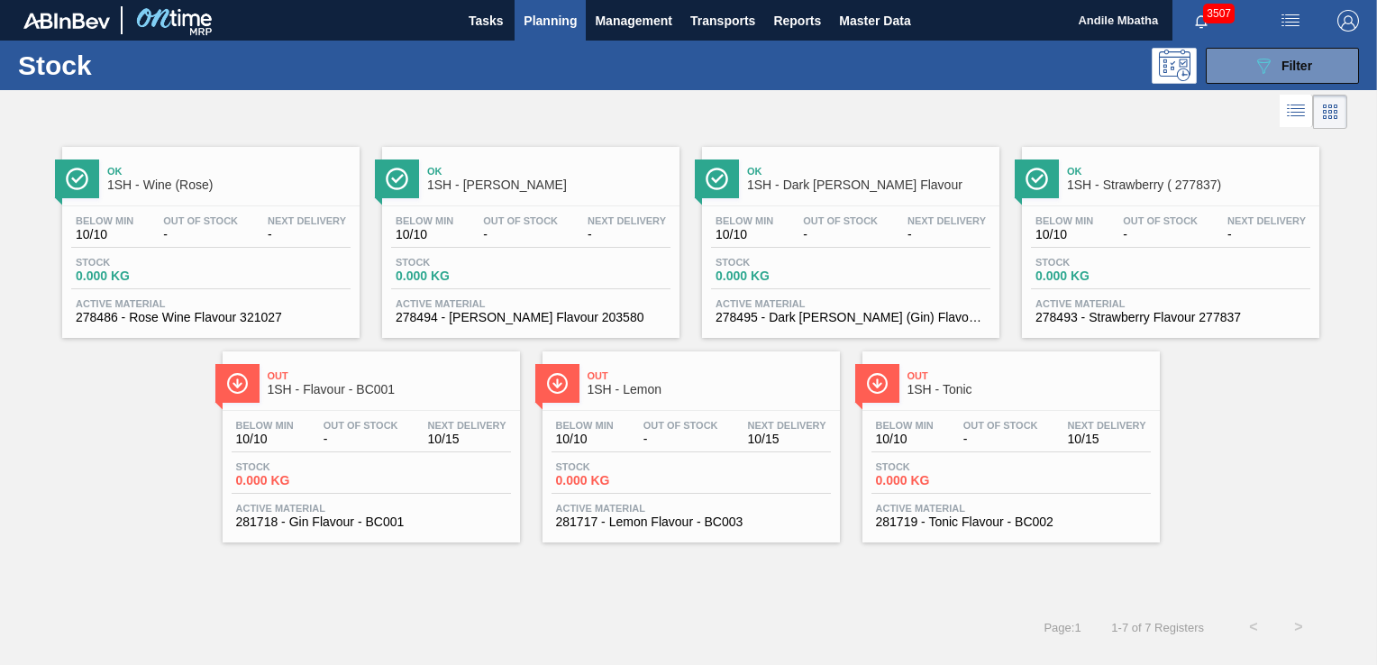
click at [406, 454] on div "Below Min 10/10 Out Of Stock - Next Delivery 10/15 Stock 0.000 KG Active Materi…" at bounding box center [371, 472] width 297 height 123
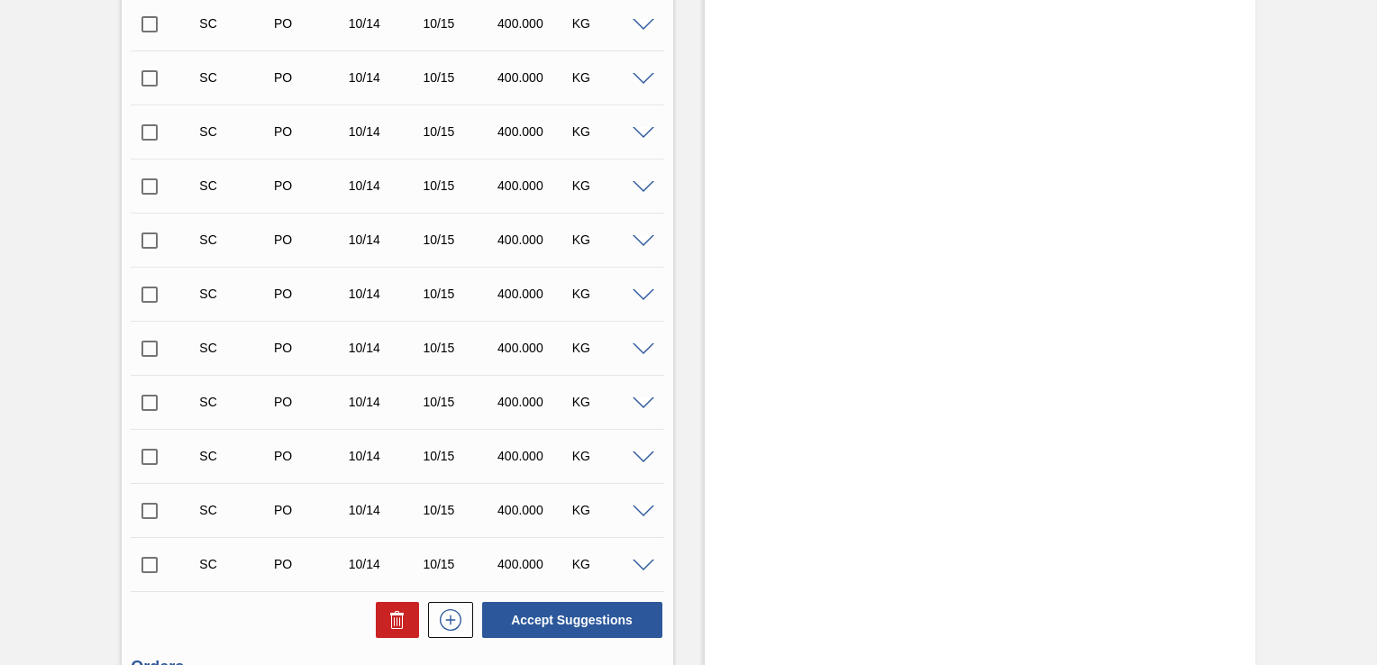
scroll to position [8643, 0]
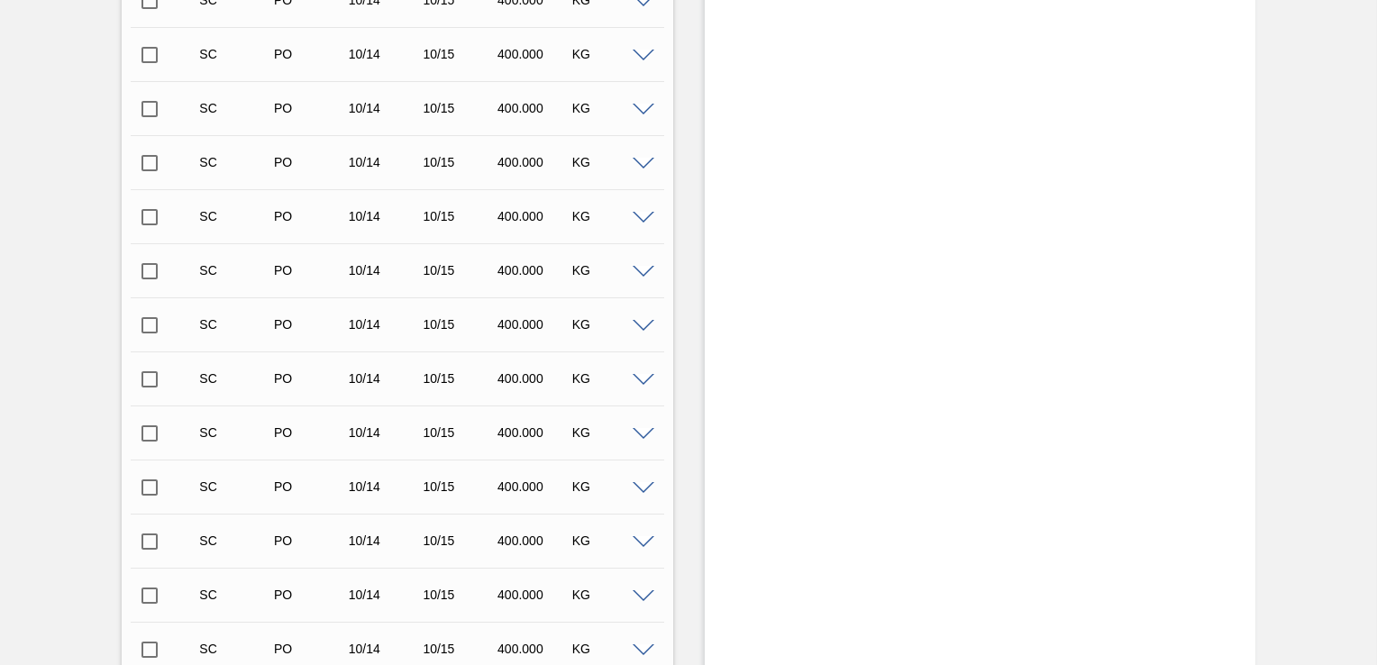
scroll to position [0, 0]
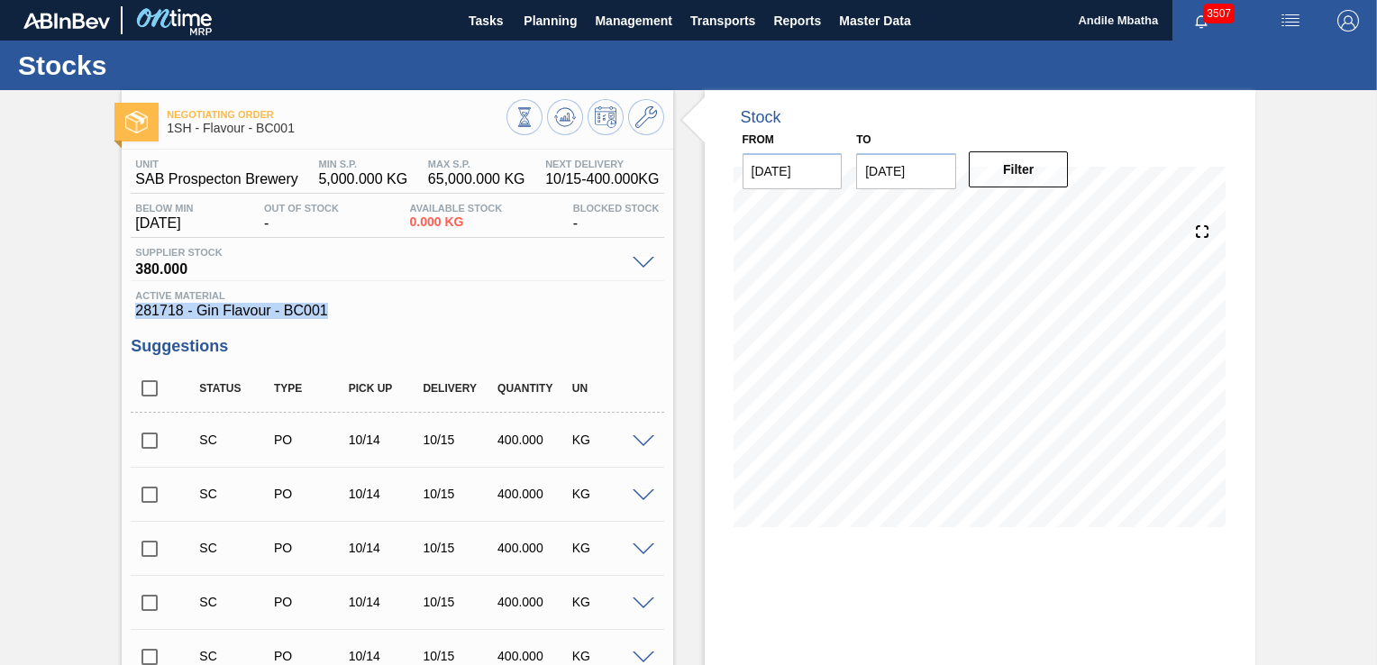
drag, startPoint x: 341, startPoint y: 312, endPoint x: 126, endPoint y: 306, distance: 214.6
copy span "281718 - Gin Flavour - BC001"
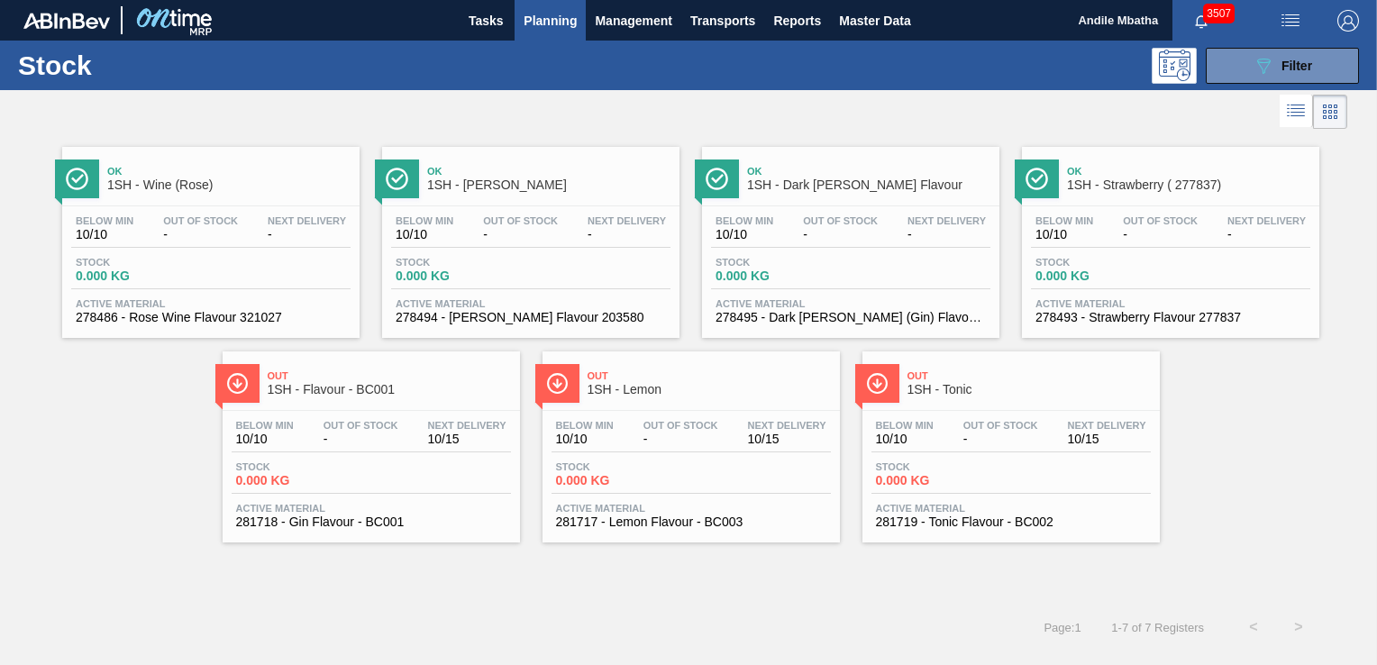
drag, startPoint x: 675, startPoint y: 473, endPoint x: 667, endPoint y: 460, distance: 15.8
click at [675, 474] on span "0.000 KG" at bounding box center [619, 481] width 126 height 14
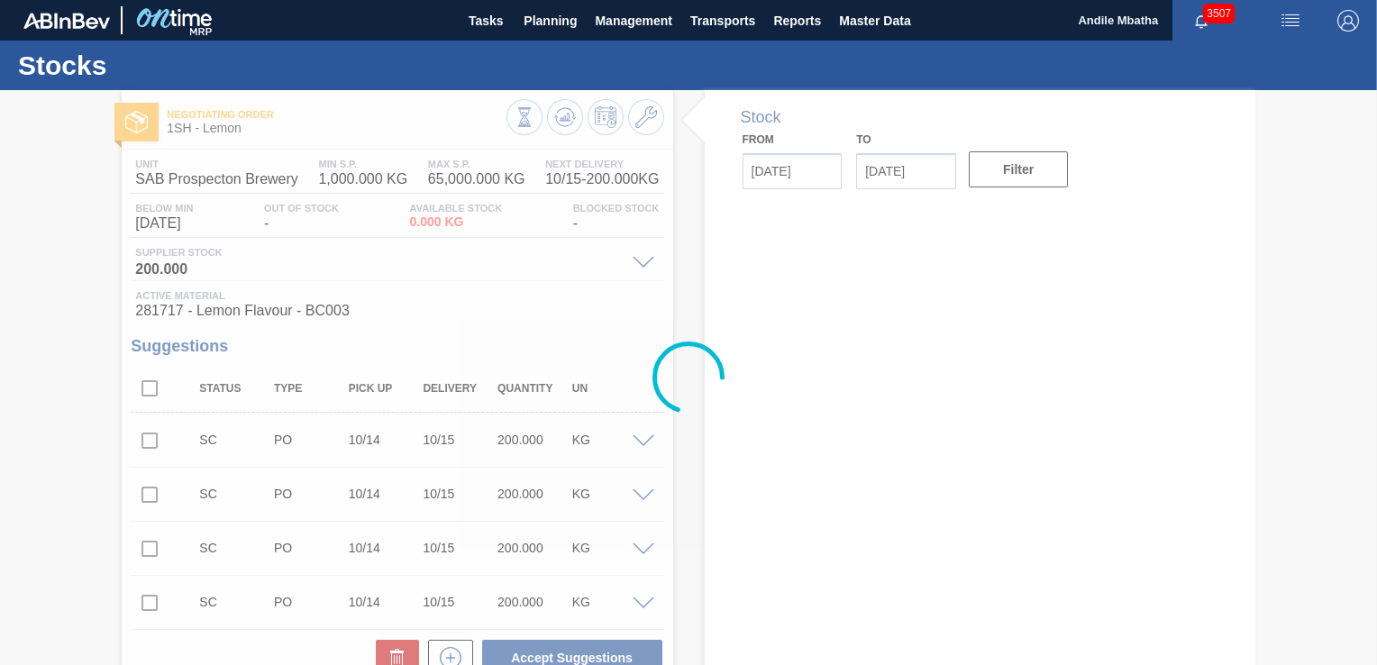
type input "[DATE]"
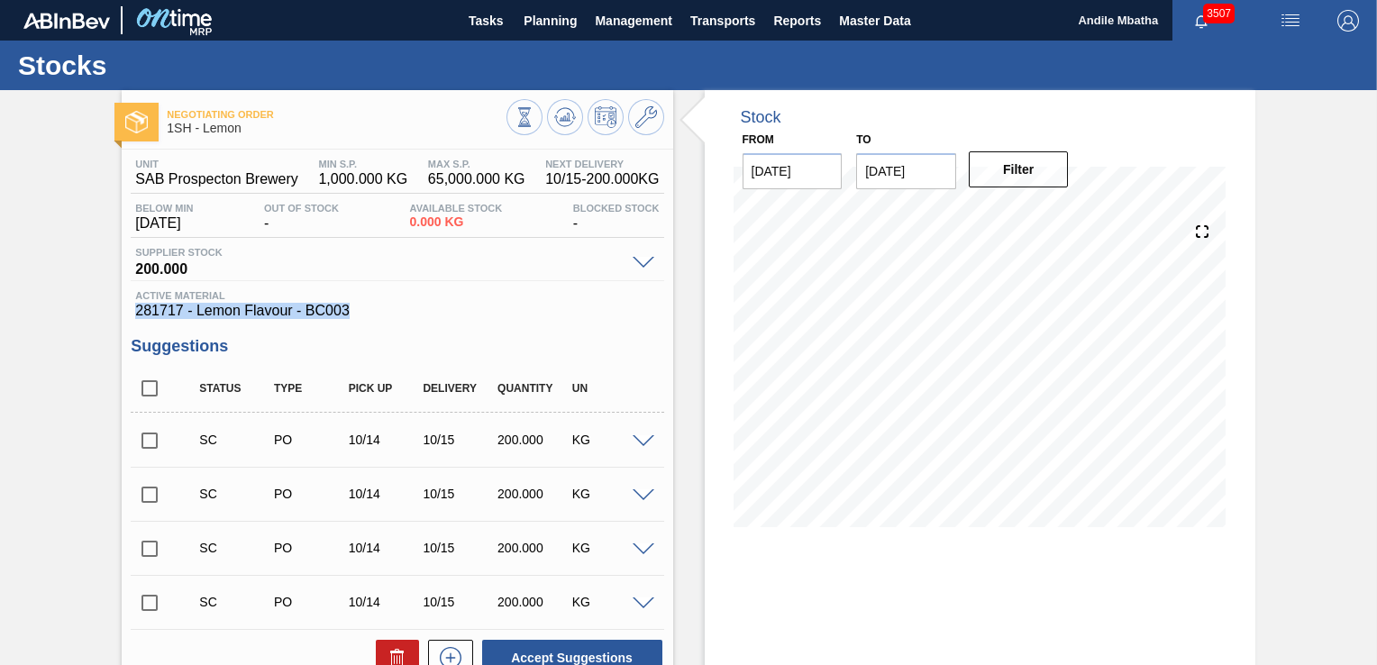
drag, startPoint x: 371, startPoint y: 304, endPoint x: 111, endPoint y: 307, distance: 260.5
click at [111, 307] on div "Negotiating Order 1SH - Lemon Unit SAB Prospecton Brewery MIN S.P. 1,000.000 KG…" at bounding box center [688, 541] width 1377 height 903
copy span "281717 - Lemon Flavour - BC003"
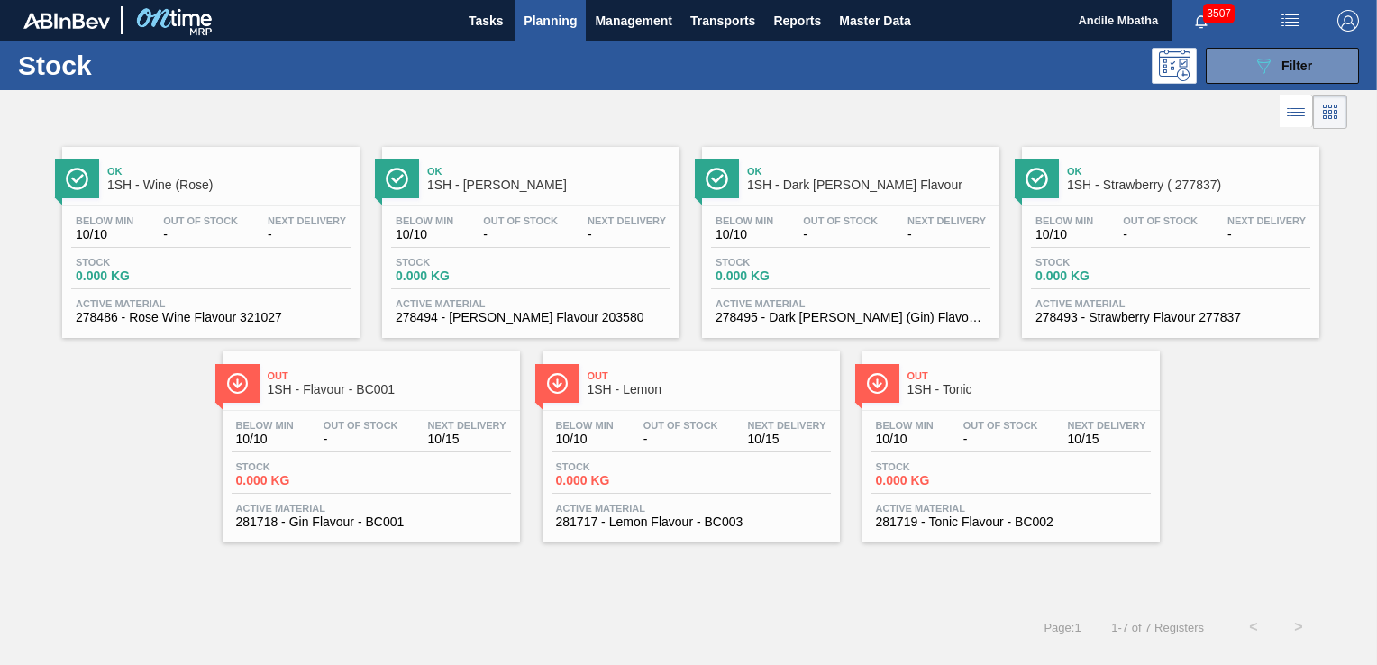
click at [967, 462] on span "Stock" at bounding box center [939, 466] width 126 height 11
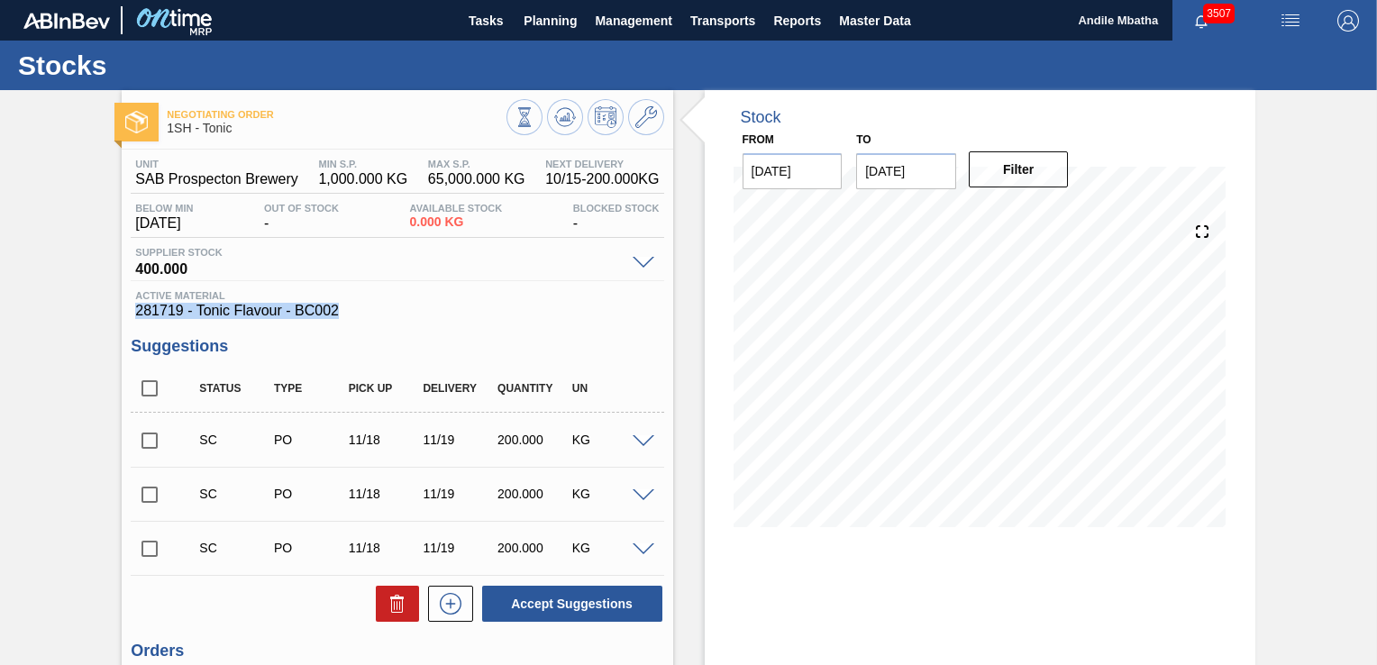
drag, startPoint x: 319, startPoint y: 310, endPoint x: 127, endPoint y: 310, distance: 192.0
click at [127, 310] on div "Unit SAB Prospecton Brewery MIN S.P. 1,000.000 KG MAX S.P. 65,000.000 KG Next D…" at bounding box center [397, 540] width 551 height 780
